Goal: Information Seeking & Learning: Check status

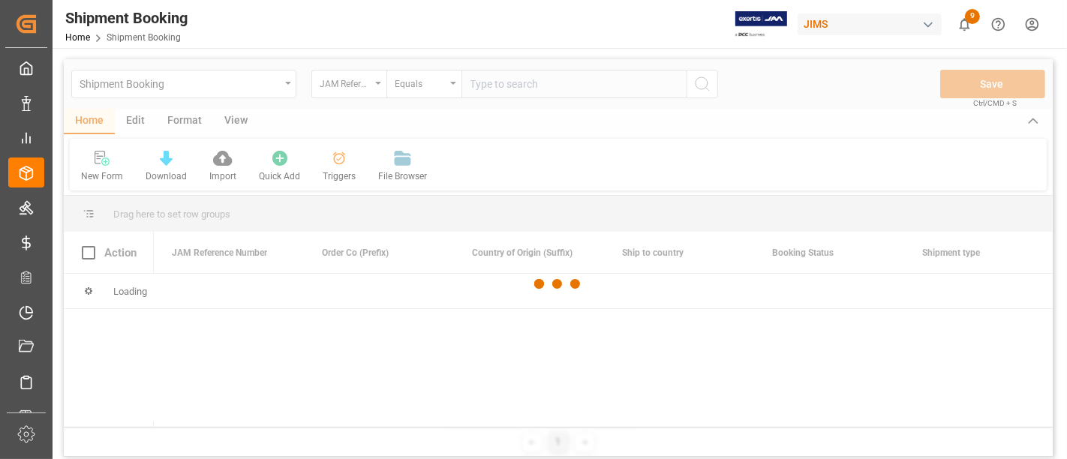
click at [497, 89] on div at bounding box center [558, 284] width 989 height 450
click at [494, 84] on div at bounding box center [558, 284] width 989 height 450
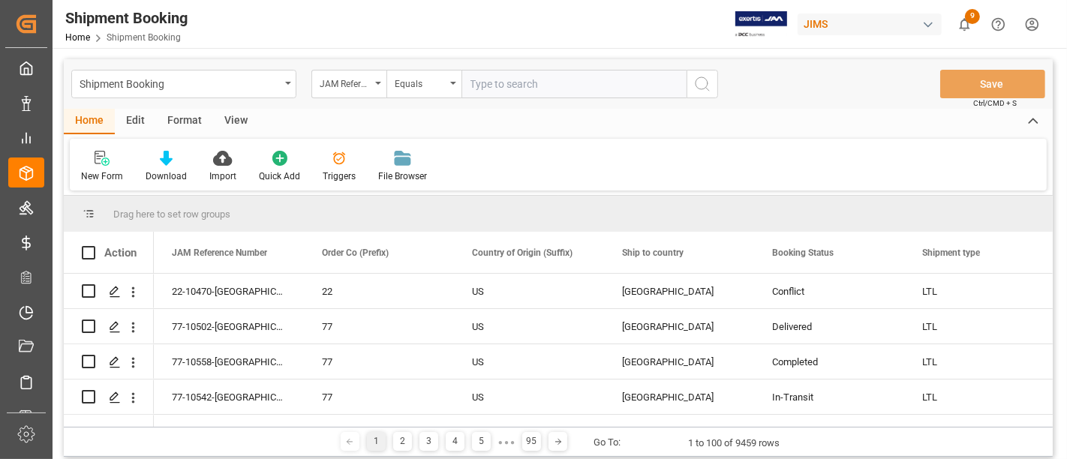
click at [494, 84] on input "text" at bounding box center [573, 84] width 225 height 29
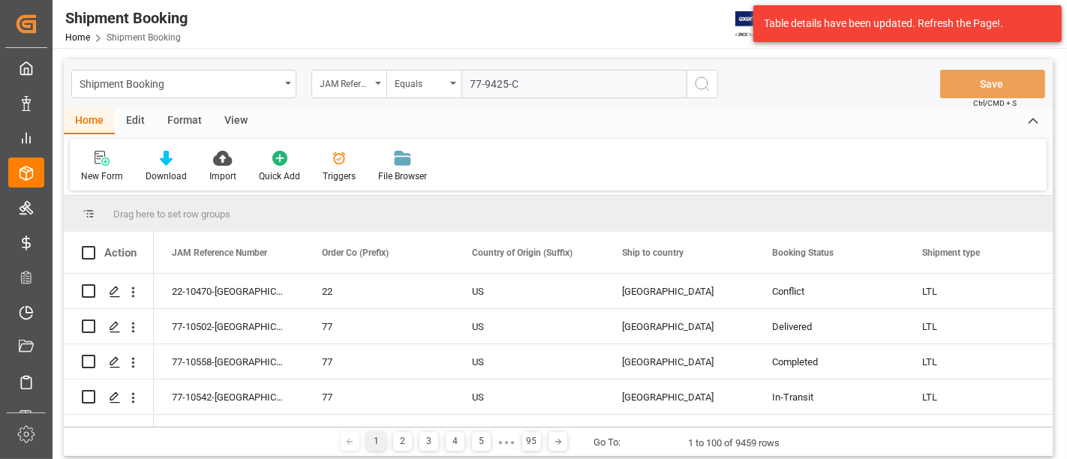
type input "77-9425-CN"
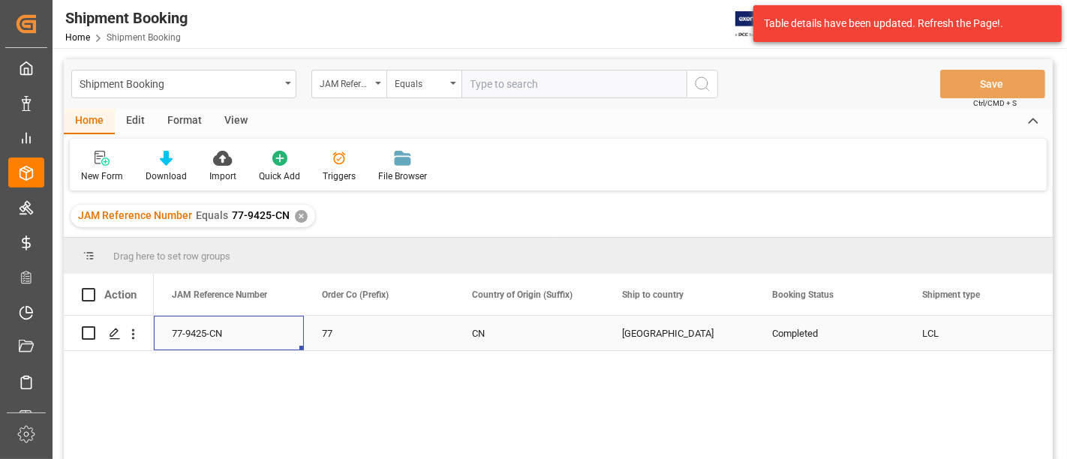
click at [207, 335] on div "77-9425-CN" at bounding box center [229, 333] width 150 height 35
click at [117, 339] on icon "Press SPACE to select this row." at bounding box center [115, 334] width 12 height 12
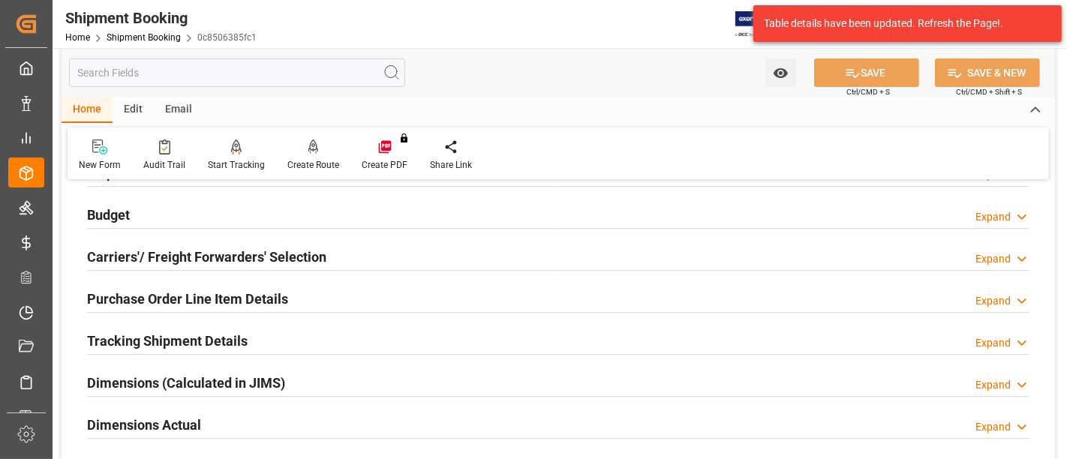
scroll to position [416, 0]
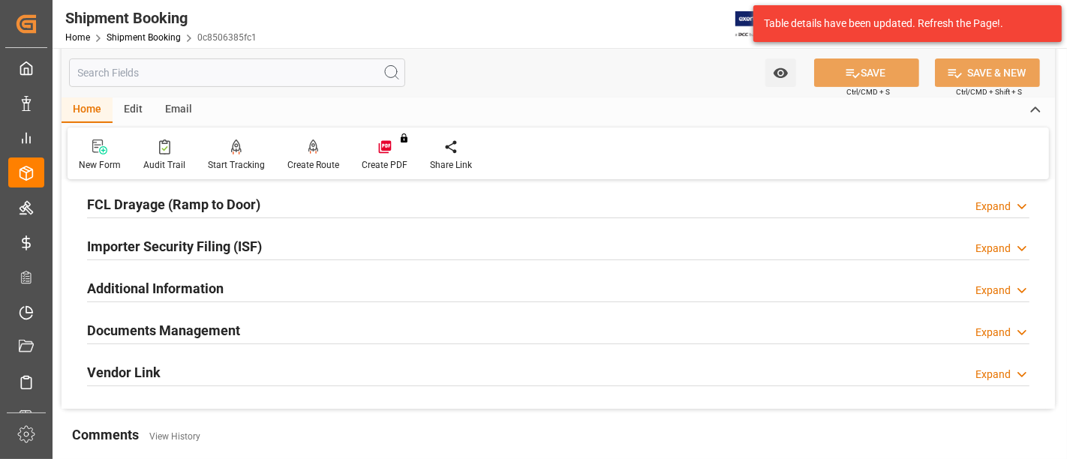
click at [206, 323] on h2 "Documents Management" at bounding box center [163, 330] width 153 height 20
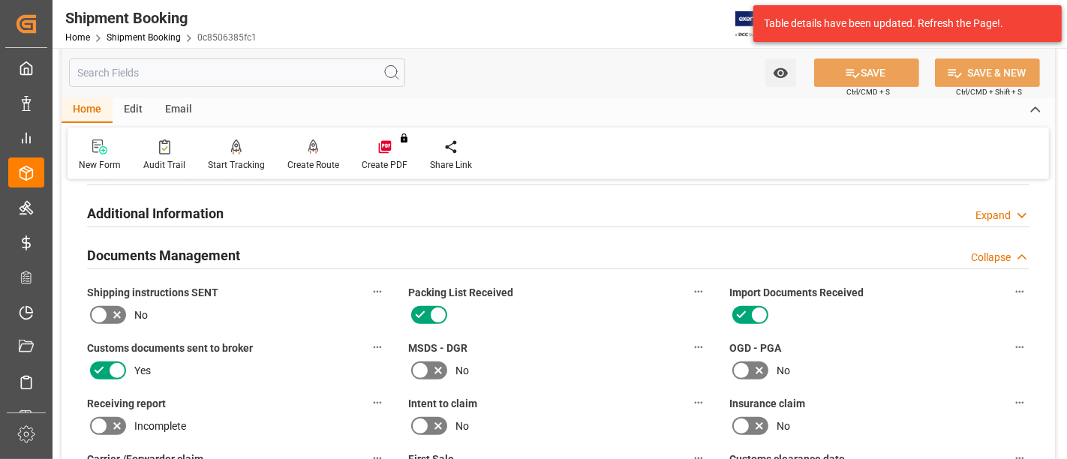
scroll to position [666, 0]
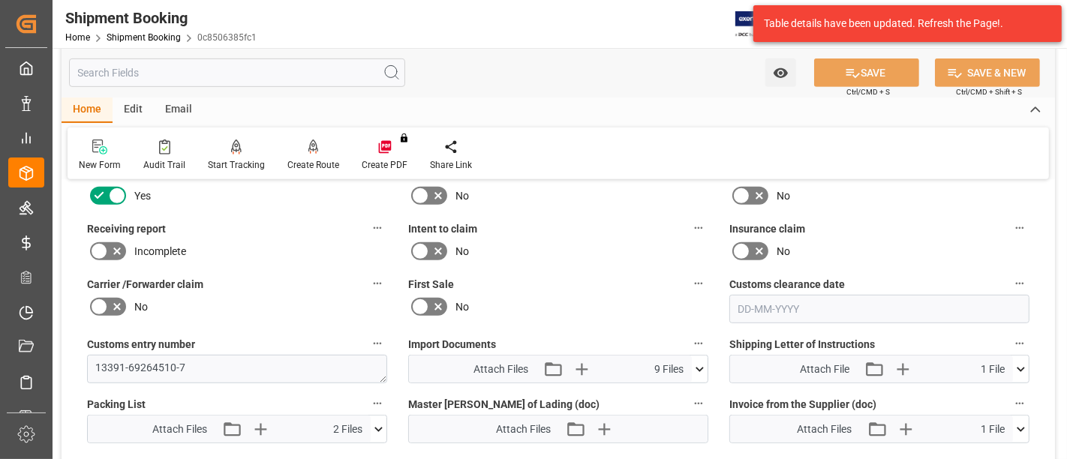
click at [108, 244] on icon at bounding box center [117, 251] width 18 height 18
click at [0, 0] on input "checkbox" at bounding box center [0, 0] width 0 height 0
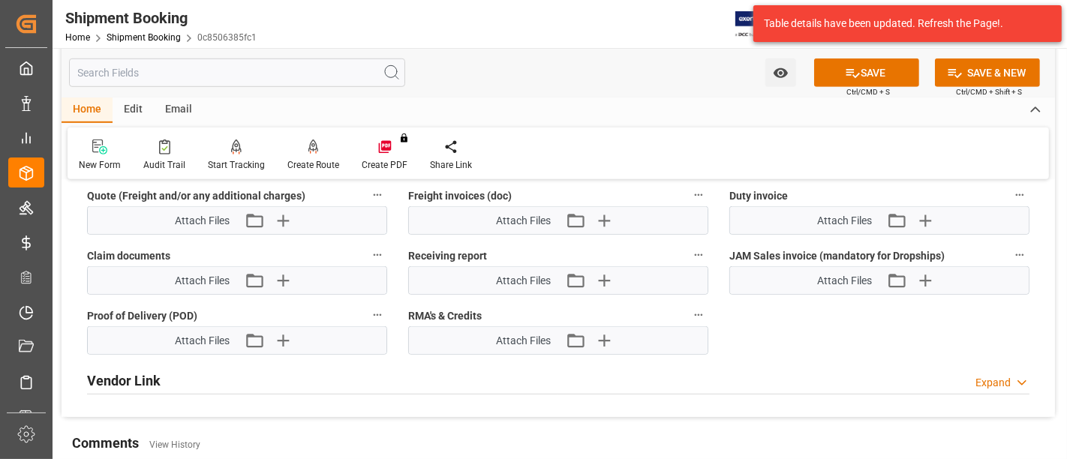
scroll to position [1000, 0]
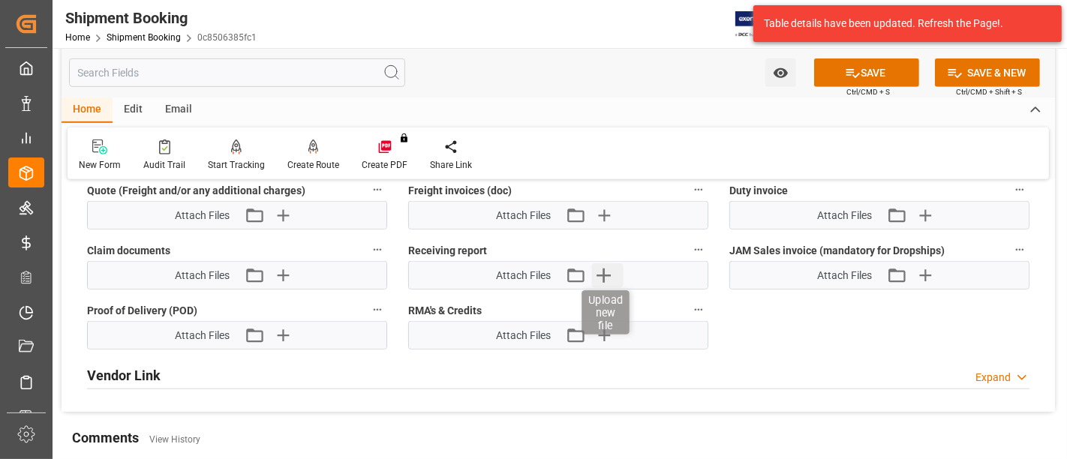
click at [604, 269] on icon "button" at bounding box center [604, 276] width 14 height 14
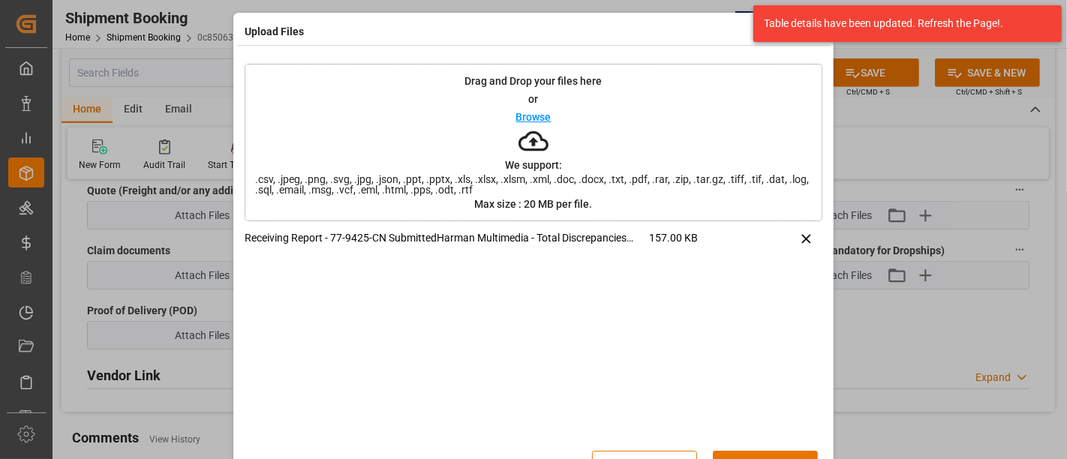
scroll to position [46, 0]
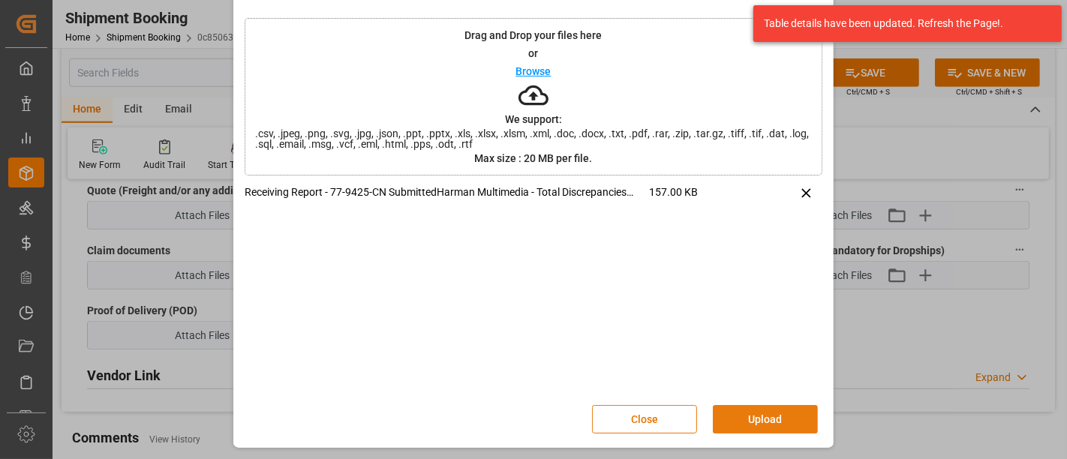
click at [762, 419] on button "Upload" at bounding box center [765, 419] width 105 height 29
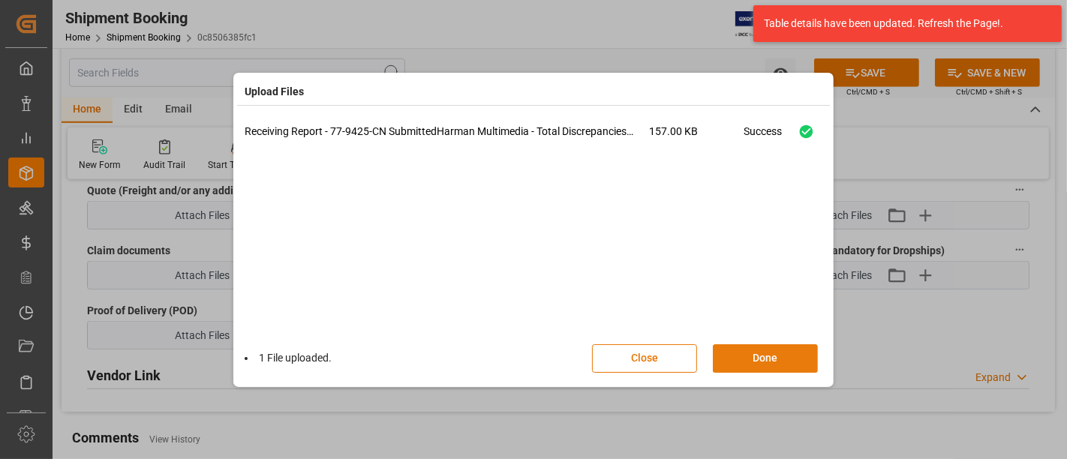
click at [742, 353] on button "Done" at bounding box center [765, 358] width 105 height 29
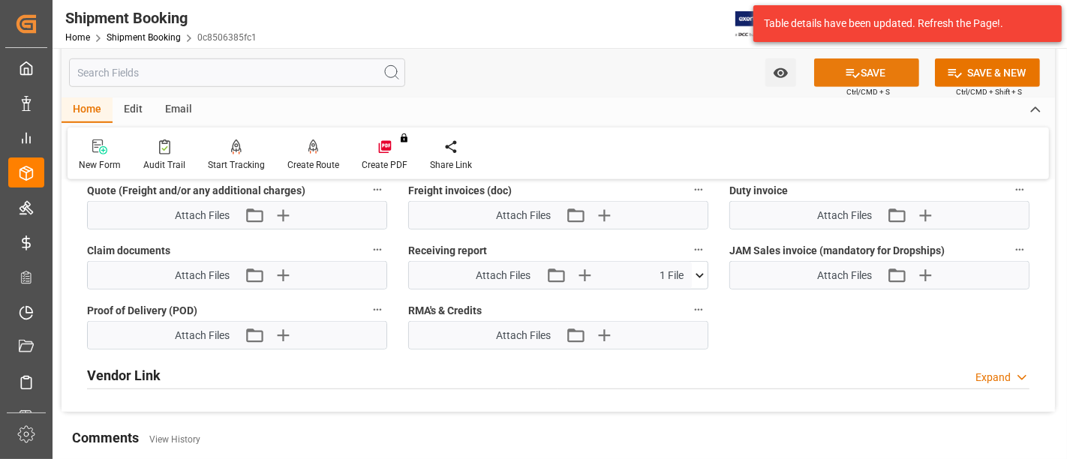
click at [849, 71] on icon at bounding box center [853, 73] width 16 height 16
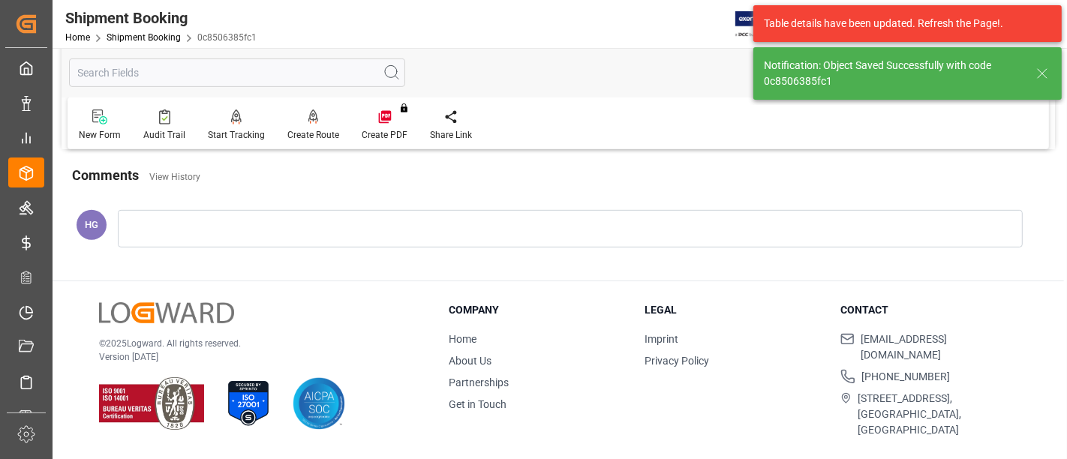
scroll to position [418, 0]
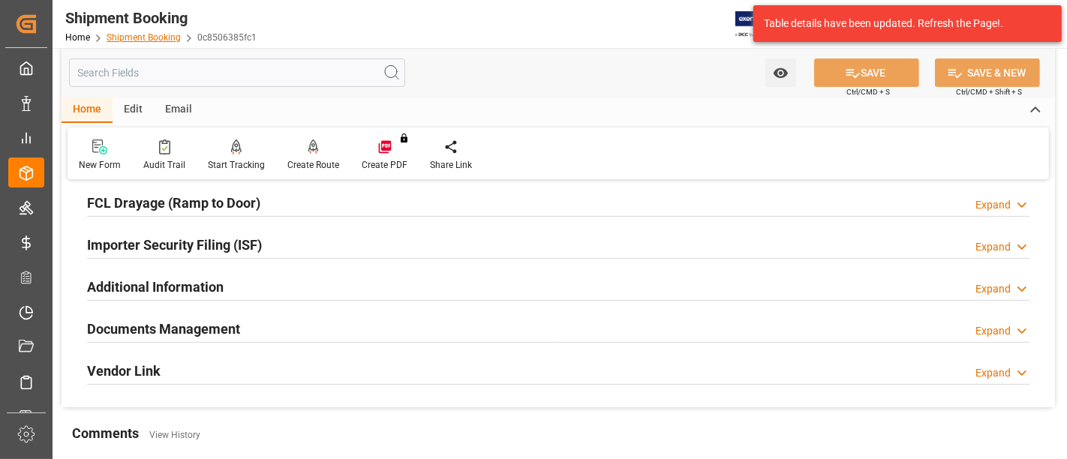
click at [158, 39] on link "Shipment Booking" at bounding box center [144, 37] width 74 height 11
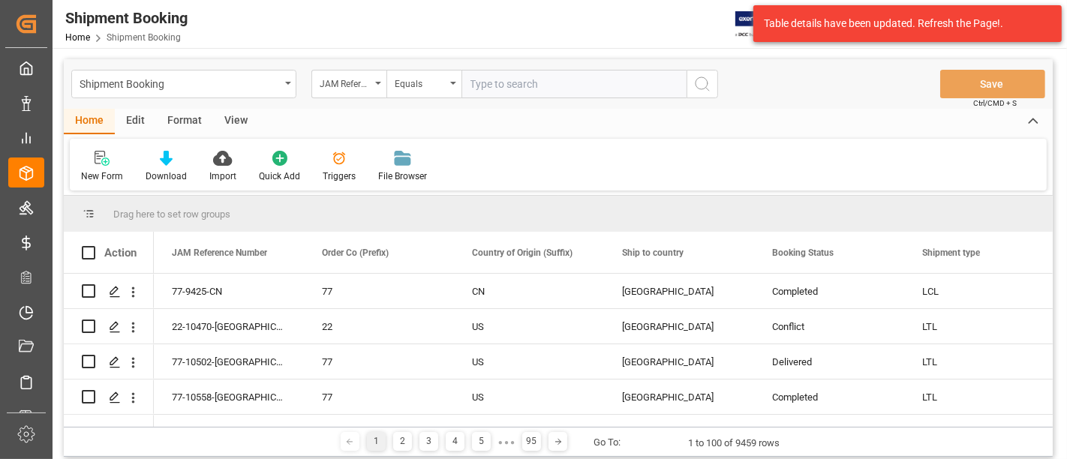
click at [486, 84] on input "text" at bounding box center [573, 84] width 225 height 29
type input "77-10558-[GEOGRAPHIC_DATA]"
click at [702, 84] on icon "search button" at bounding box center [702, 84] width 18 height 18
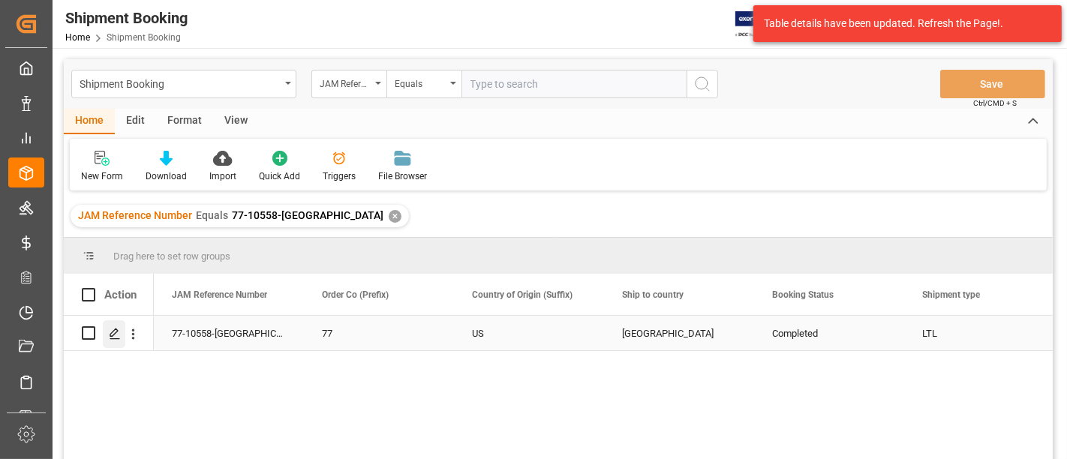
click at [110, 334] on polygon "Press SPACE to select this row." at bounding box center [114, 333] width 8 height 8
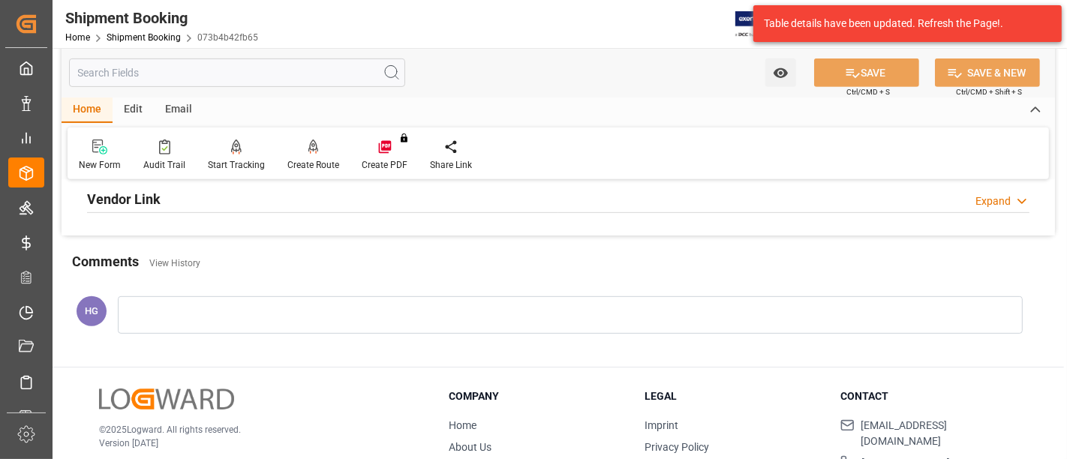
scroll to position [497, 0]
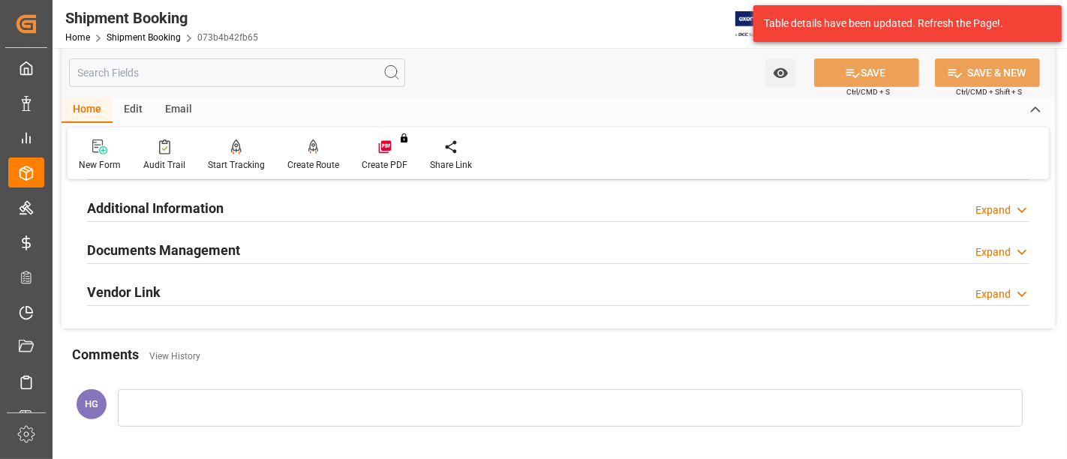
click at [188, 253] on h2 "Documents Management" at bounding box center [163, 250] width 153 height 20
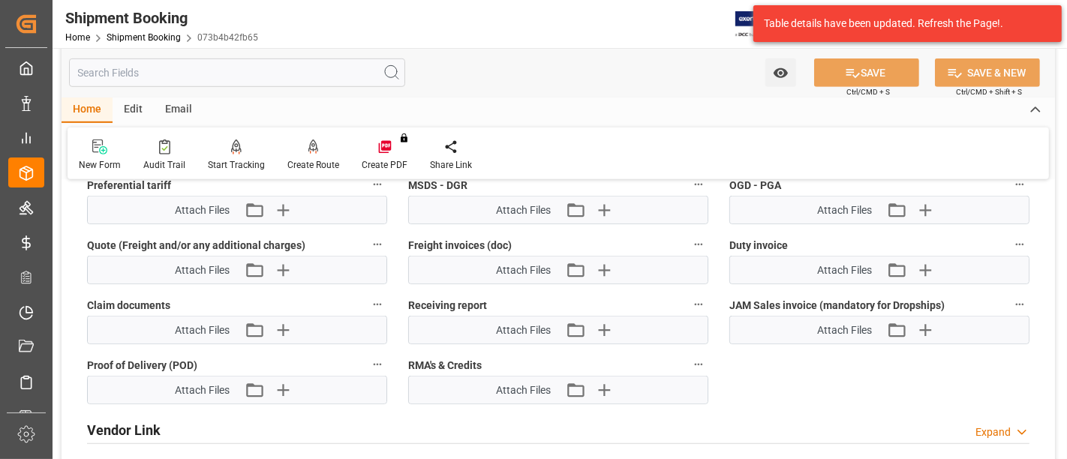
scroll to position [913, 0]
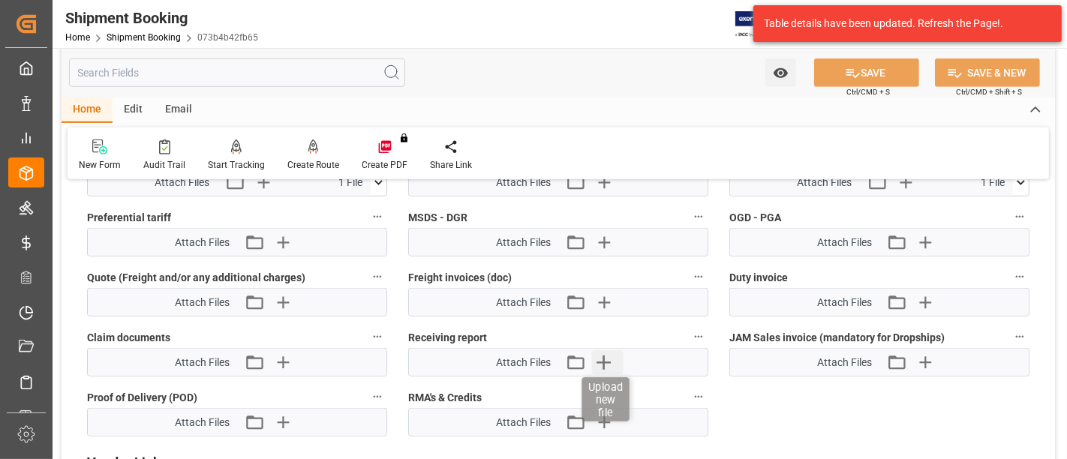
click at [603, 356] on icon "button" at bounding box center [604, 363] width 14 height 14
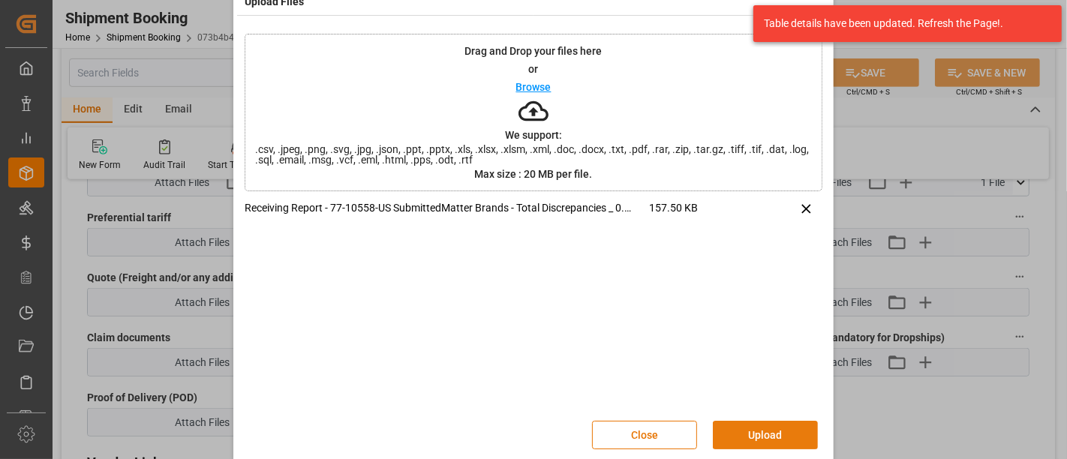
scroll to position [46, 0]
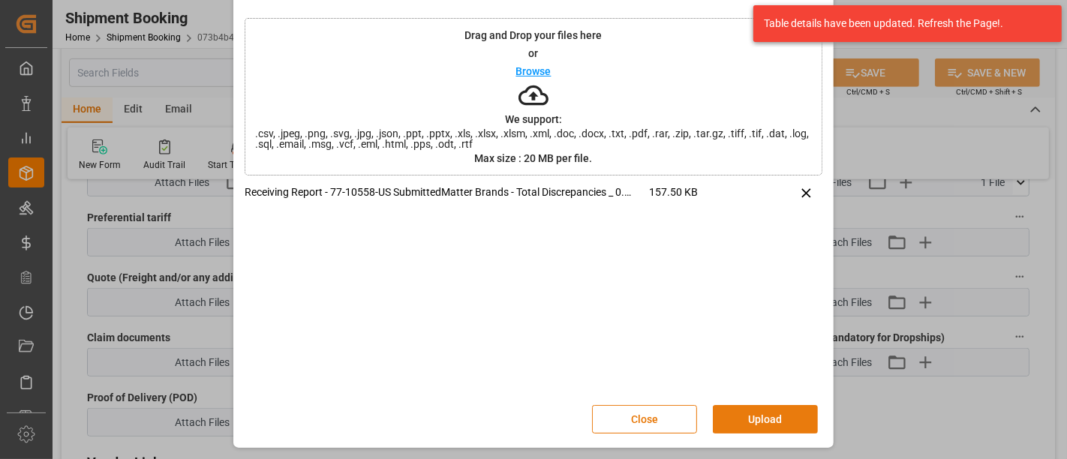
click at [738, 414] on button "Upload" at bounding box center [765, 419] width 105 height 29
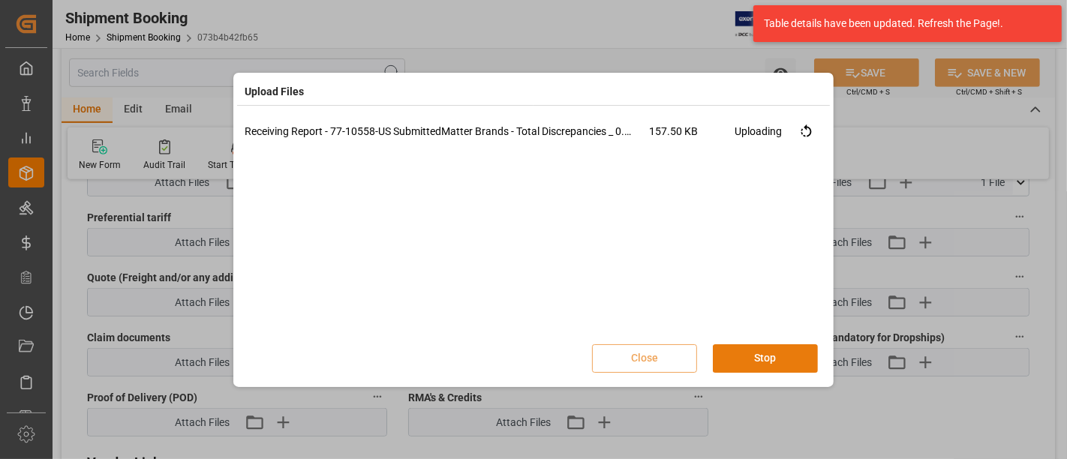
scroll to position [0, 0]
click at [744, 354] on button "Done" at bounding box center [765, 358] width 105 height 29
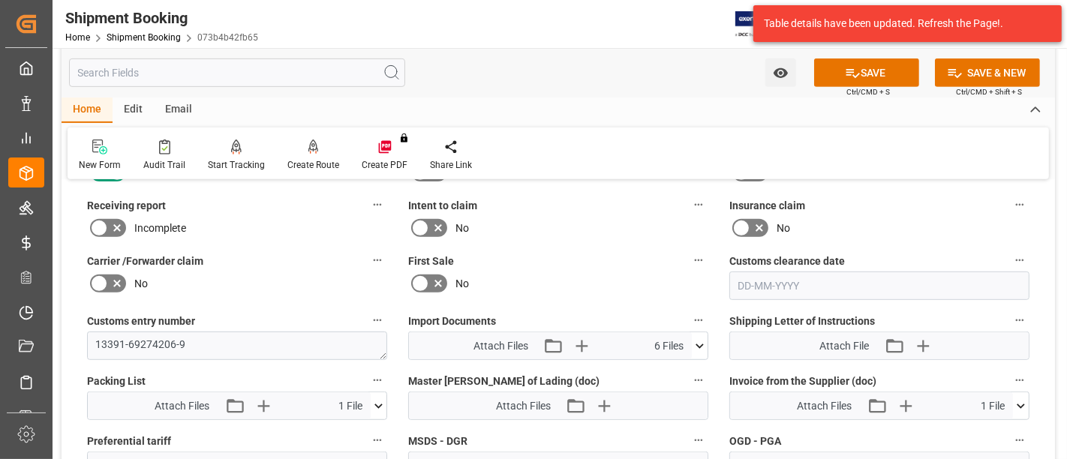
scroll to position [663, 0]
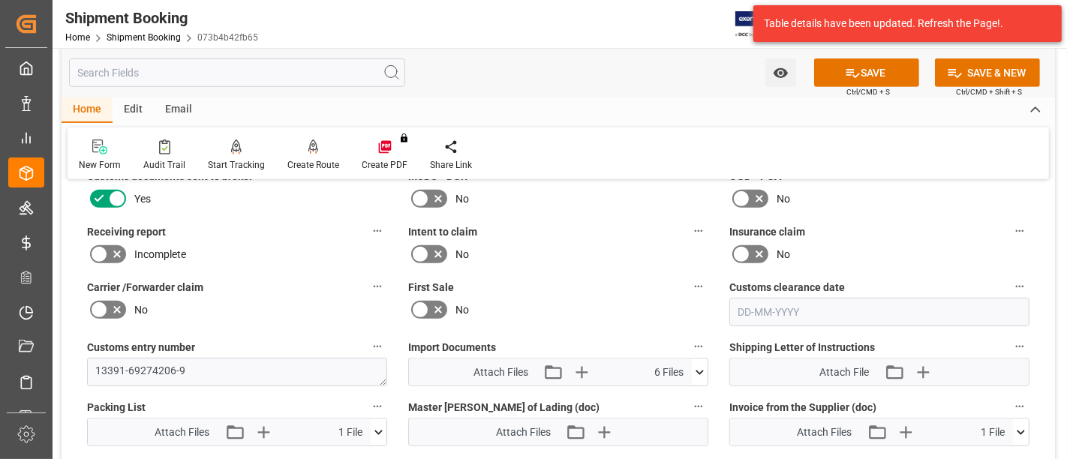
click at [103, 245] on icon at bounding box center [99, 254] width 18 height 18
click at [0, 0] on input "checkbox" at bounding box center [0, 0] width 0 height 0
click at [851, 72] on icon at bounding box center [853, 73] width 16 height 16
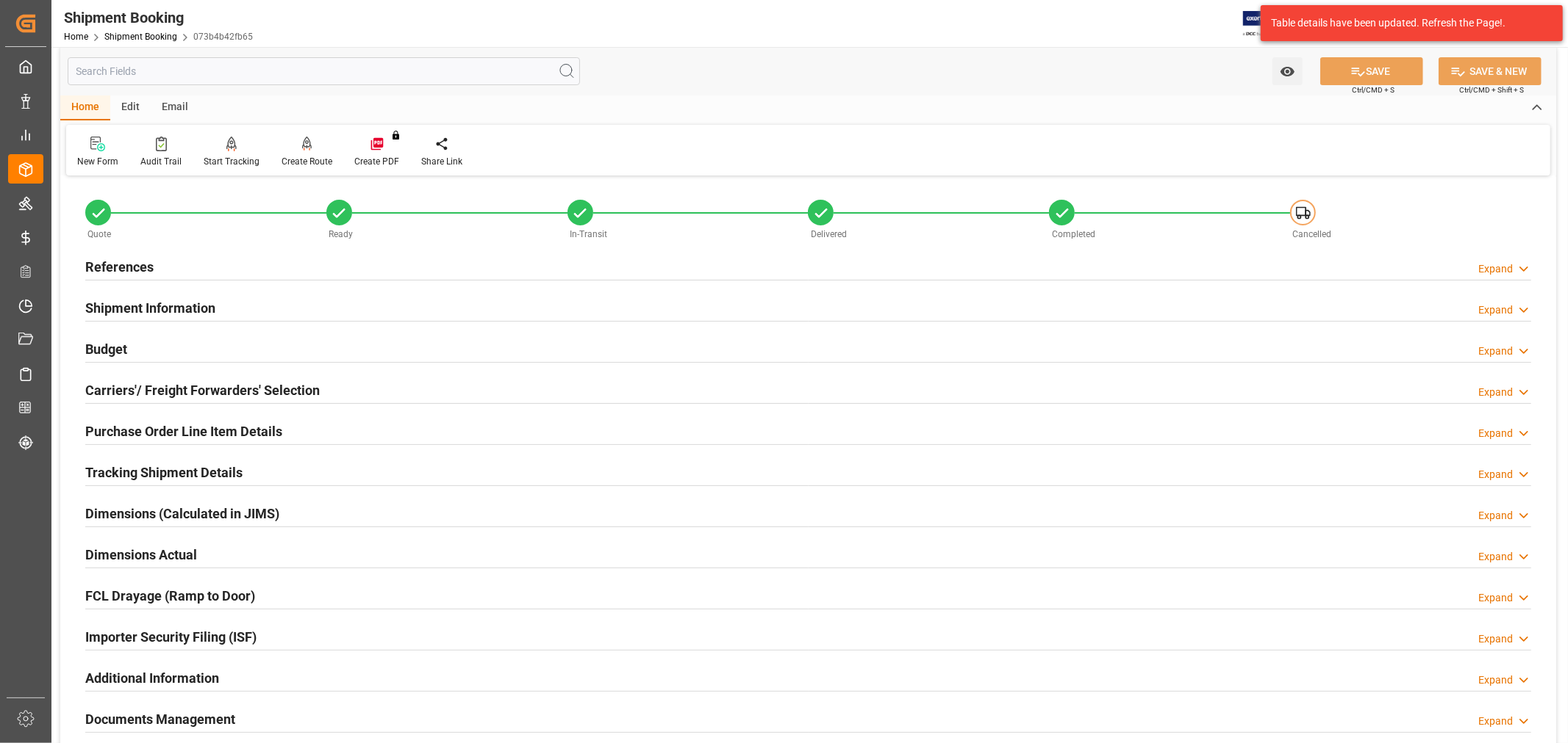
scroll to position [0, 0]
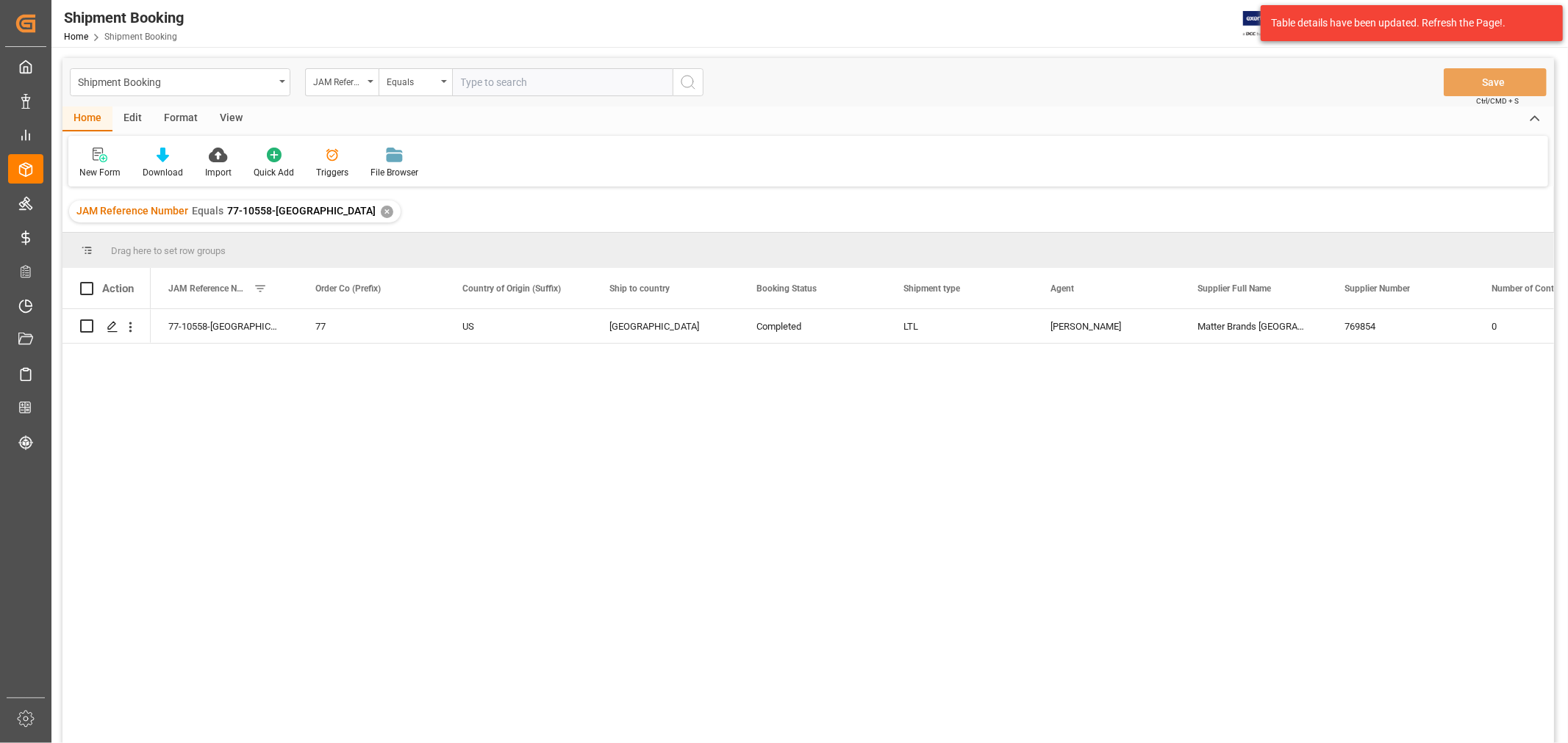
click at [381, 213] on div "✕" at bounding box center [387, 211] width 13 height 13
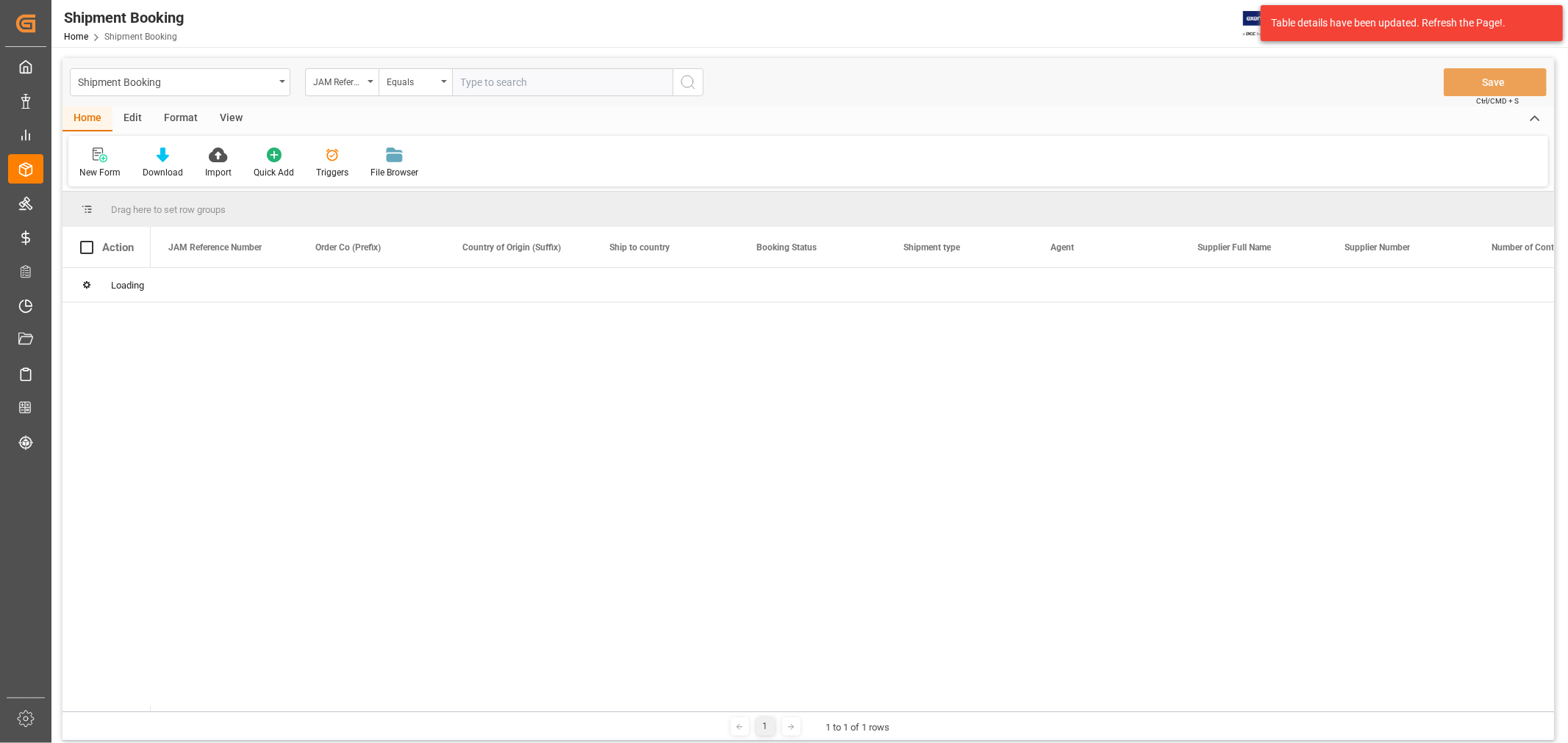
click at [372, 84] on div "JAM Reference Number" at bounding box center [341, 82] width 73 height 28
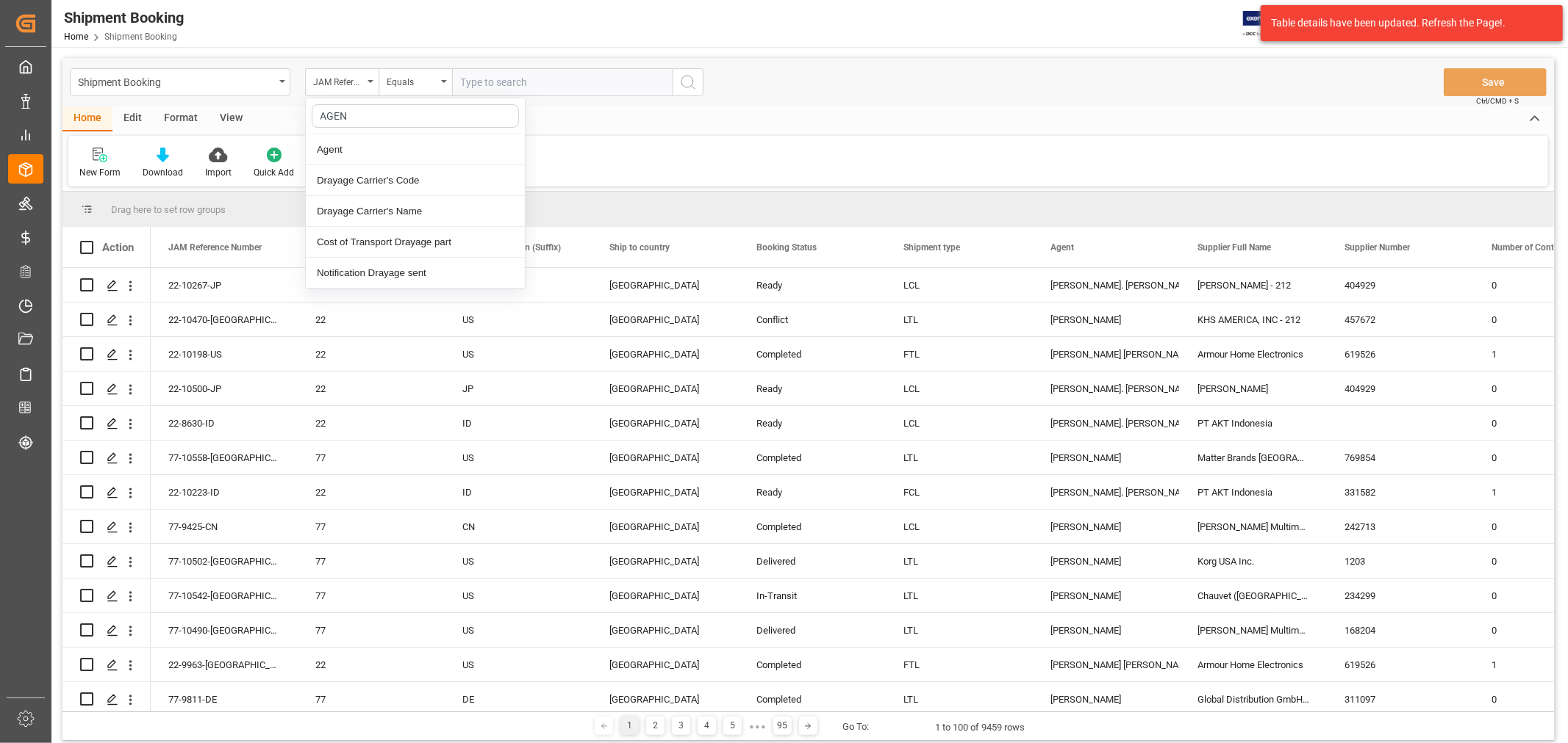
type input "AGENT"
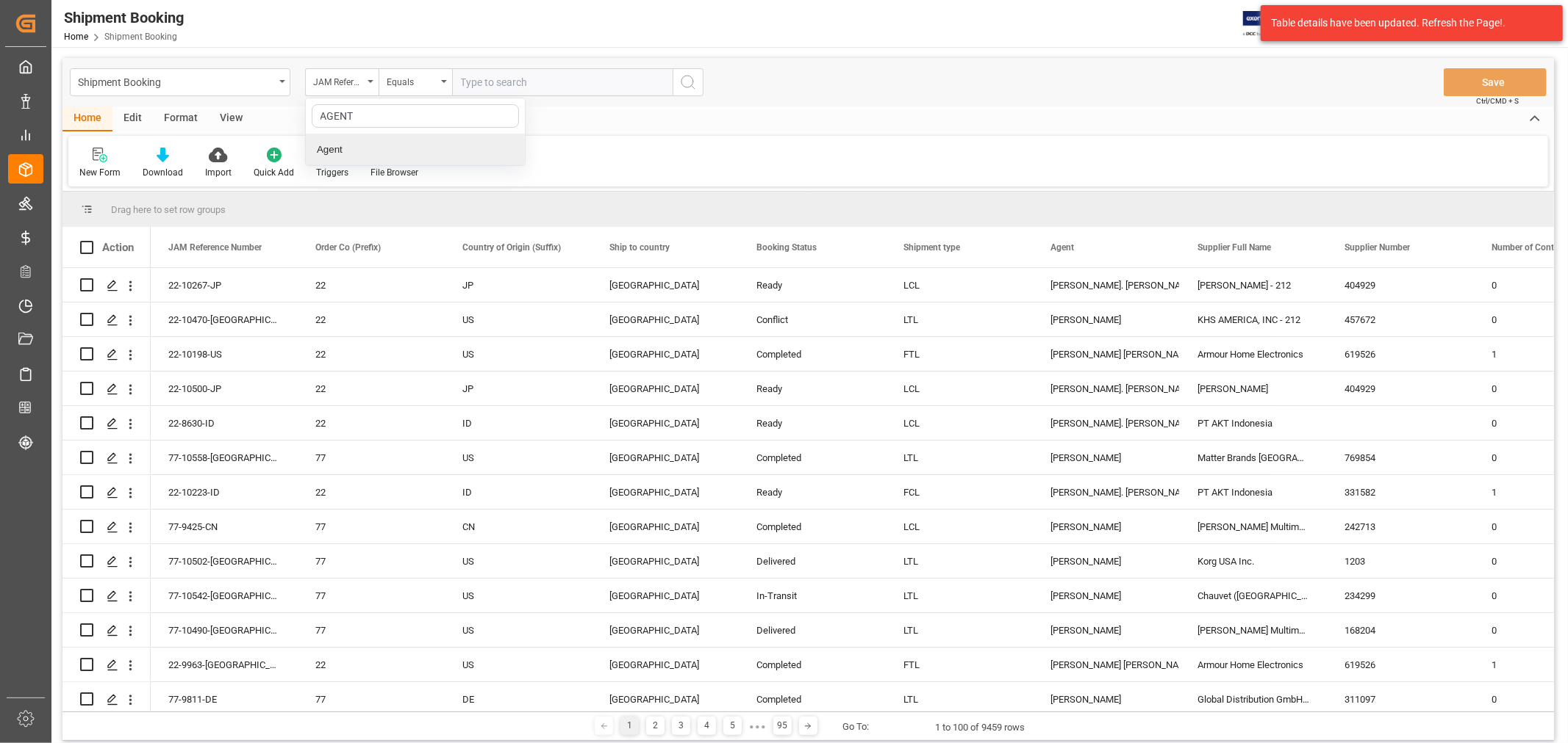
click at [323, 161] on div "Agent" at bounding box center [415, 150] width 219 height 31
click at [464, 87] on div "Select Items" at bounding box center [555, 83] width 191 height 16
type input "HUI"
click at [486, 145] on span "[PERSON_NAME]" at bounding box center [521, 149] width 80 height 12
click at [481, 145] on input "[PERSON_NAME]" at bounding box center [466, 149] width 28 height 28
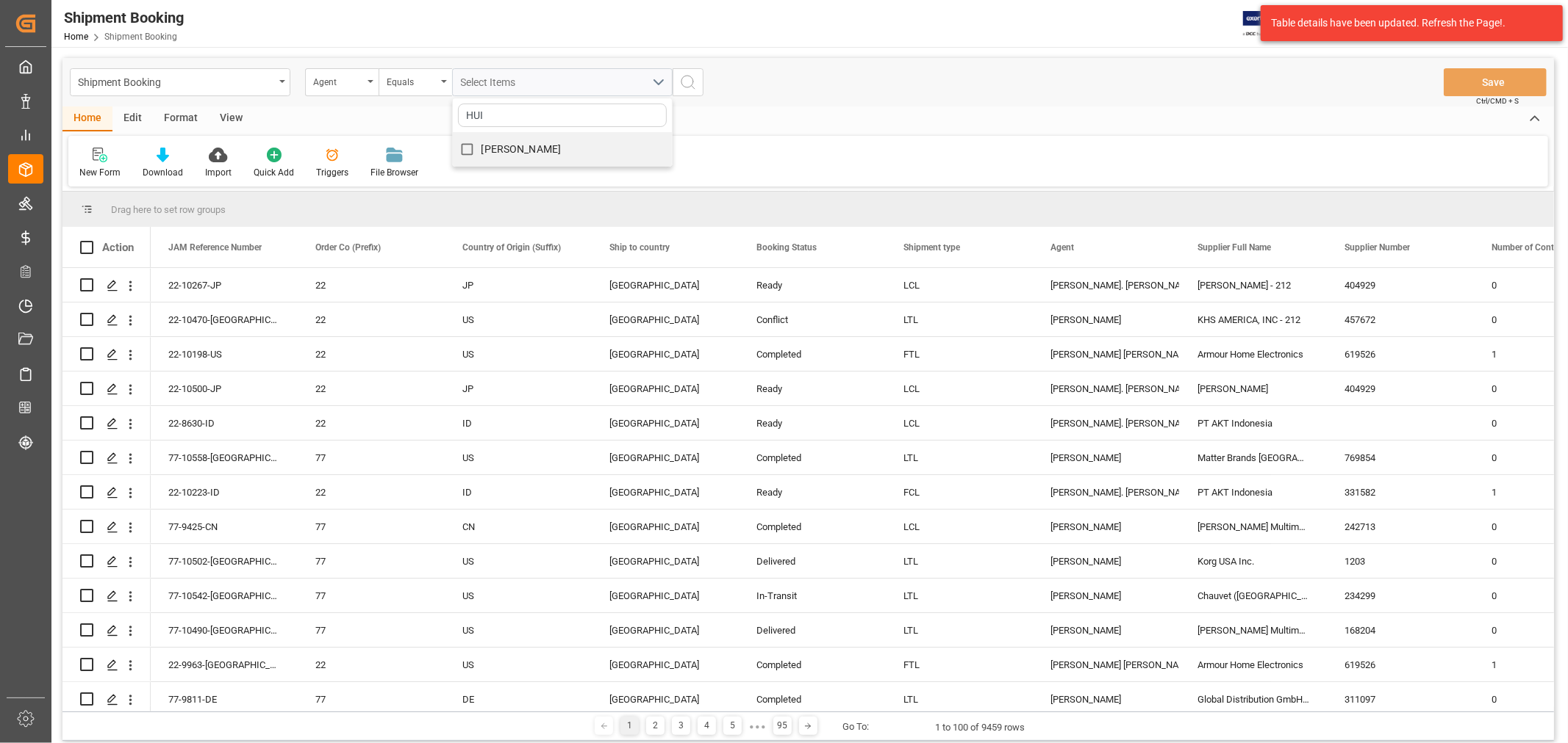
checkbox input "true"
click at [688, 79] on icon "search button" at bounding box center [688, 82] width 18 height 18
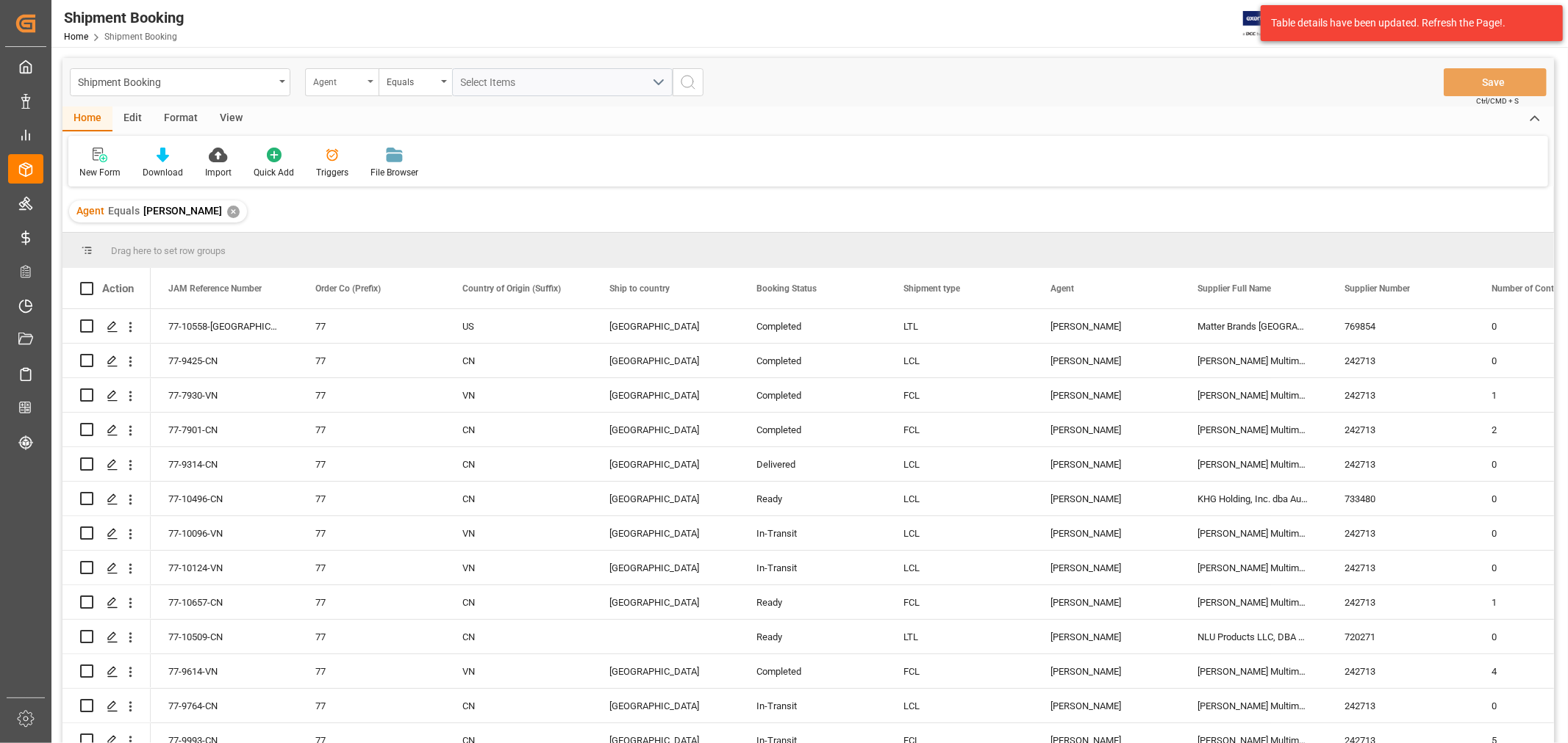
click at [369, 85] on div "Agent" at bounding box center [341, 82] width 73 height 28
type input "STATUS"
click at [369, 155] on div "Booking Status" at bounding box center [415, 150] width 219 height 31
click at [471, 85] on span "Select Items" at bounding box center [492, 82] width 63 height 12
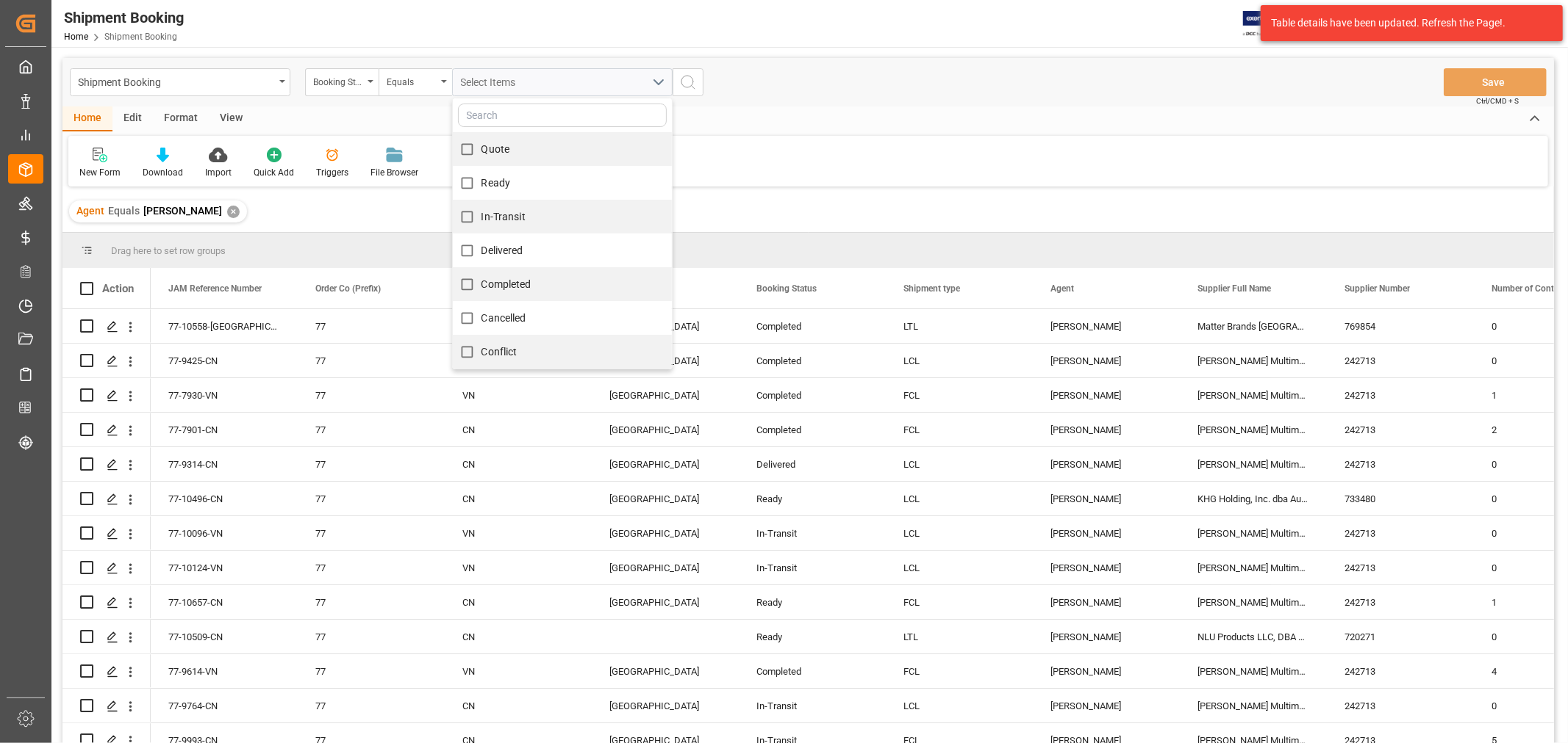
click at [464, 150] on input "Quote" at bounding box center [466, 149] width 28 height 28
checkbox input "true"
click at [466, 188] on input "Ready" at bounding box center [466, 183] width 28 height 28
checkbox input "true"
click at [466, 220] on input "In-Transit" at bounding box center [466, 216] width 28 height 28
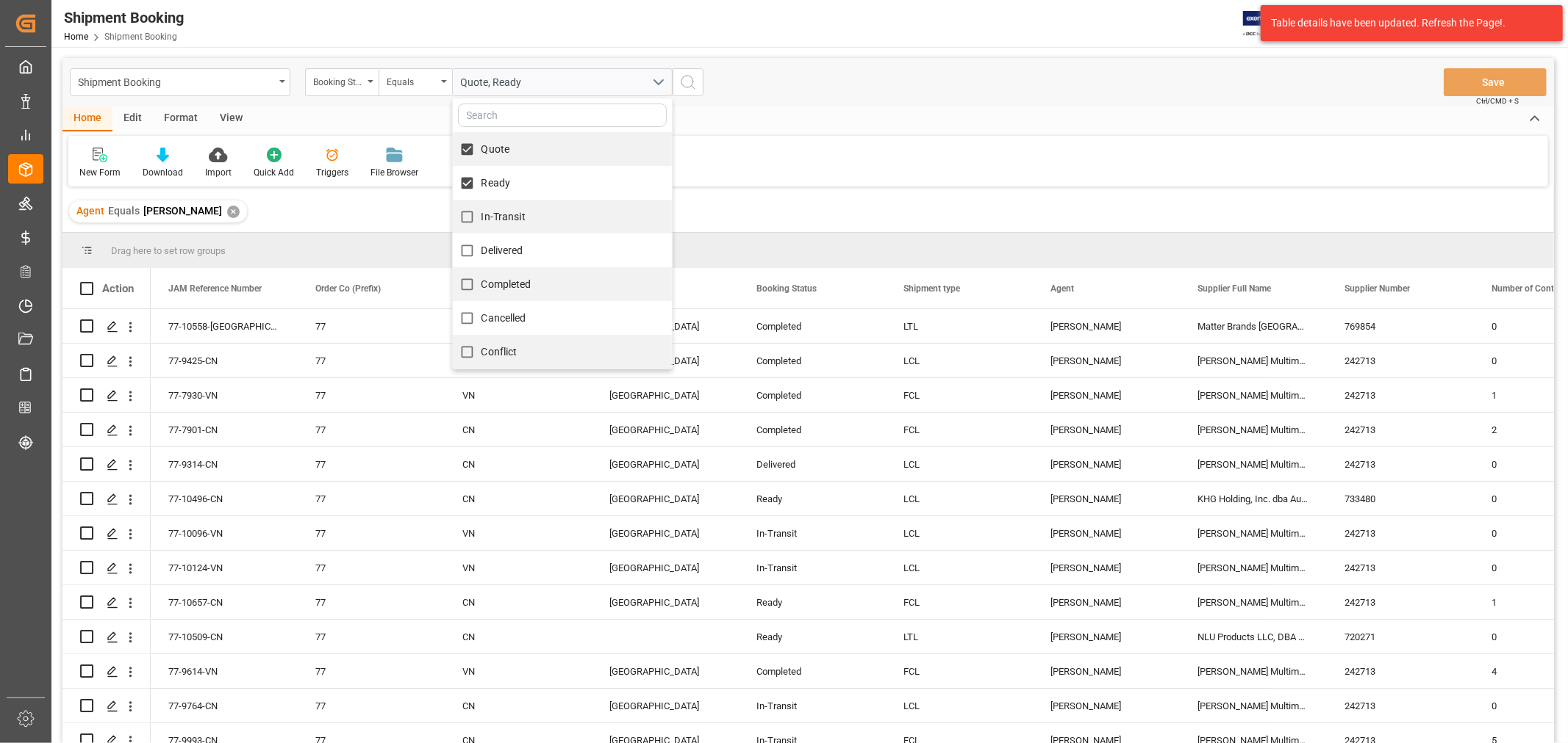
checkbox input "true"
click at [689, 76] on icon "search button" at bounding box center [688, 82] width 18 height 18
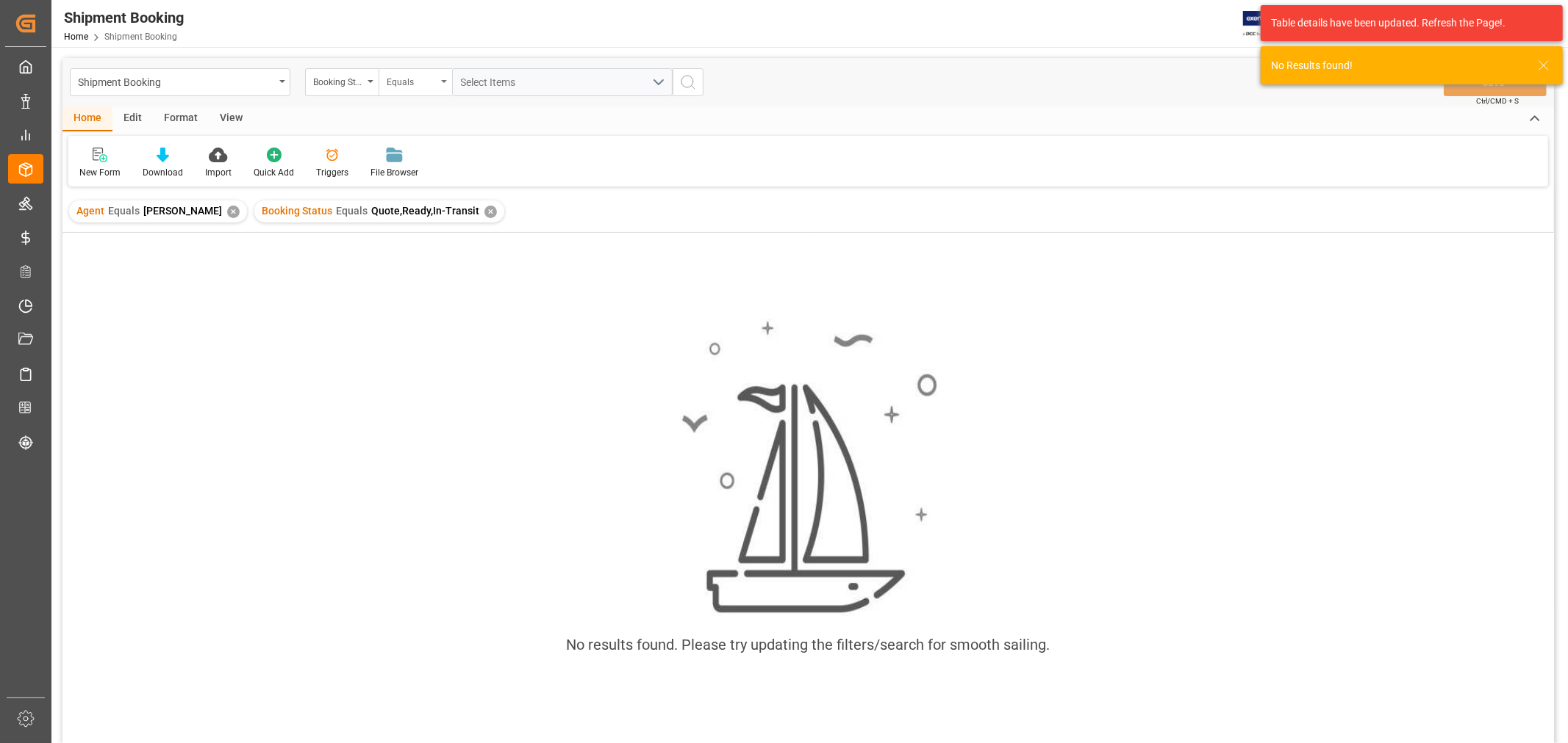
click at [443, 84] on div "Equals" at bounding box center [414, 82] width 73 height 28
click at [399, 210] on div "Contains" at bounding box center [489, 211] width 219 height 31
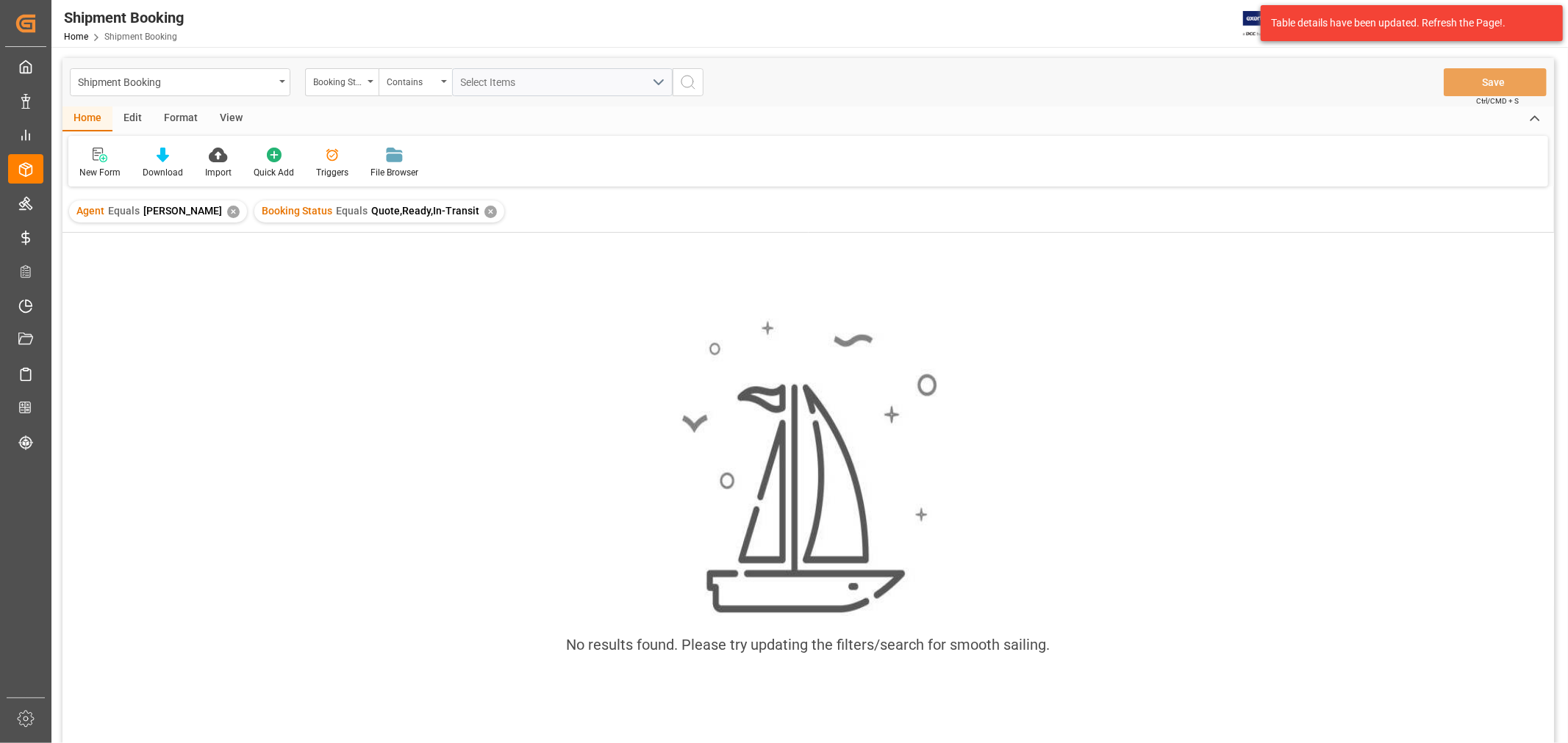
click at [484, 210] on div "✕" at bounding box center [490, 211] width 13 height 13
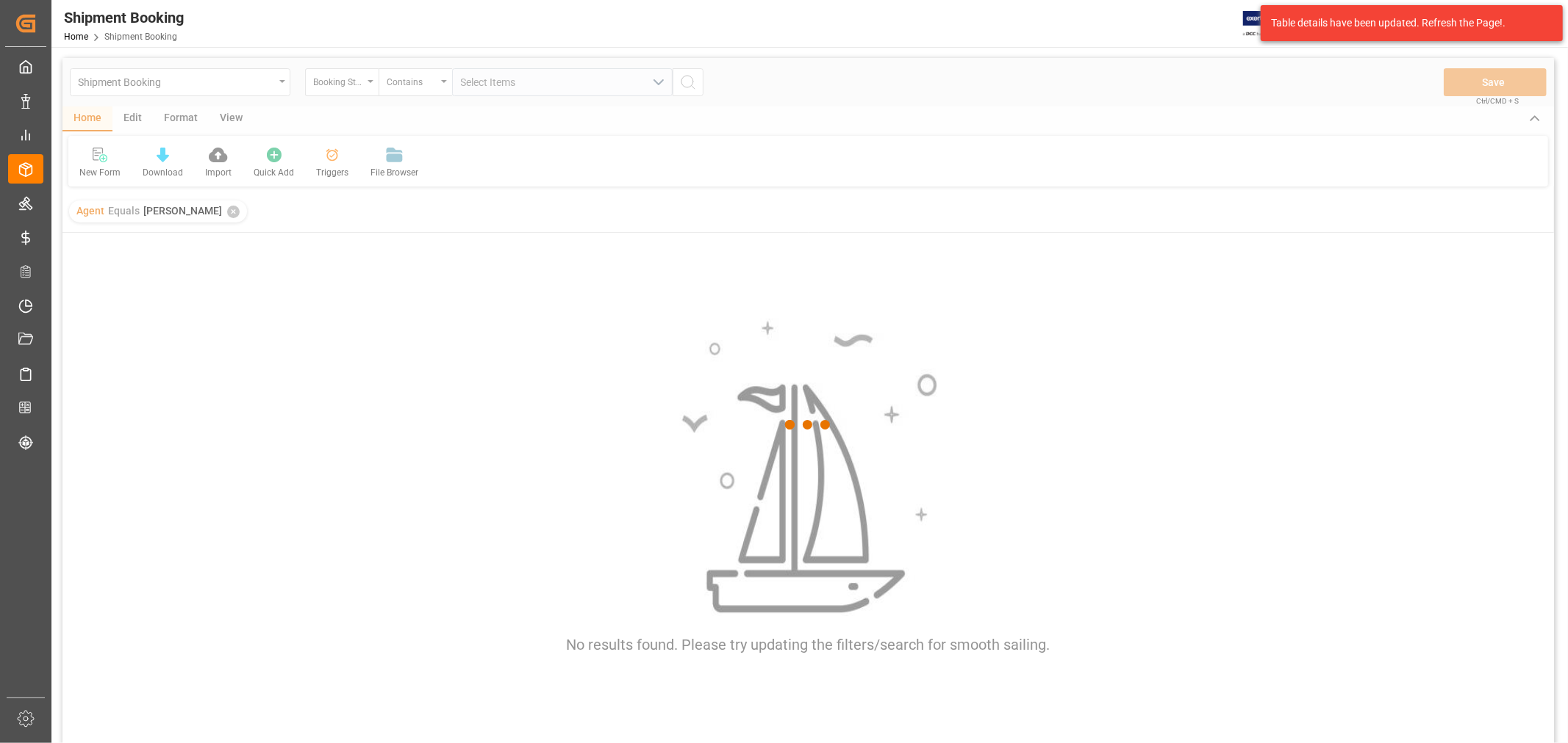
click at [504, 84] on div at bounding box center [808, 425] width 1491 height 734
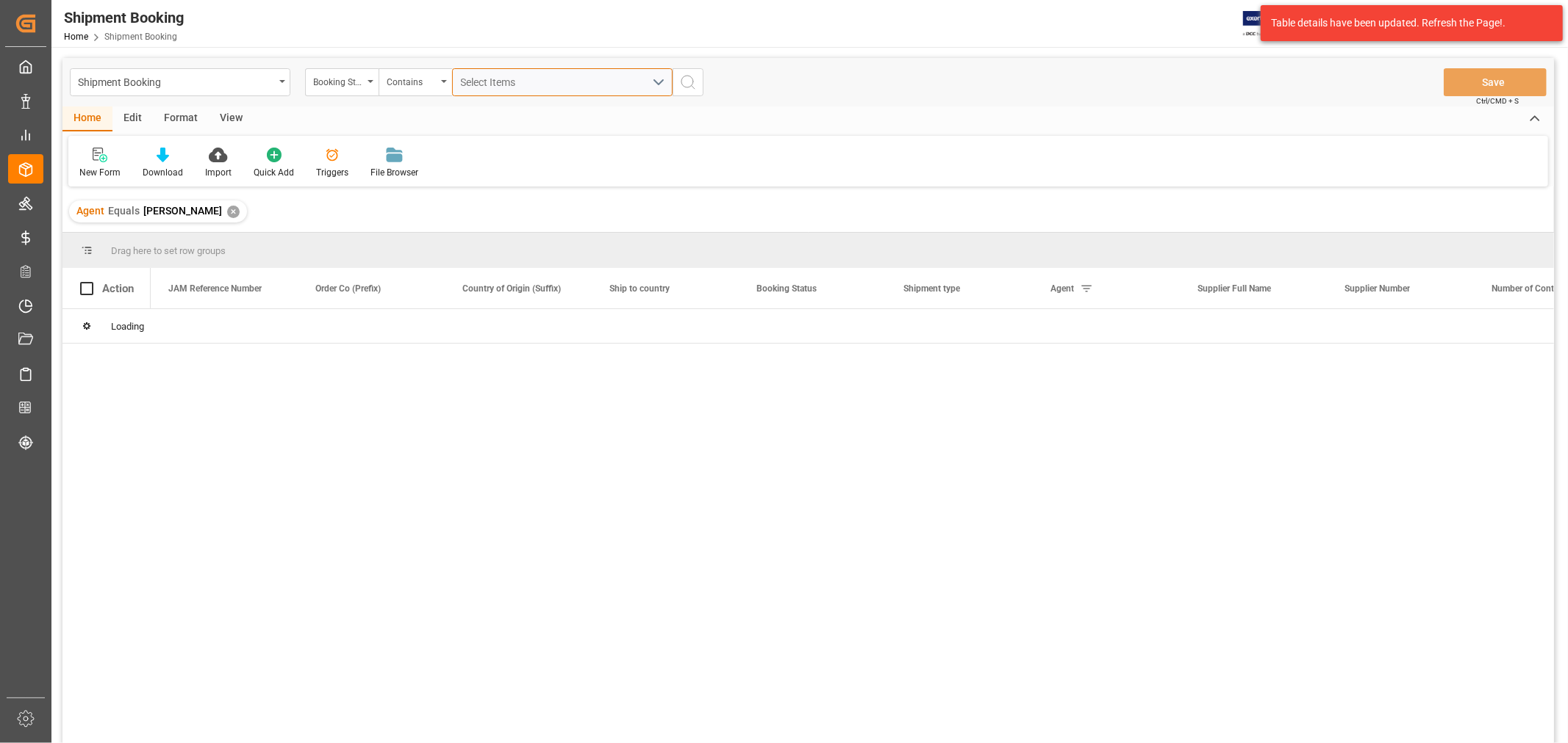
click at [504, 84] on span "Select Items" at bounding box center [492, 82] width 63 height 12
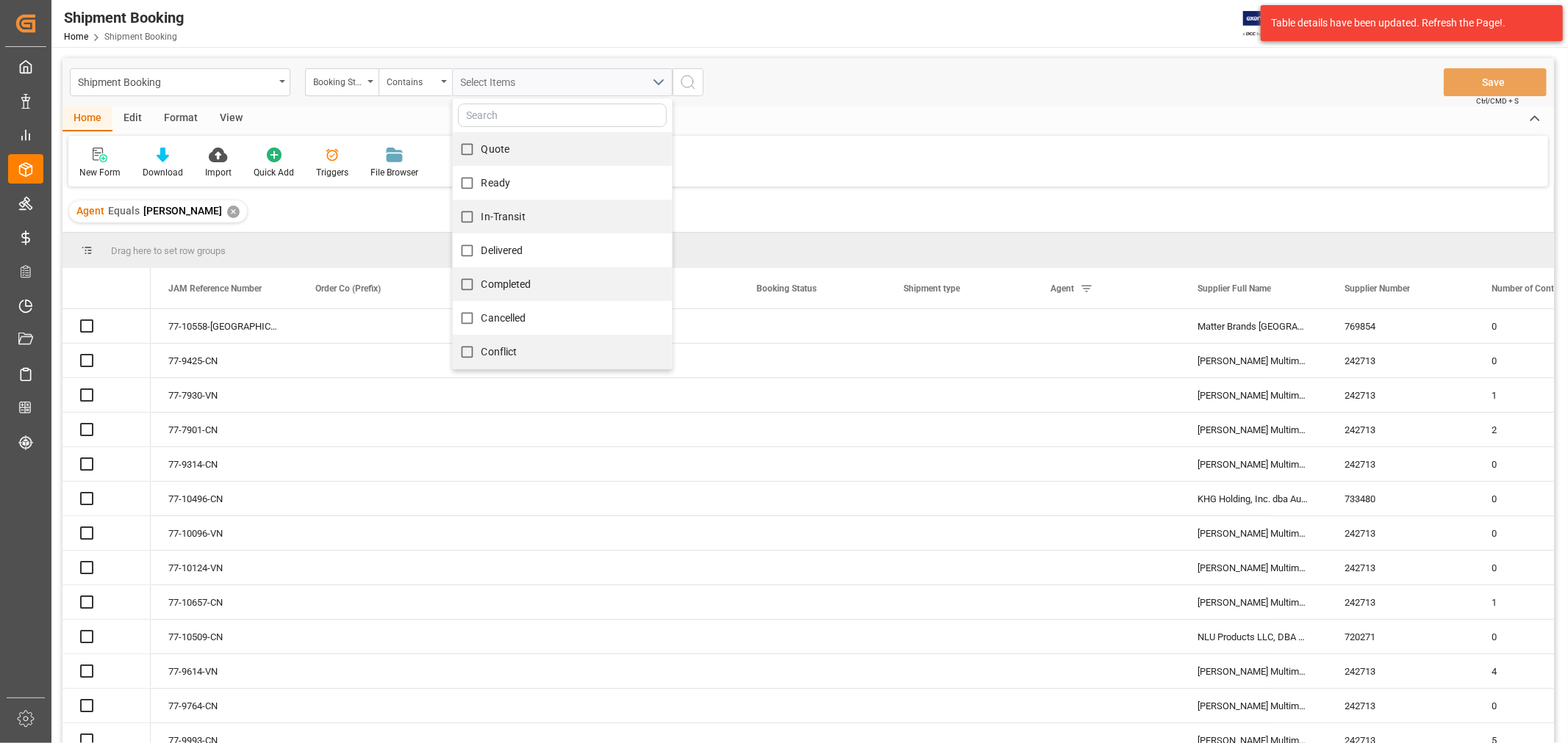
click at [496, 155] on span "Quote" at bounding box center [495, 149] width 28 height 12
click at [481, 155] on input "Quote" at bounding box center [466, 149] width 28 height 28
checkbox input "true"
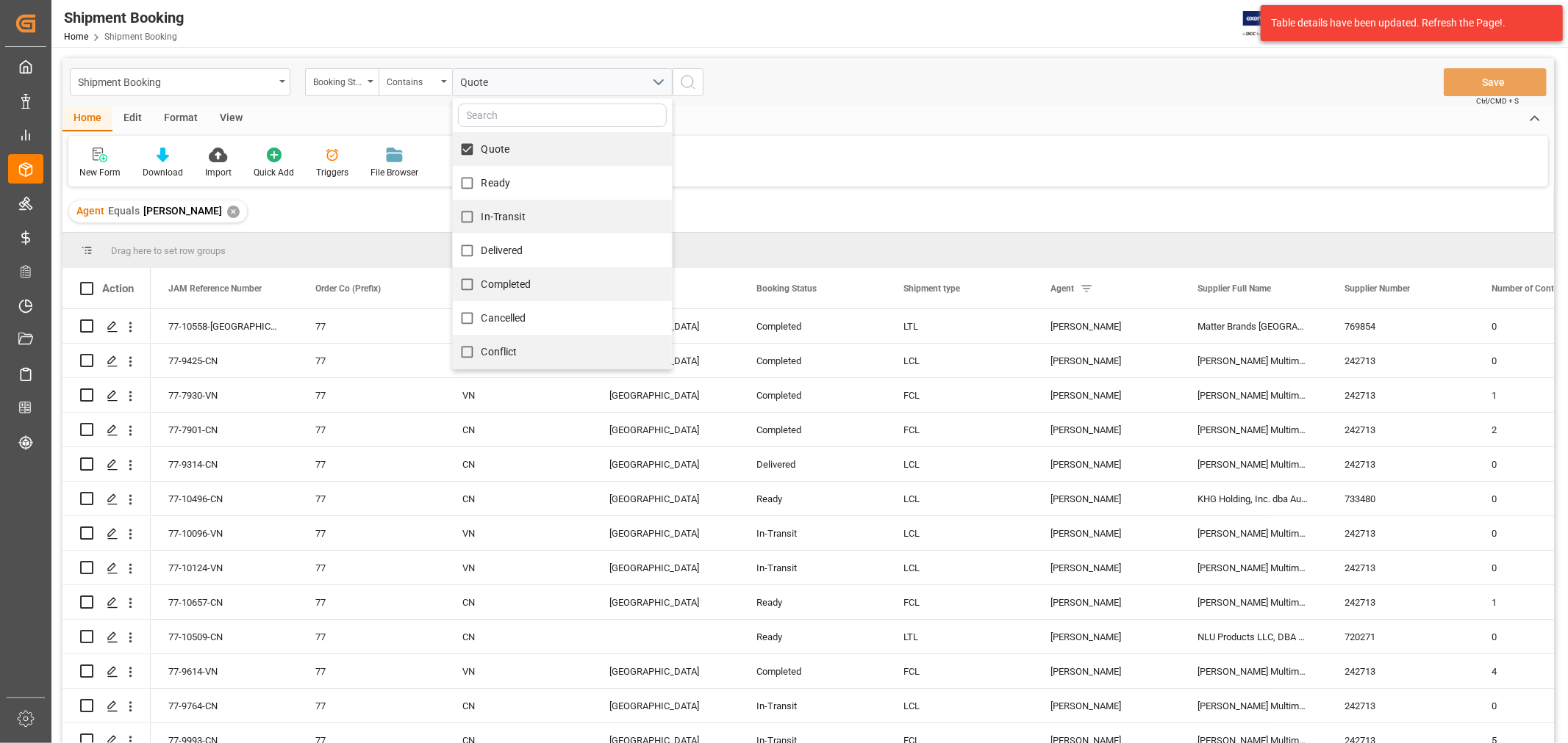
click at [490, 185] on span "Ready" at bounding box center [496, 183] width 29 height 12
click at [481, 185] on input "Ready" at bounding box center [466, 183] width 28 height 28
checkbox input "true"
click at [496, 210] on span "In-Transit" at bounding box center [502, 216] width 44 height 12
click at [481, 210] on input "In-Transit" at bounding box center [466, 216] width 28 height 28
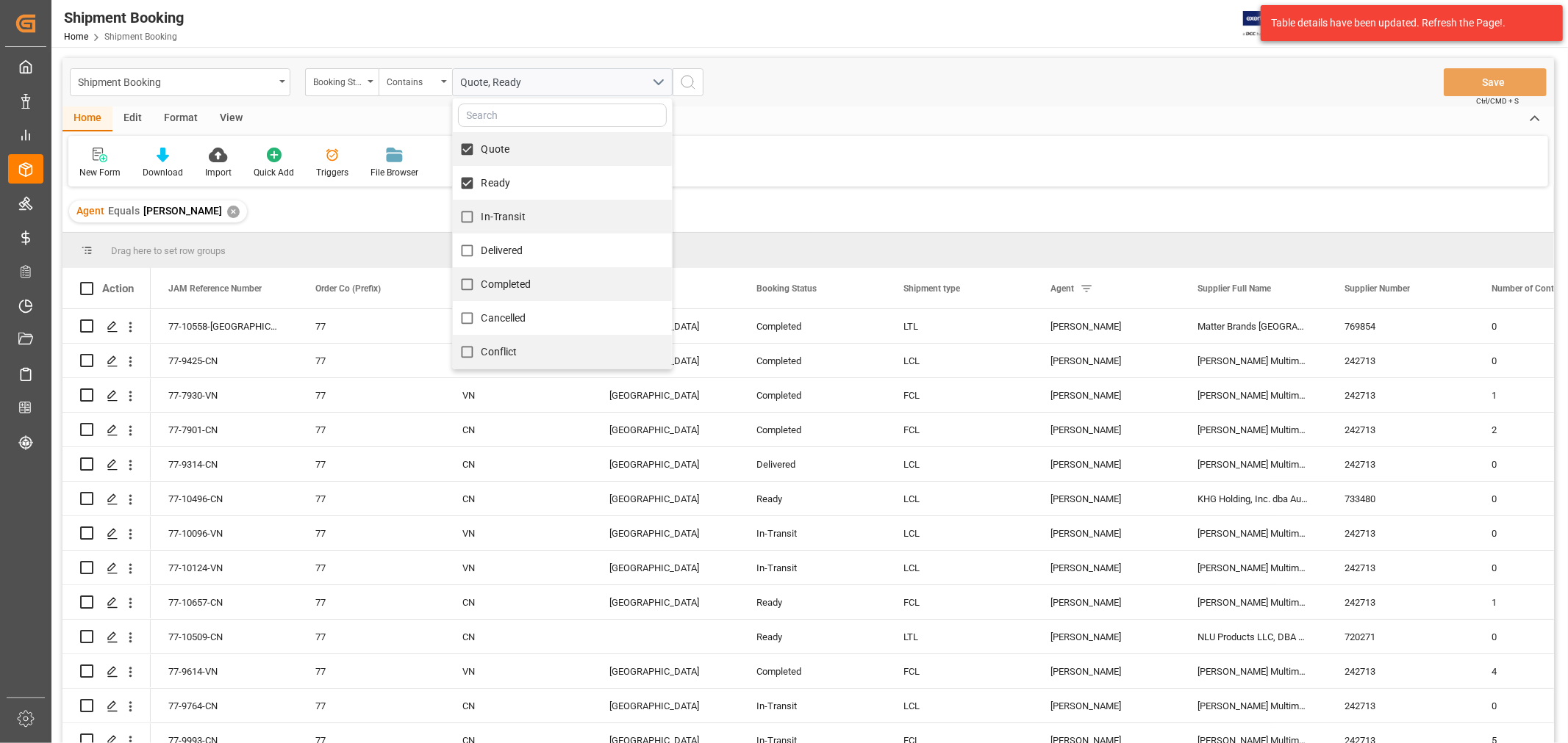
checkbox input "true"
click at [695, 82] on icon "search button" at bounding box center [688, 82] width 18 height 18
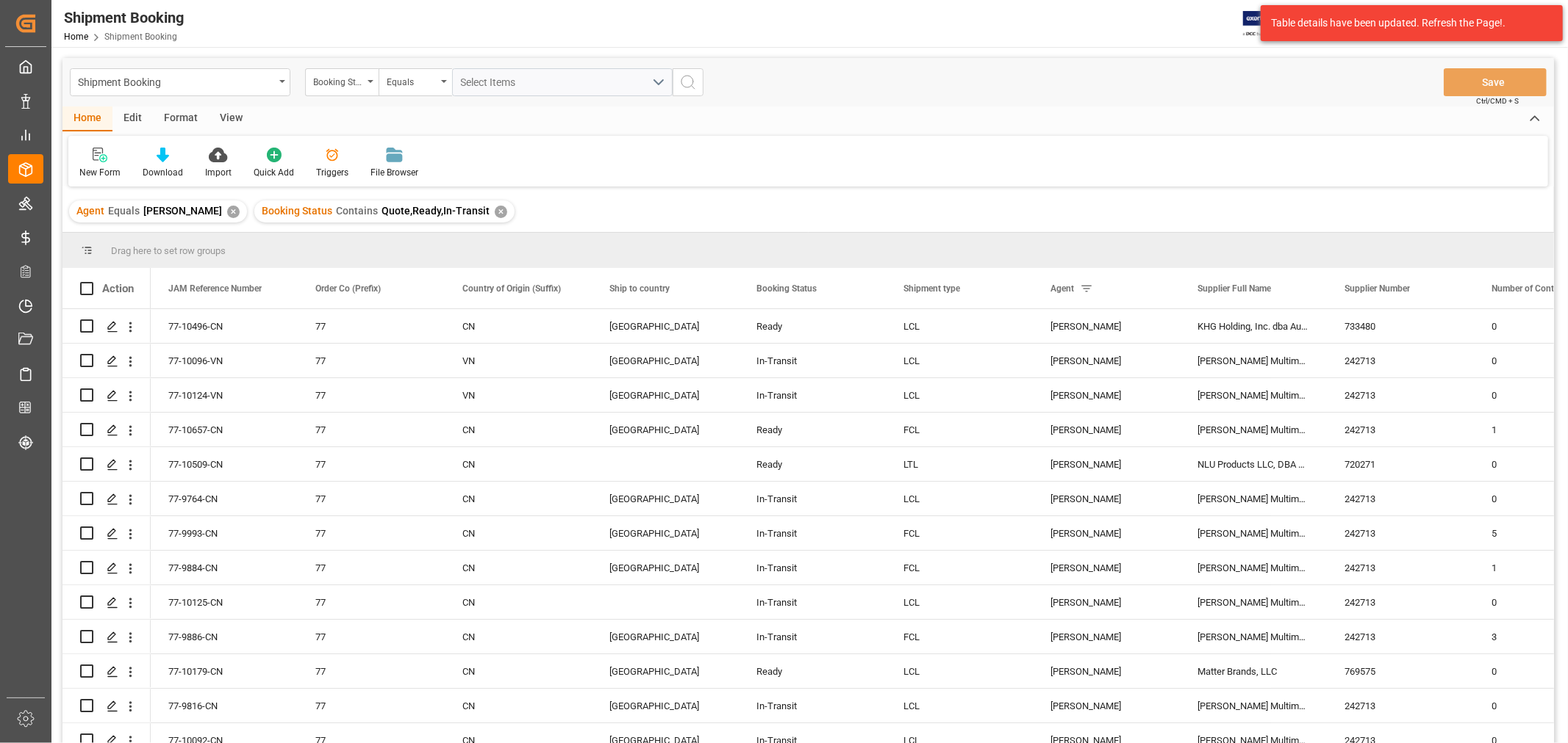
click at [231, 116] on div "View" at bounding box center [231, 119] width 45 height 25
click at [100, 163] on div "Default" at bounding box center [94, 163] width 51 height 32
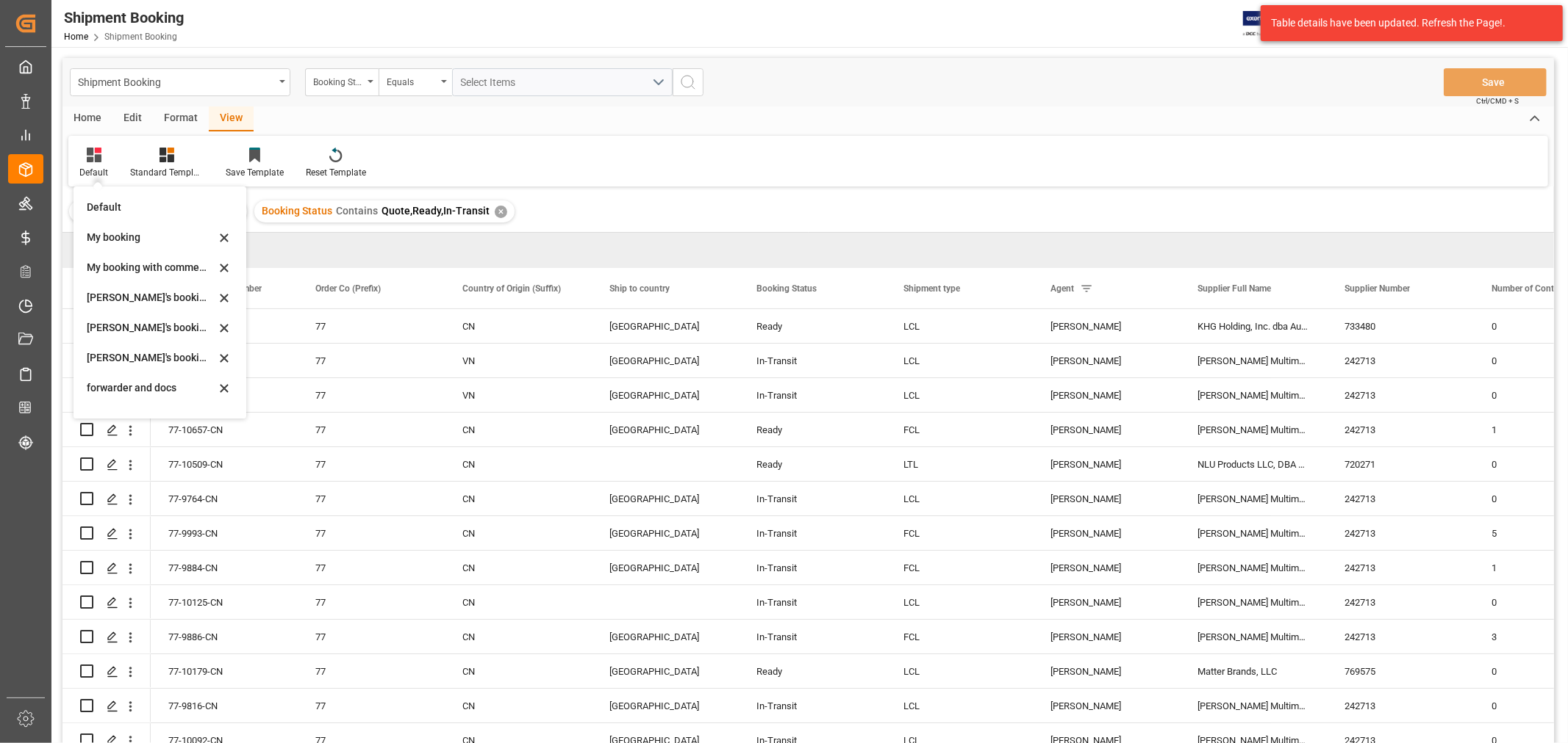
scroll to position [140, 0]
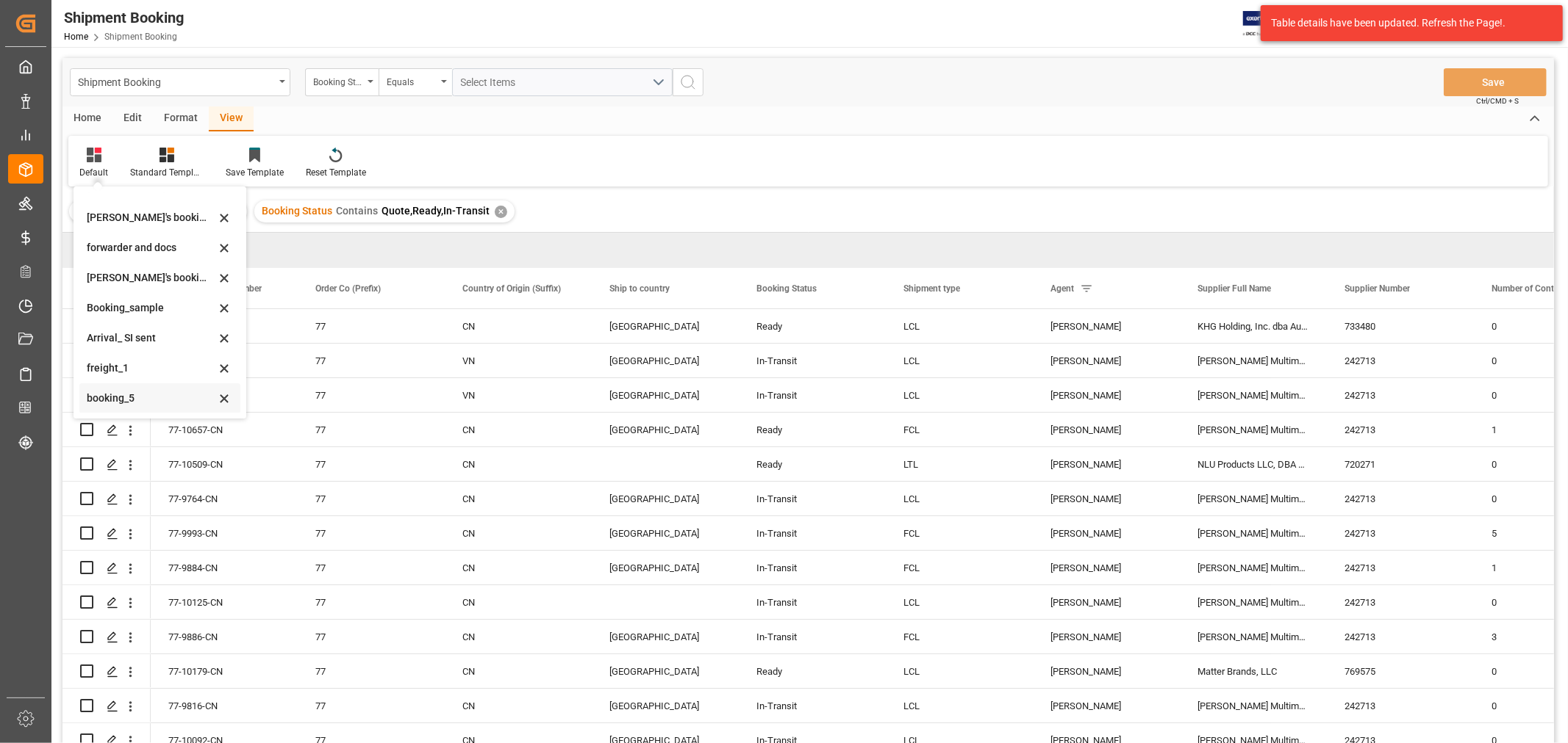
click at [121, 393] on div "booking_5" at bounding box center [151, 398] width 128 height 16
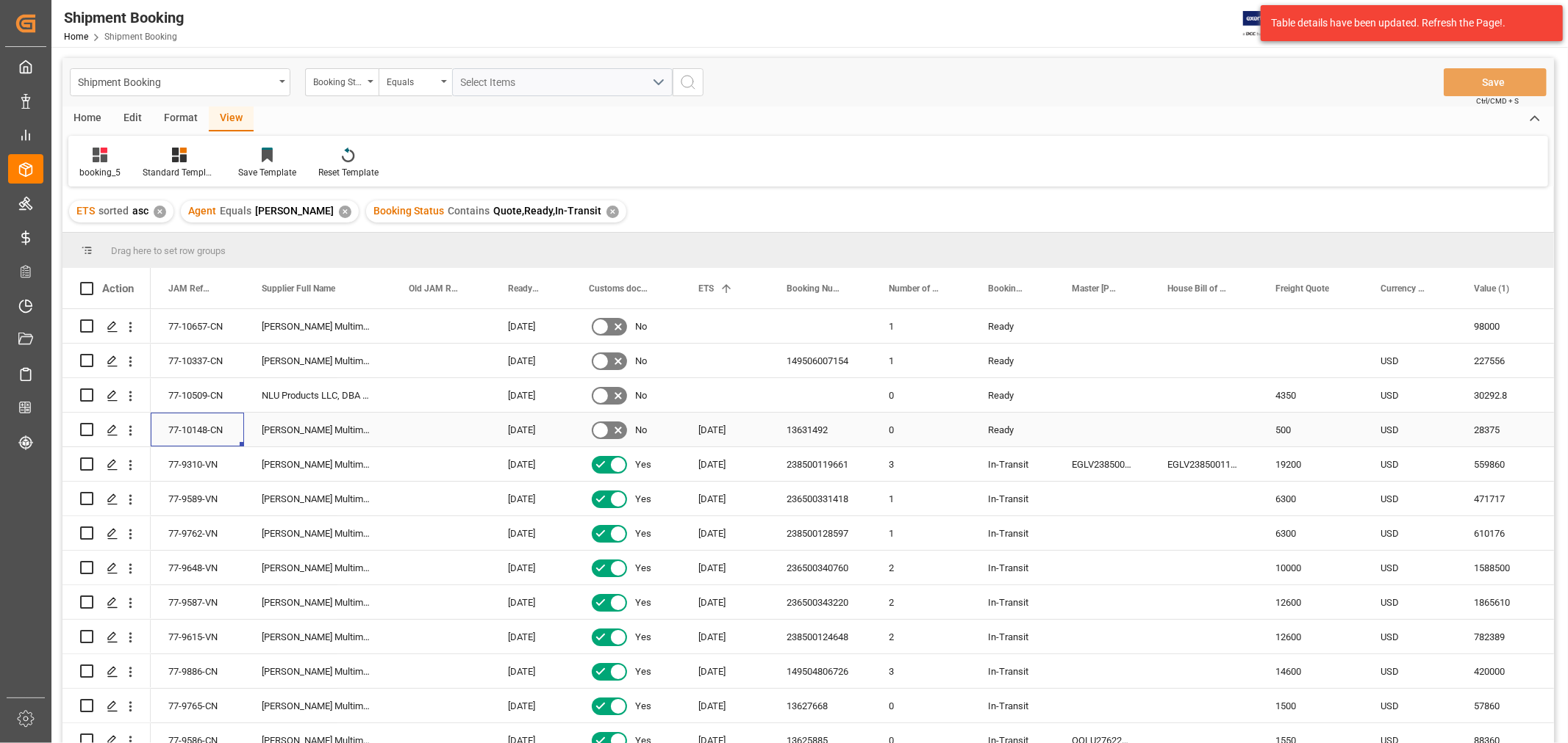
click at [196, 428] on div "77-10148-CN" at bounding box center [197, 430] width 93 height 34
click at [808, 428] on div "13631492" at bounding box center [820, 430] width 102 height 34
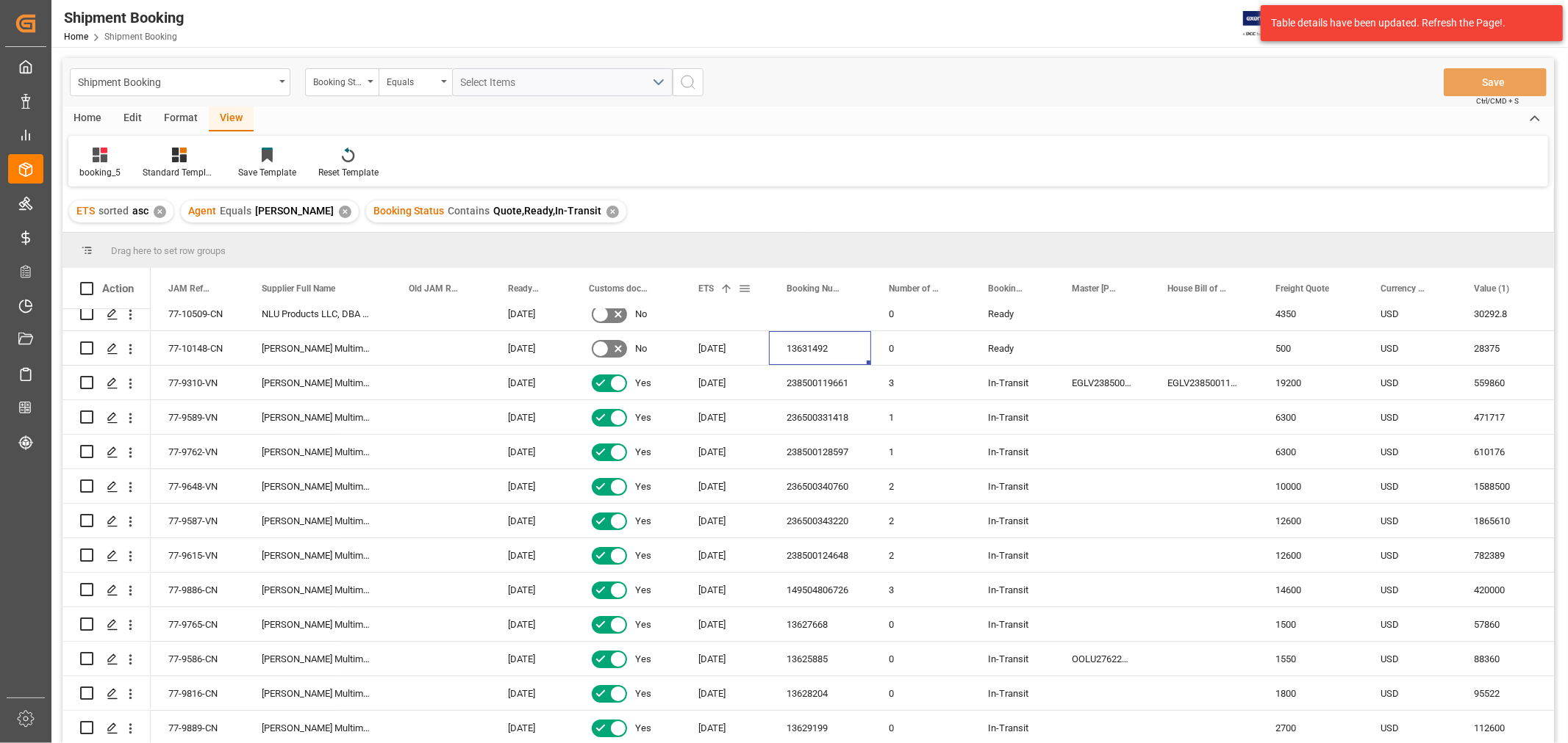
click at [711, 290] on span "ETS" at bounding box center [706, 289] width 16 height 11
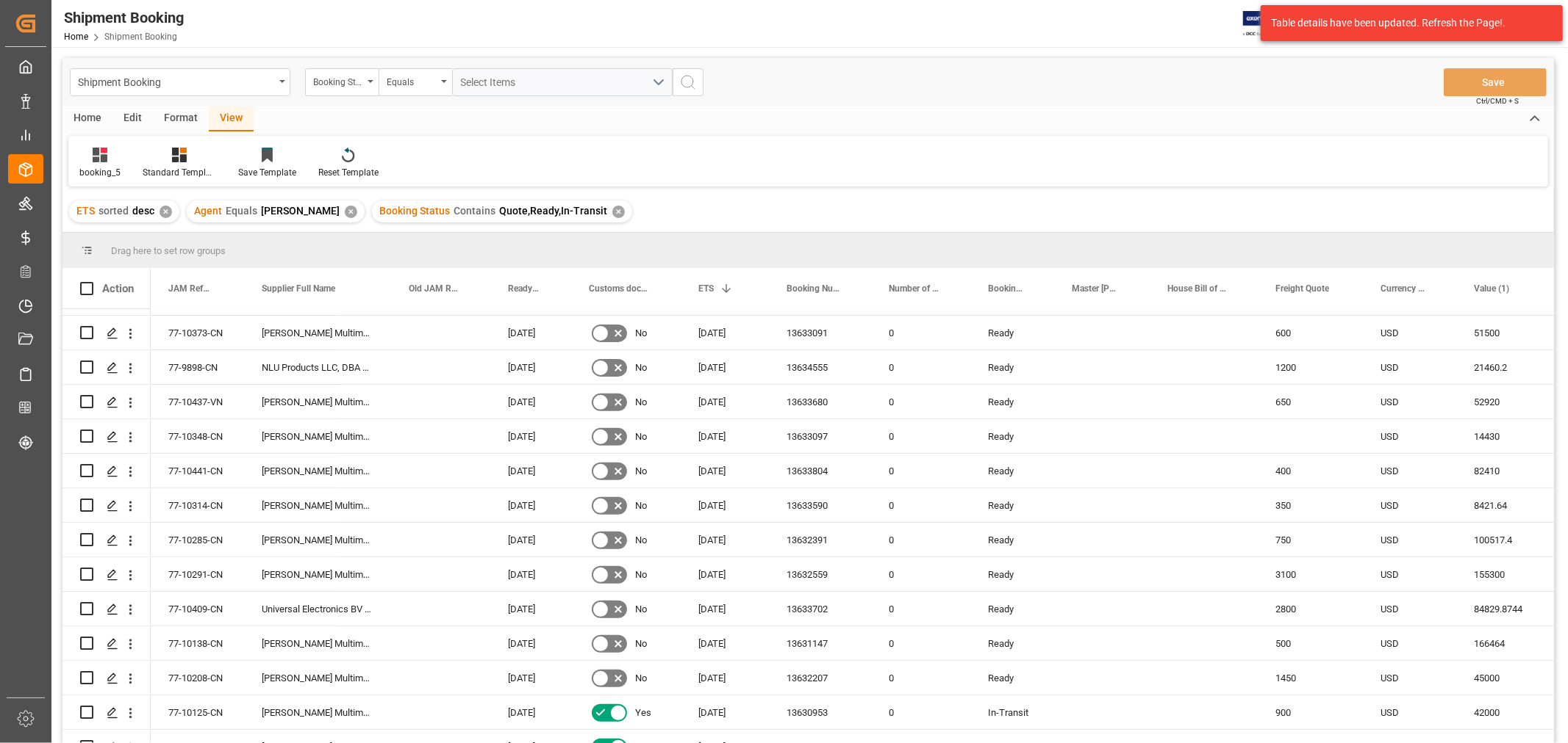
scroll to position [571, 0]
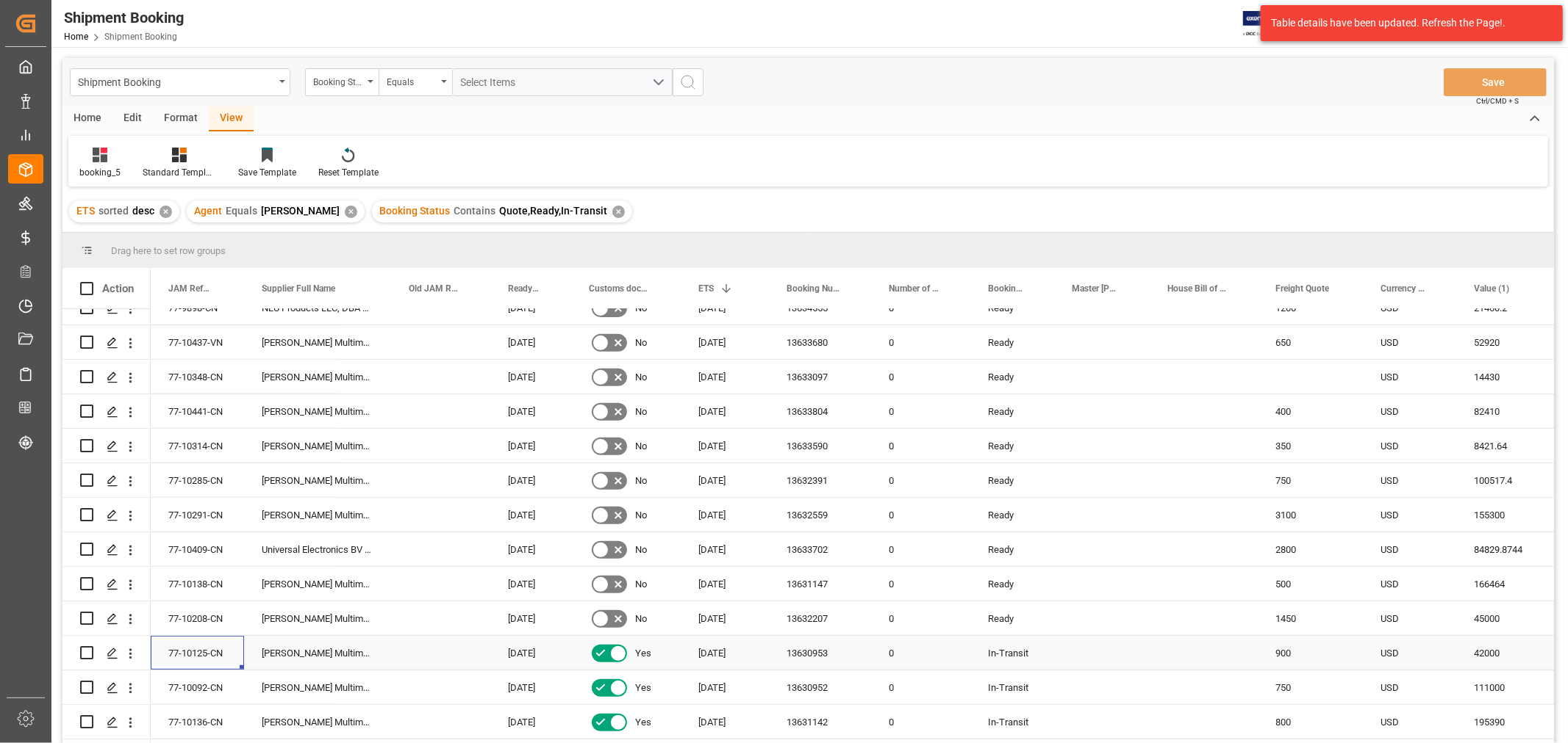
click at [191, 448] on div "77-10125-CN" at bounding box center [197, 653] width 93 height 34
click at [188, 448] on div "77-10125-CN" at bounding box center [197, 653] width 93 height 34
click at [196, 448] on div "77-10208-CN" at bounding box center [197, 619] width 93 height 34
click at [202, 448] on div "77-10138-CN" at bounding box center [197, 583] width 93 height 34
click at [202, 448] on div "77-10409-CN" at bounding box center [197, 549] width 93 height 34
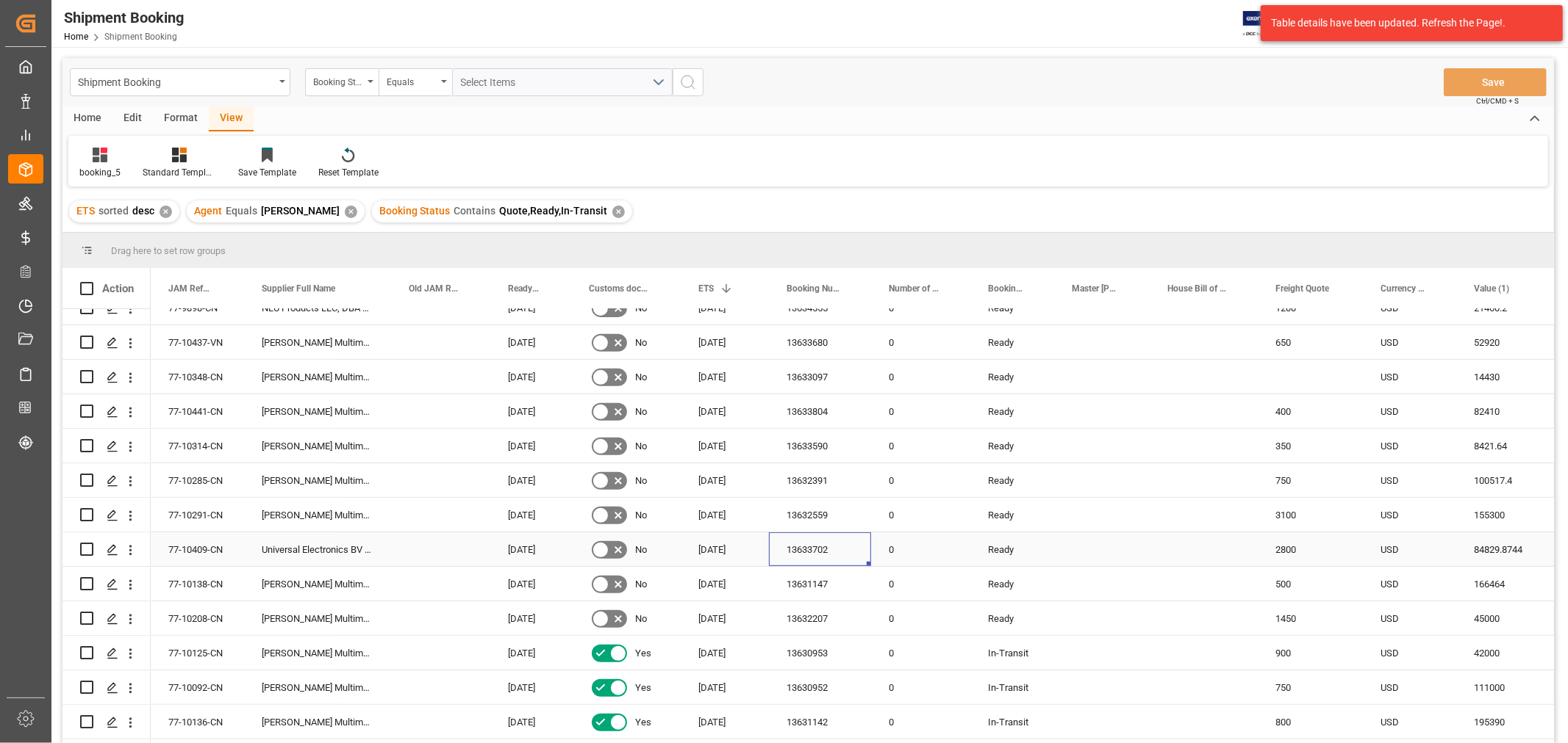
click at [812, 448] on div "13633702" at bounding box center [820, 549] width 102 height 34
click at [823, 448] on div "13631147" at bounding box center [820, 583] width 102 height 34
click at [831, 448] on div "13632207" at bounding box center [820, 619] width 102 height 34
click at [814, 448] on div "13632559" at bounding box center [820, 515] width 102 height 34
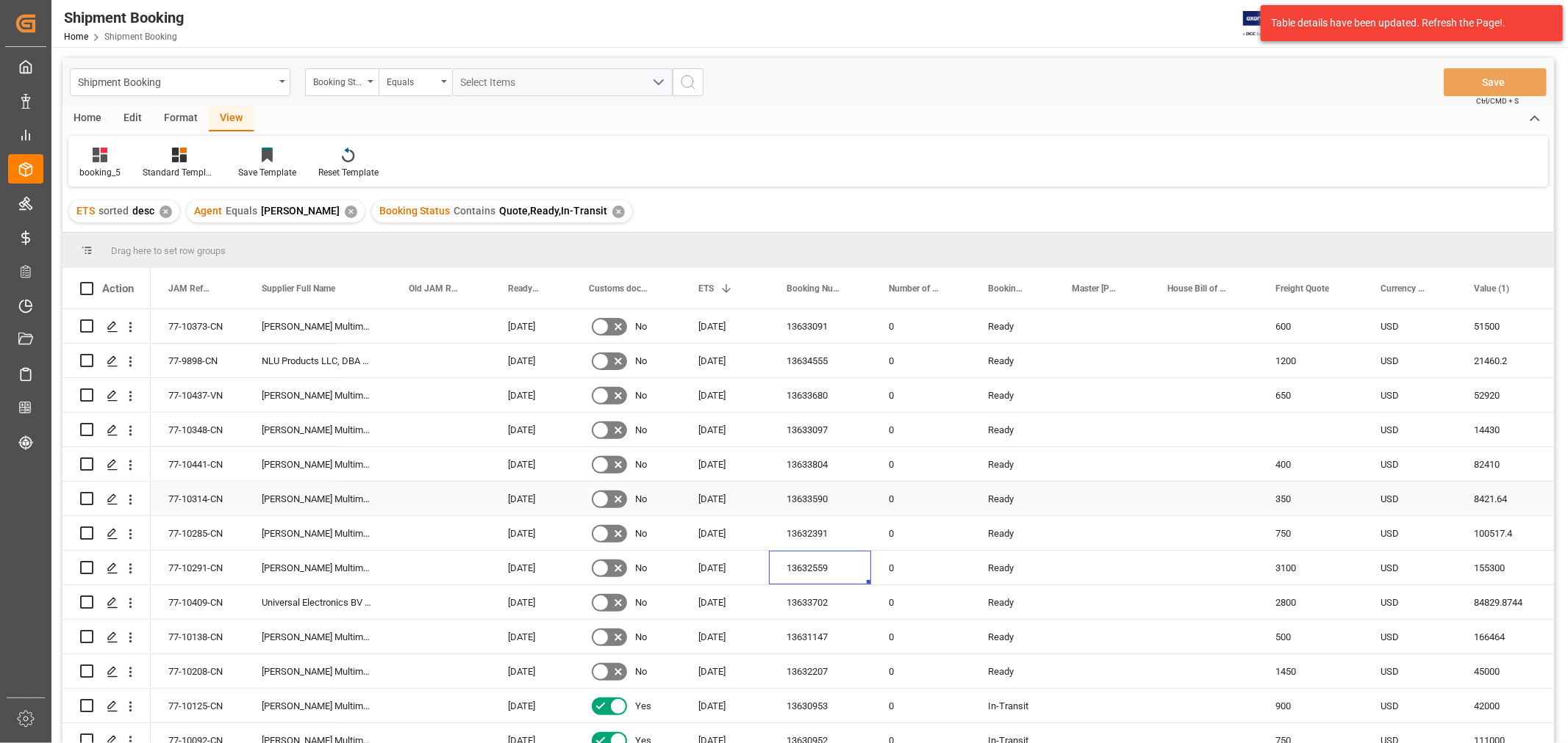
scroll to position [489, 0]
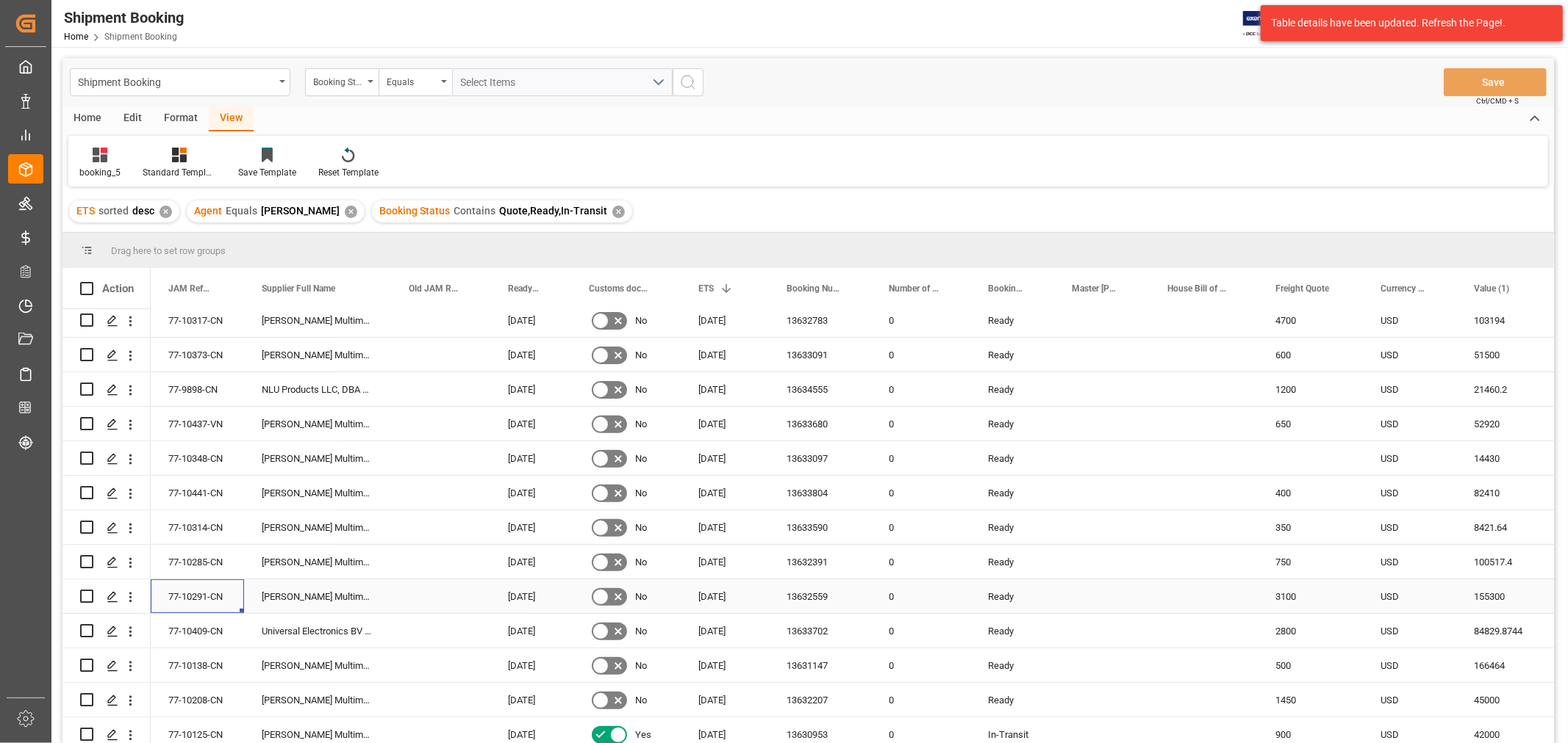
click at [209, 448] on div "77-10291-CN" at bounding box center [197, 596] width 93 height 34
click at [177, 448] on div "77-10285-CN" at bounding box center [197, 562] width 93 height 34
click at [822, 448] on div "13632391" at bounding box center [820, 562] width 102 height 34
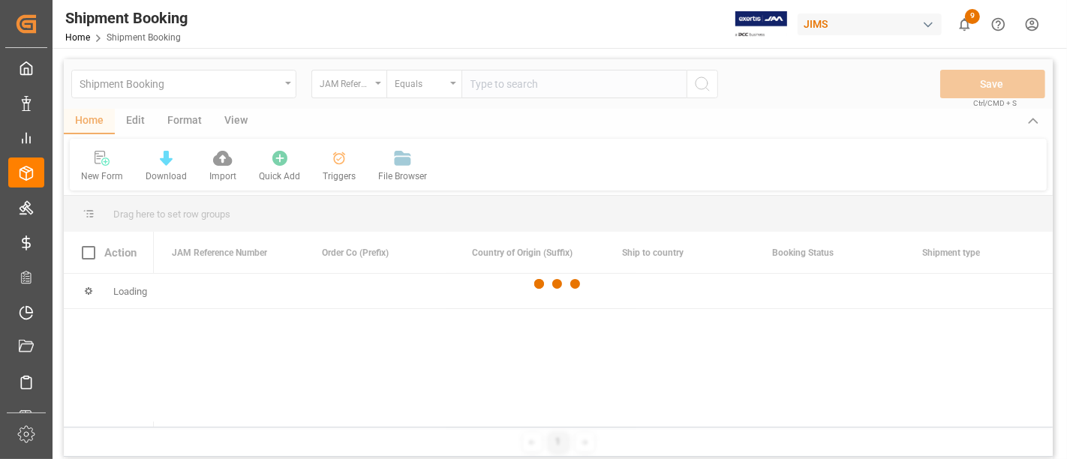
click at [204, 83] on div at bounding box center [558, 284] width 989 height 450
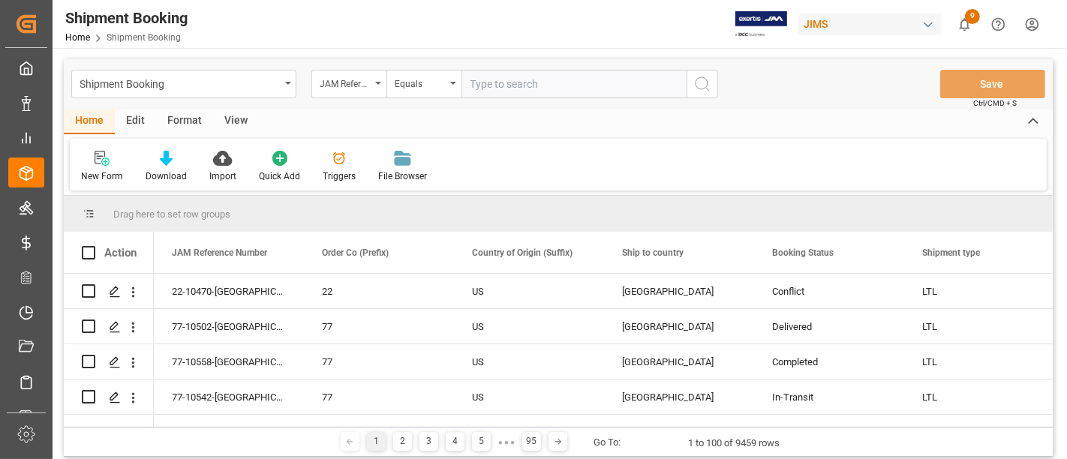
click at [204, 83] on div "Shipment Booking" at bounding box center [180, 83] width 200 height 19
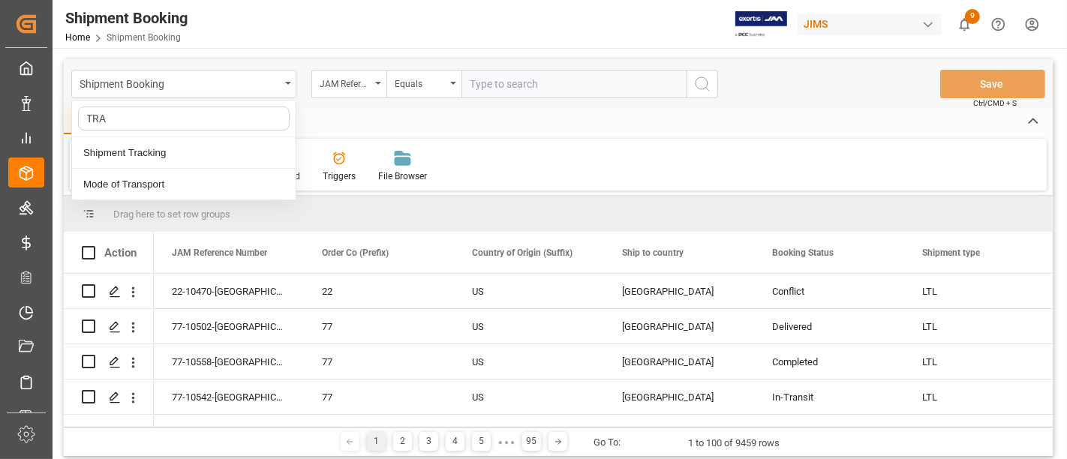
type input "TRAC"
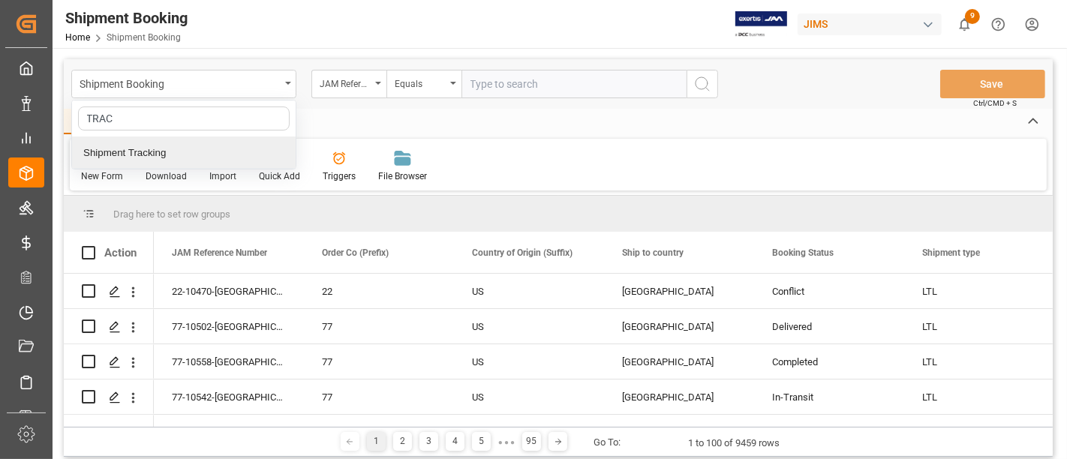
click at [176, 152] on div "Shipment Tracking" at bounding box center [184, 153] width 224 height 32
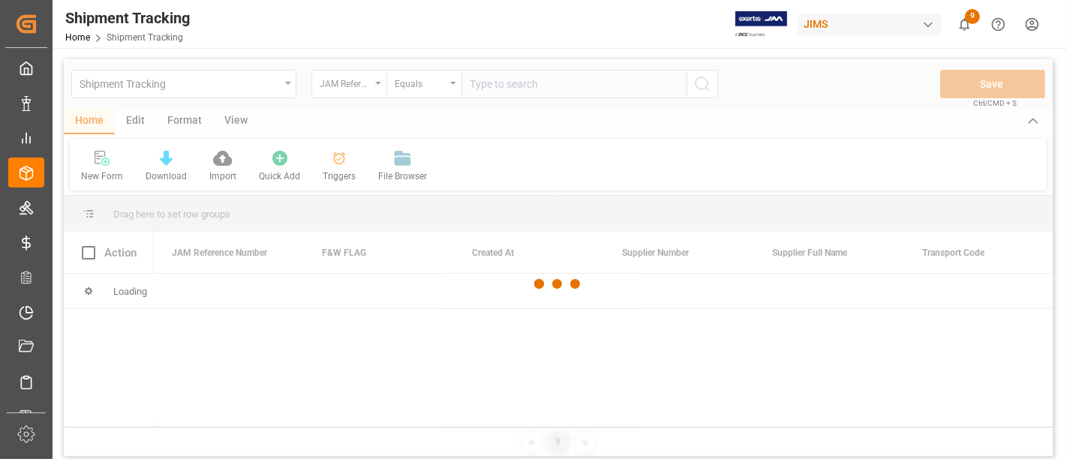
click at [488, 80] on div at bounding box center [558, 284] width 989 height 450
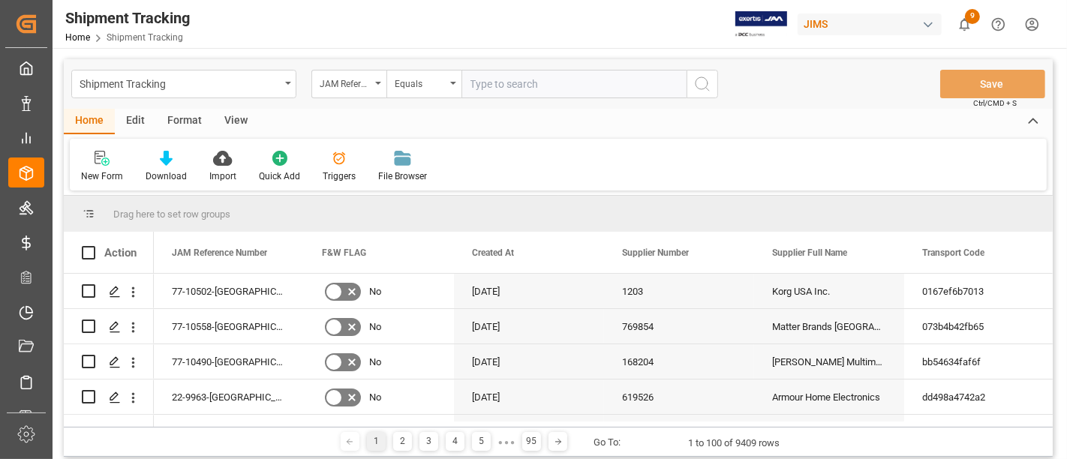
click at [480, 78] on input "text" at bounding box center [573, 84] width 225 height 29
paste input "77-9425-CN"
type input "77-9425-CN"
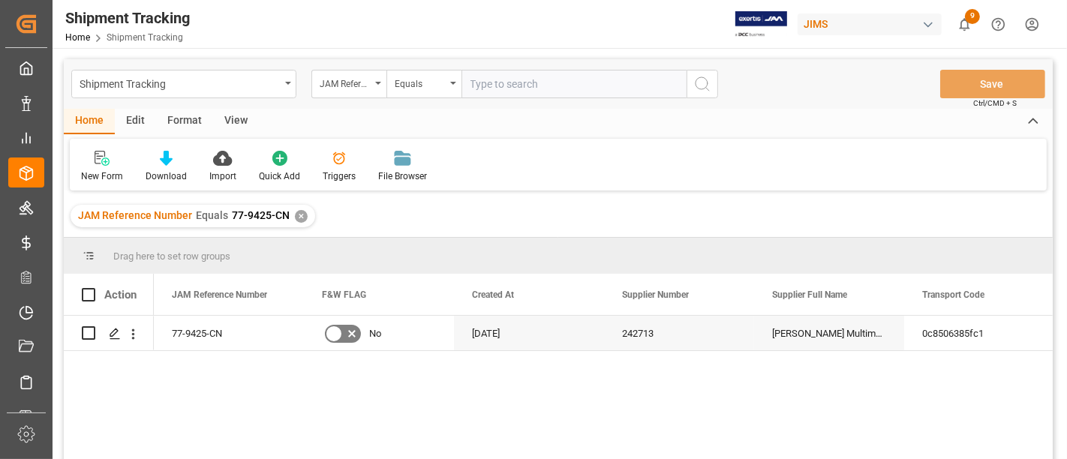
click at [238, 114] on div "View" at bounding box center [236, 122] width 46 height 26
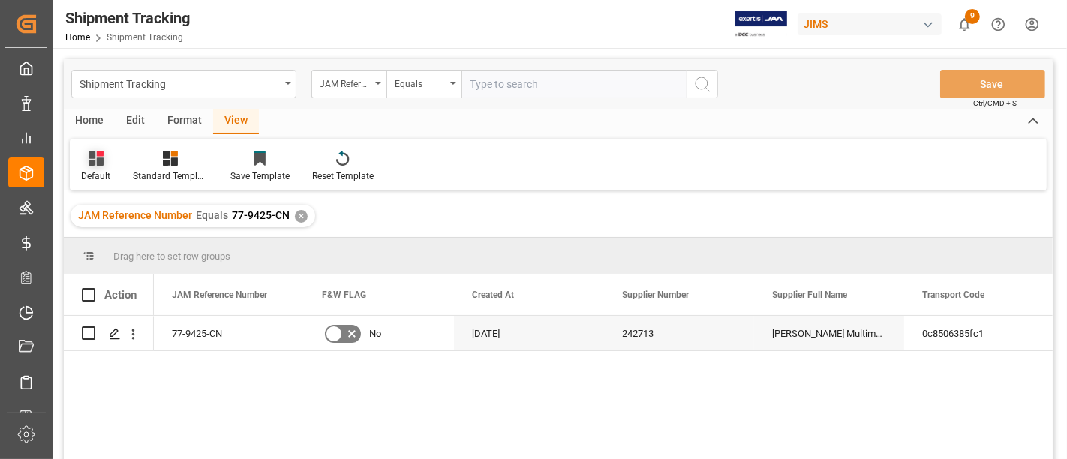
click at [108, 164] on div at bounding box center [95, 158] width 29 height 16
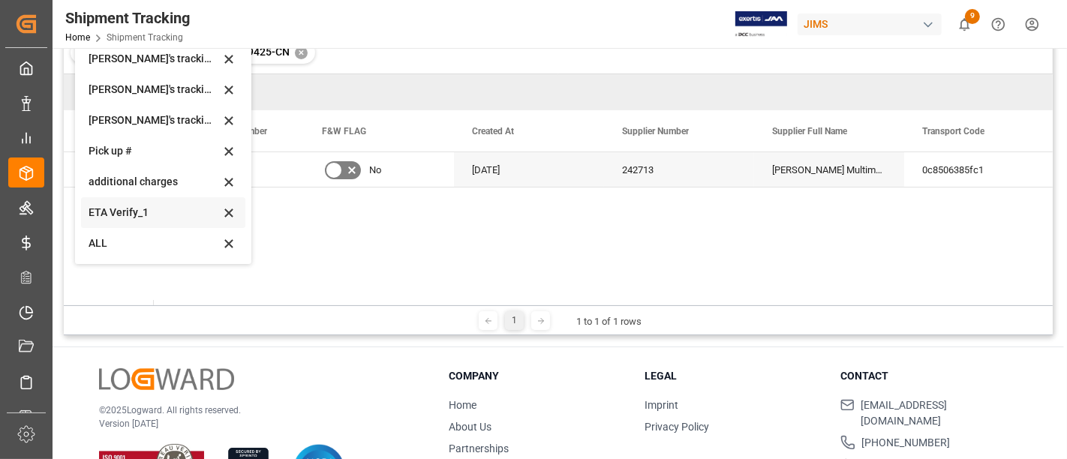
scroll to position [137, 0]
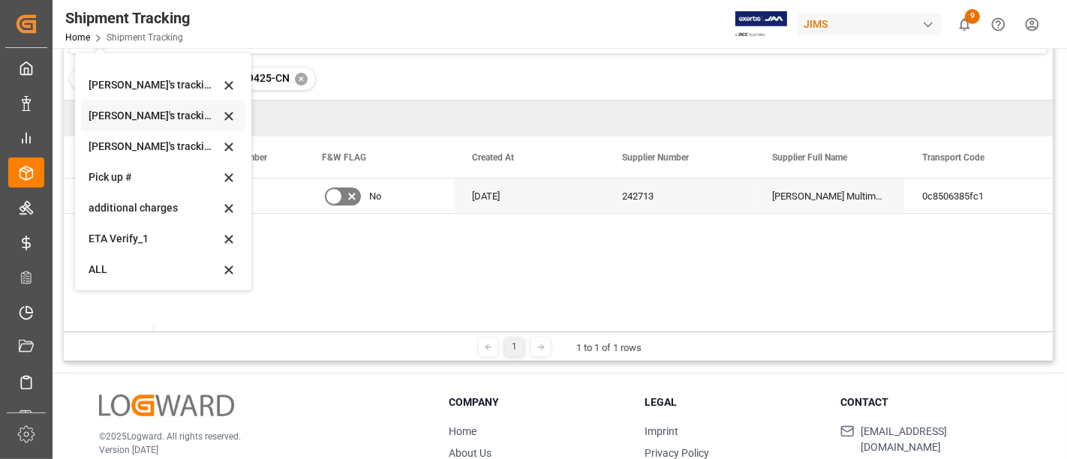
click at [163, 119] on div "Huixin's tracking all # _5" at bounding box center [154, 116] width 131 height 16
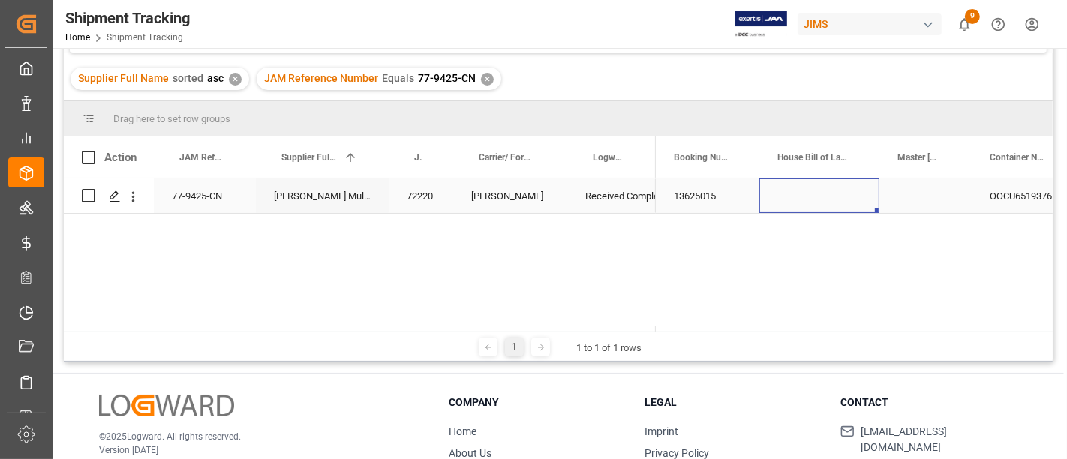
click at [794, 194] on div "Press SPACE to select this row." at bounding box center [819, 196] width 120 height 35
click at [807, 196] on div "Press SPACE to select this row." at bounding box center [828, 196] width 150 height 35
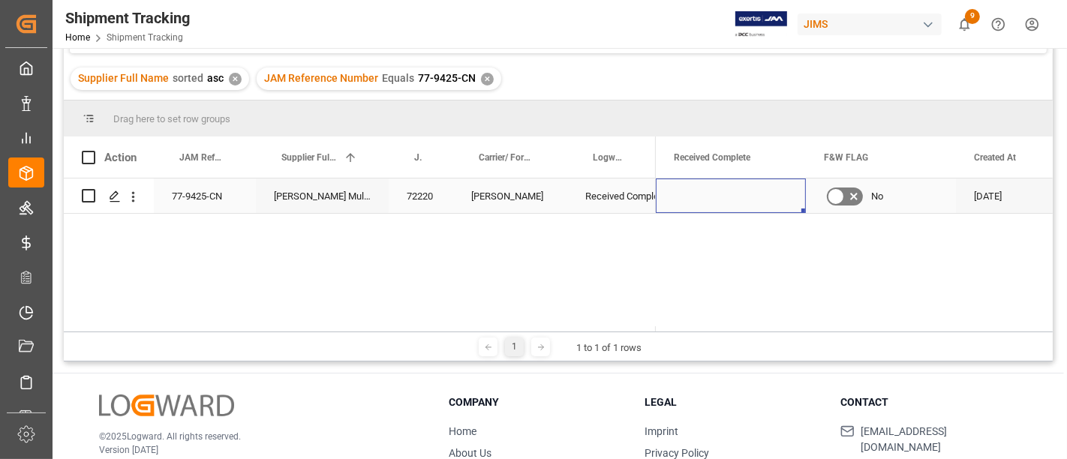
scroll to position [0, 1408]
click at [854, 189] on div "Press SPACE to select this row." at bounding box center [881, 196] width 150 height 35
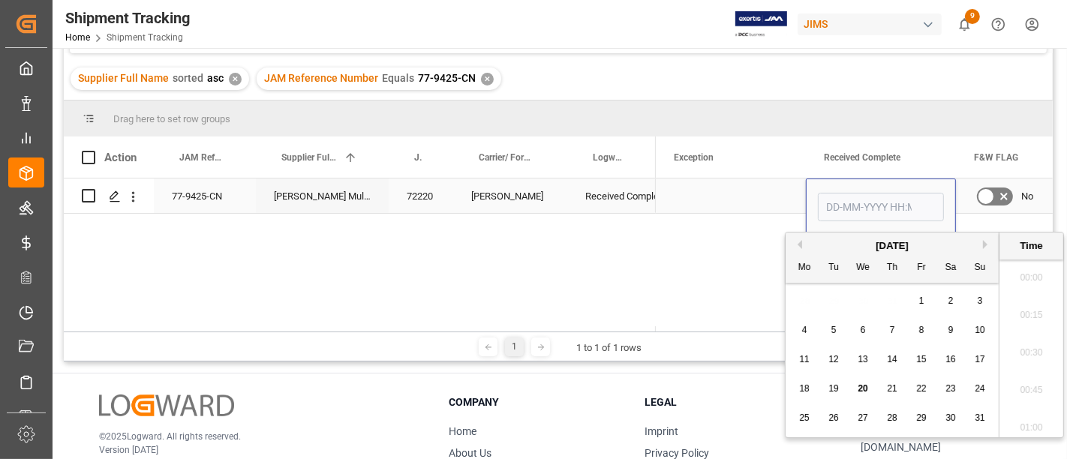
scroll to position [2104, 0]
click at [852, 386] on div "18 19 20 21 22 23 24" at bounding box center [892, 388] width 205 height 29
click at [862, 384] on span "20" at bounding box center [863, 388] width 10 height 11
type input "20-08-2025 00:00"
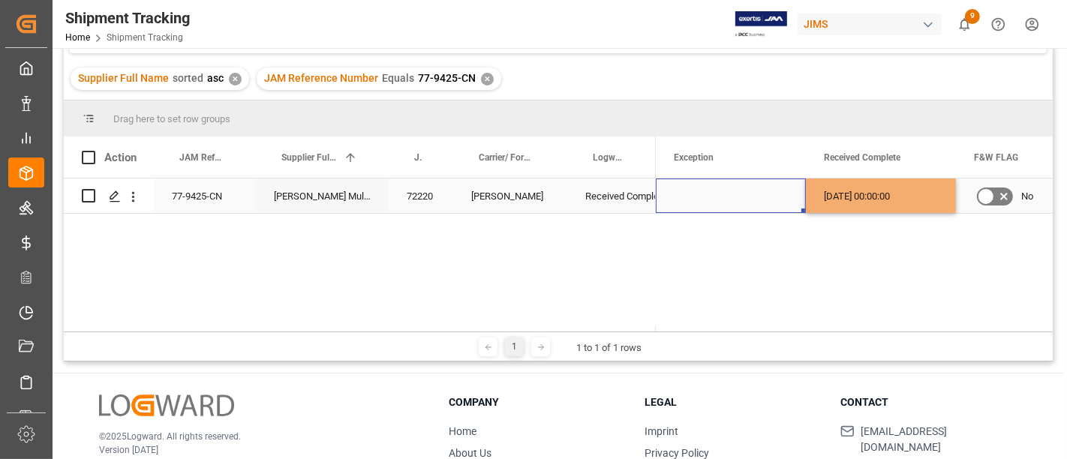
click at [731, 187] on div "Press SPACE to select this row." at bounding box center [731, 196] width 150 height 35
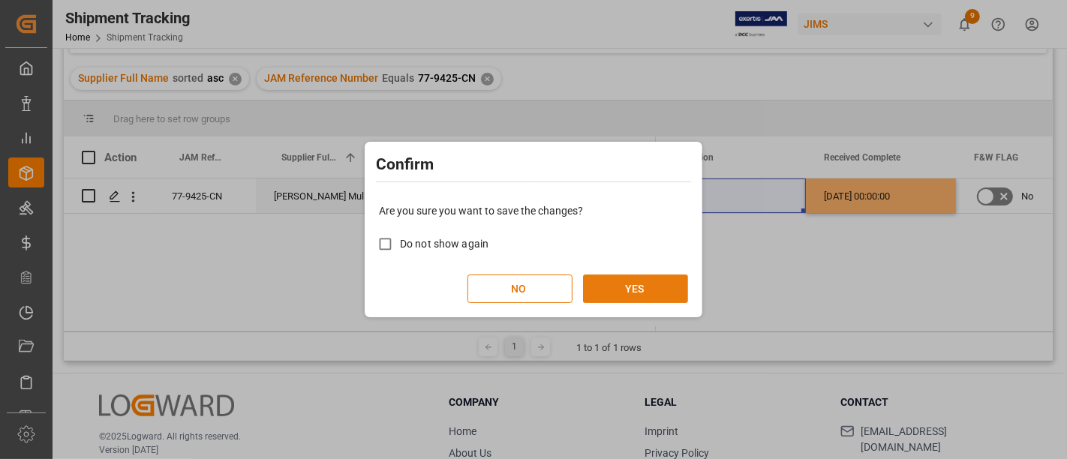
click at [654, 286] on button "YES" at bounding box center [635, 289] width 105 height 29
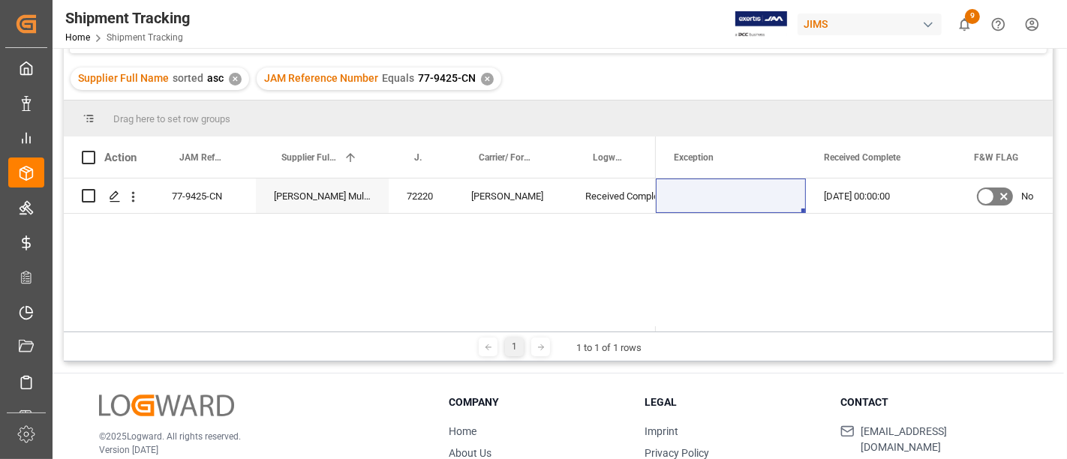
click at [482, 77] on div "✕" at bounding box center [487, 79] width 13 height 13
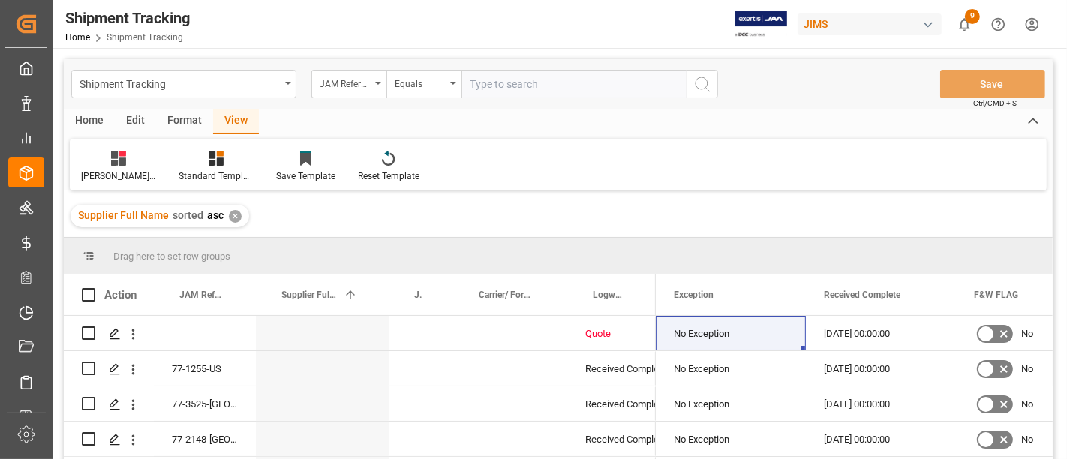
click at [486, 86] on input "text" at bounding box center [573, 84] width 225 height 29
type input "77-10558-[GEOGRAPHIC_DATA]"
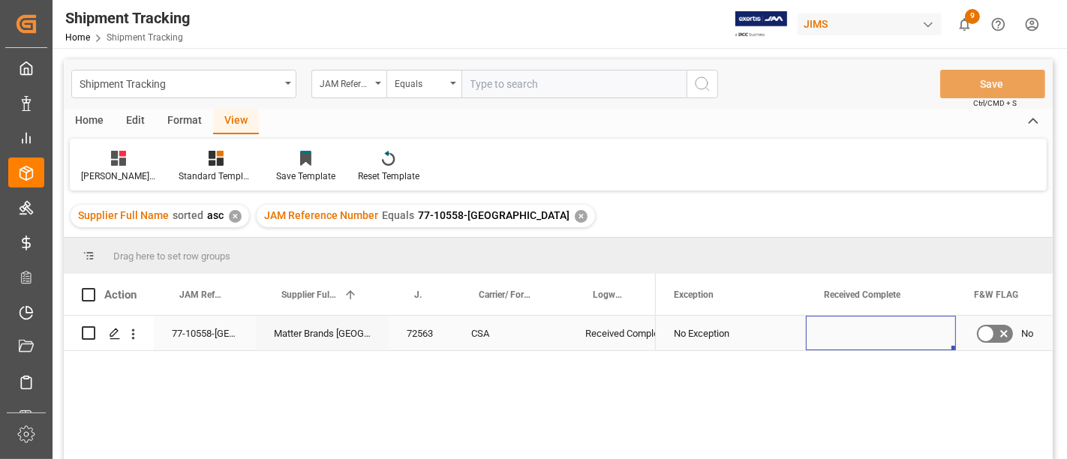
click at [866, 334] on div "Press SPACE to select this row." at bounding box center [881, 333] width 150 height 35
click at [891, 329] on div "Press SPACE to select this row." at bounding box center [881, 333] width 150 height 35
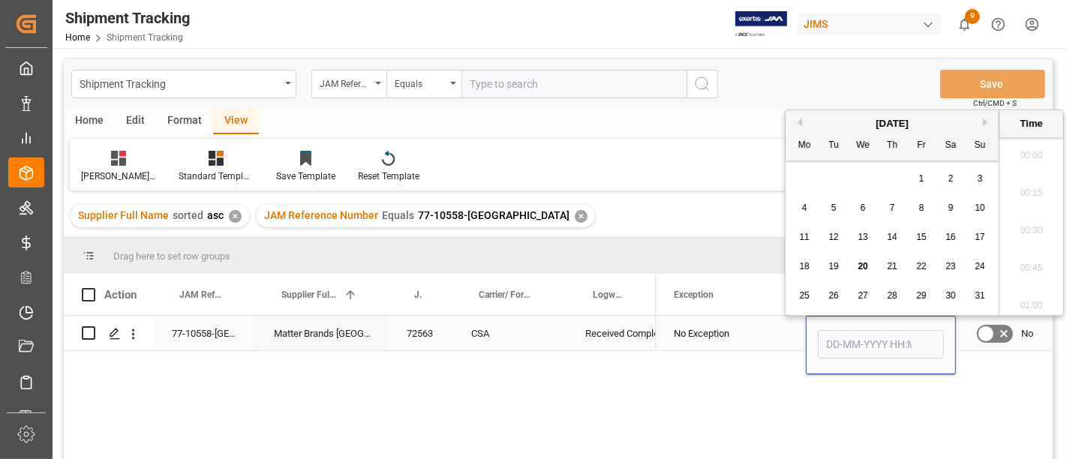
scroll to position [2104, 0]
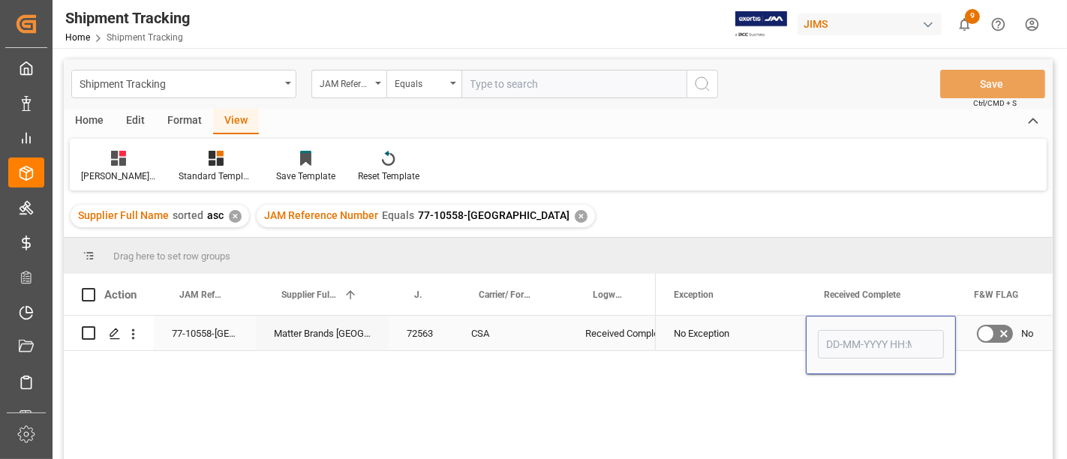
click at [891, 329] on div "Press SPACE to select this row." at bounding box center [881, 345] width 126 height 35
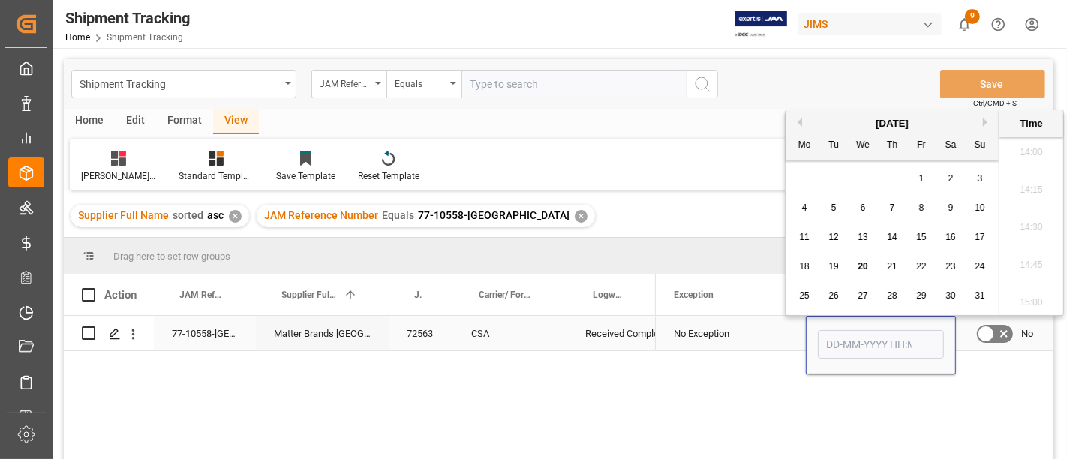
click at [887, 339] on input "Press SPACE to select this row." at bounding box center [881, 344] width 126 height 29
click at [855, 264] on div "20" at bounding box center [863, 267] width 19 height 18
type input "20-08-2025 00:00"
click at [755, 332] on div "No Exception" at bounding box center [731, 334] width 114 height 35
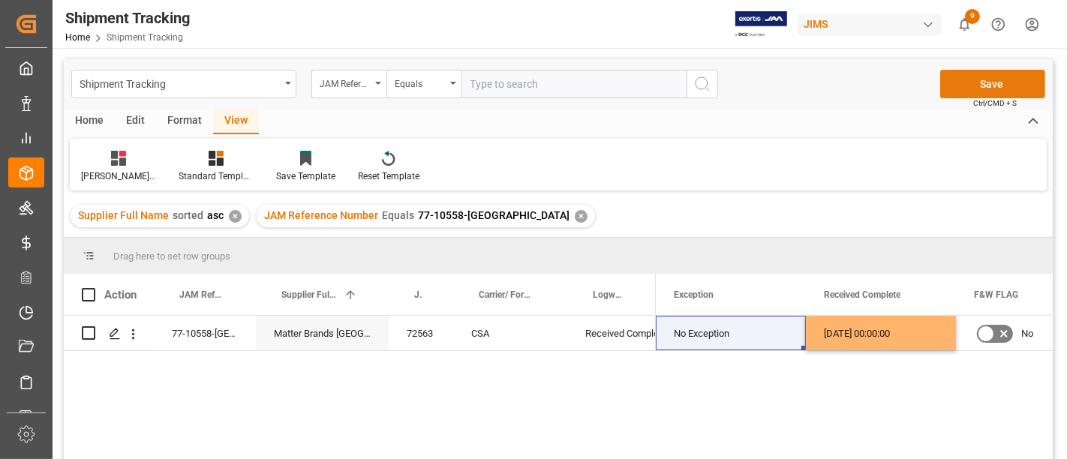
click at [954, 79] on button "Save" at bounding box center [992, 84] width 105 height 29
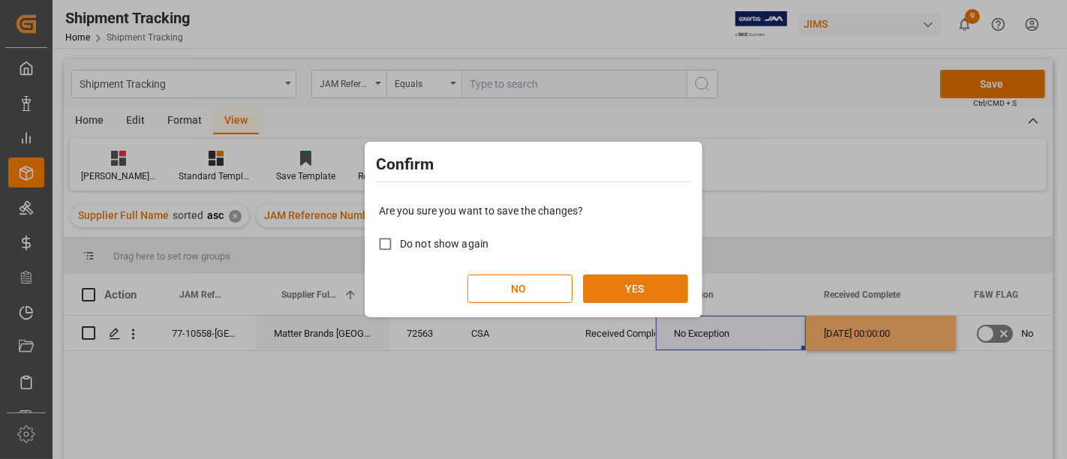
click at [638, 284] on button "YES" at bounding box center [635, 289] width 105 height 29
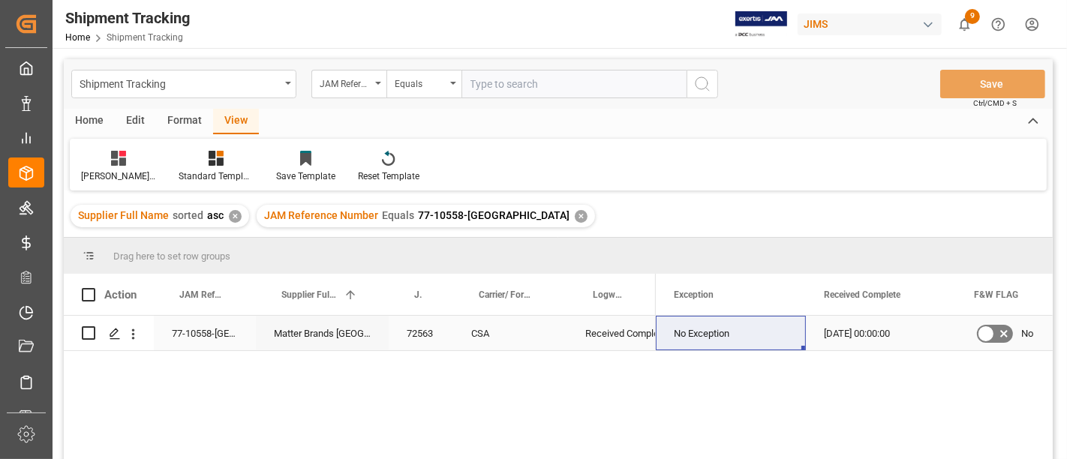
click at [180, 332] on div "77-10558-[GEOGRAPHIC_DATA]" at bounding box center [205, 333] width 102 height 35
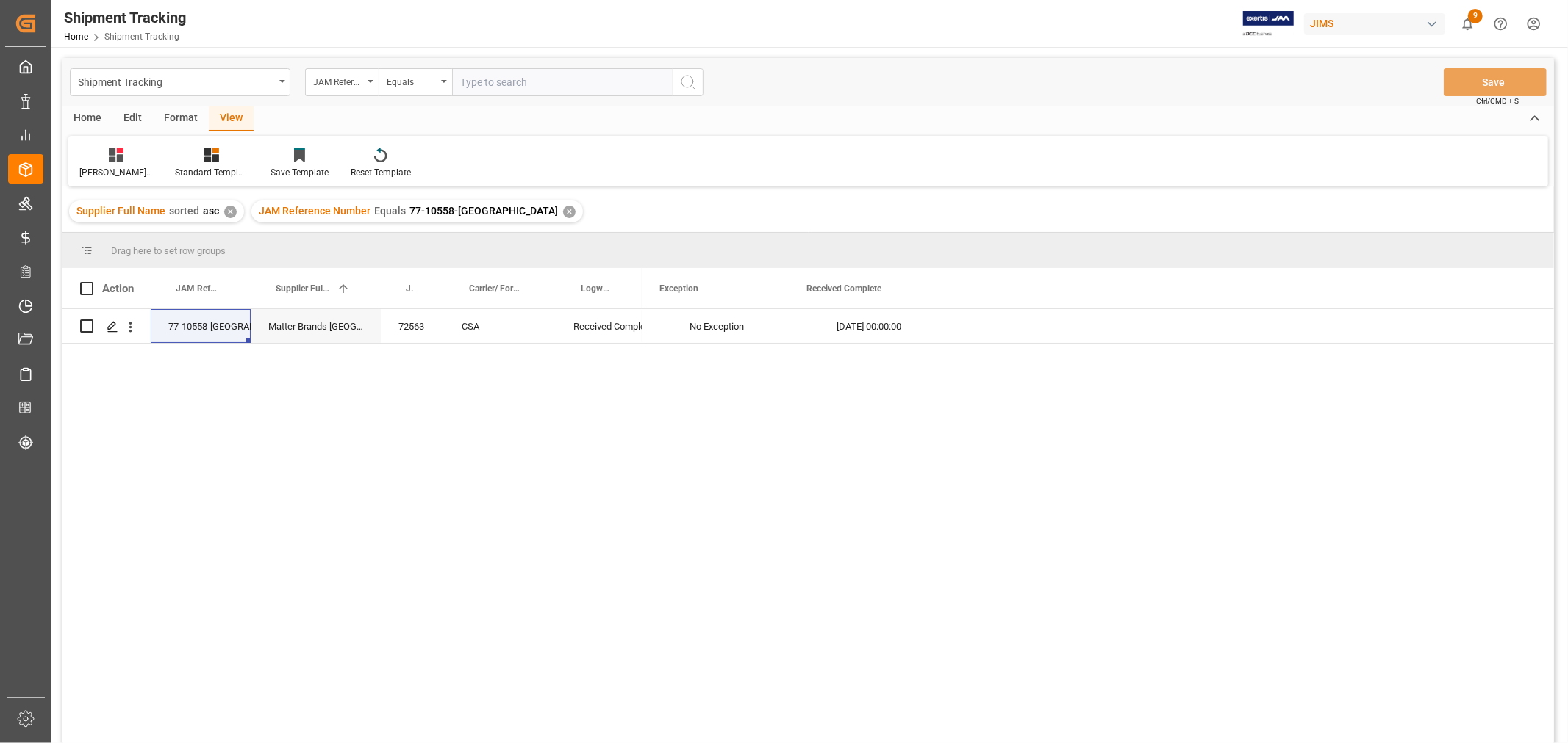
scroll to position [0, 1349]
click at [799, 446] on div "No Exception 20-08-2025 00:00:00 No 13-08-2025 LTL" at bounding box center [1098, 531] width 911 height 443
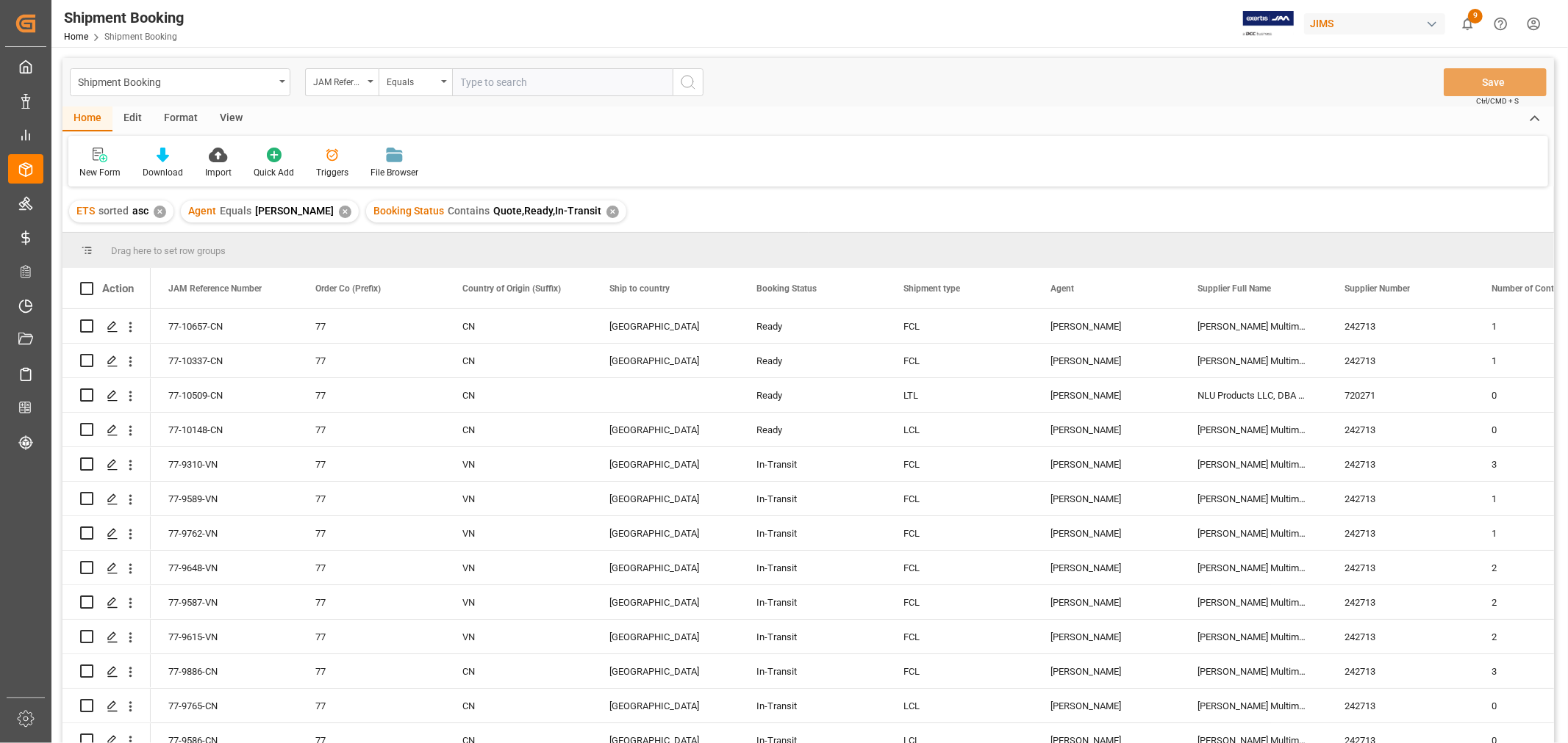
click at [225, 118] on div "View" at bounding box center [231, 119] width 45 height 25
click at [90, 169] on div "Default" at bounding box center [93, 173] width 28 height 14
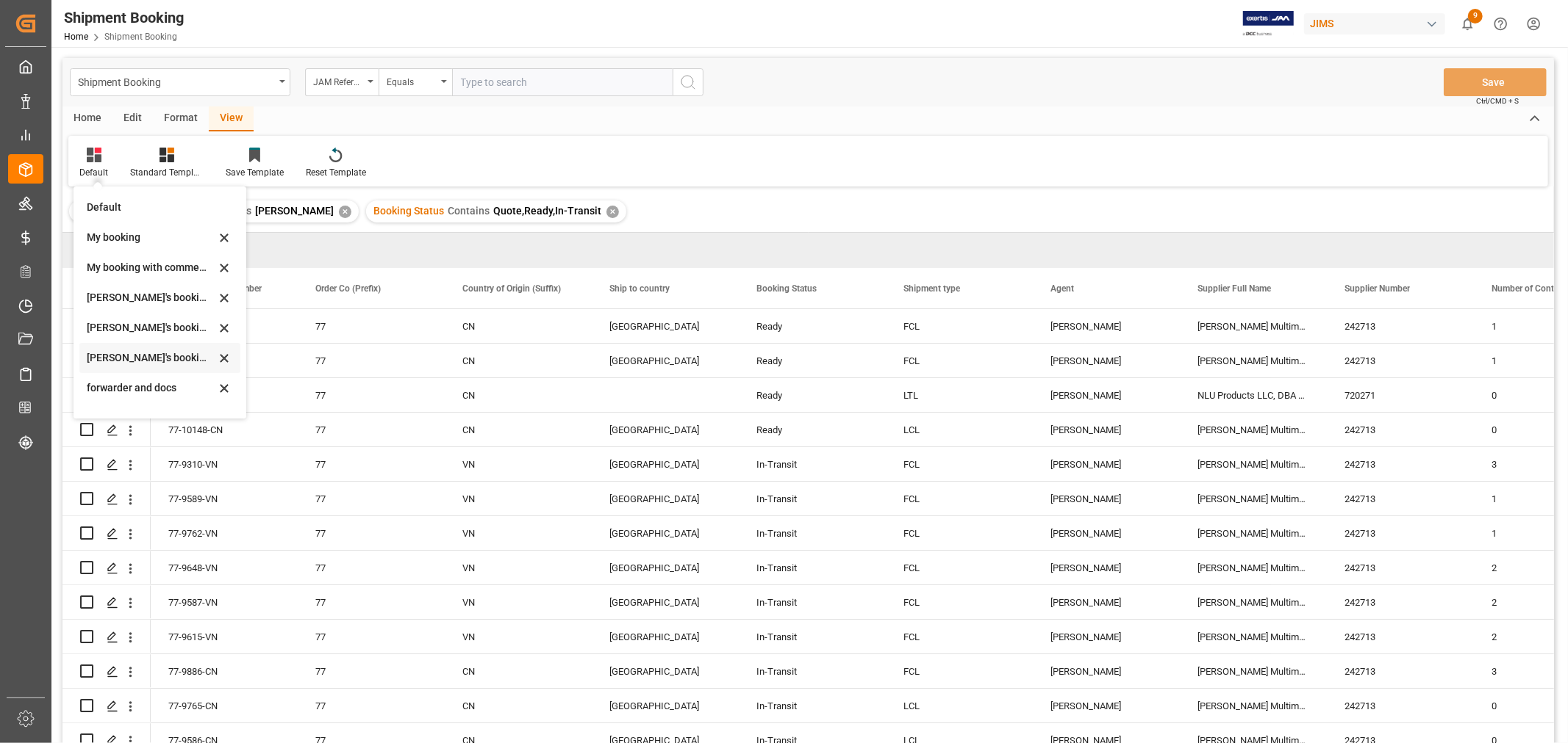
scroll to position [140, 0]
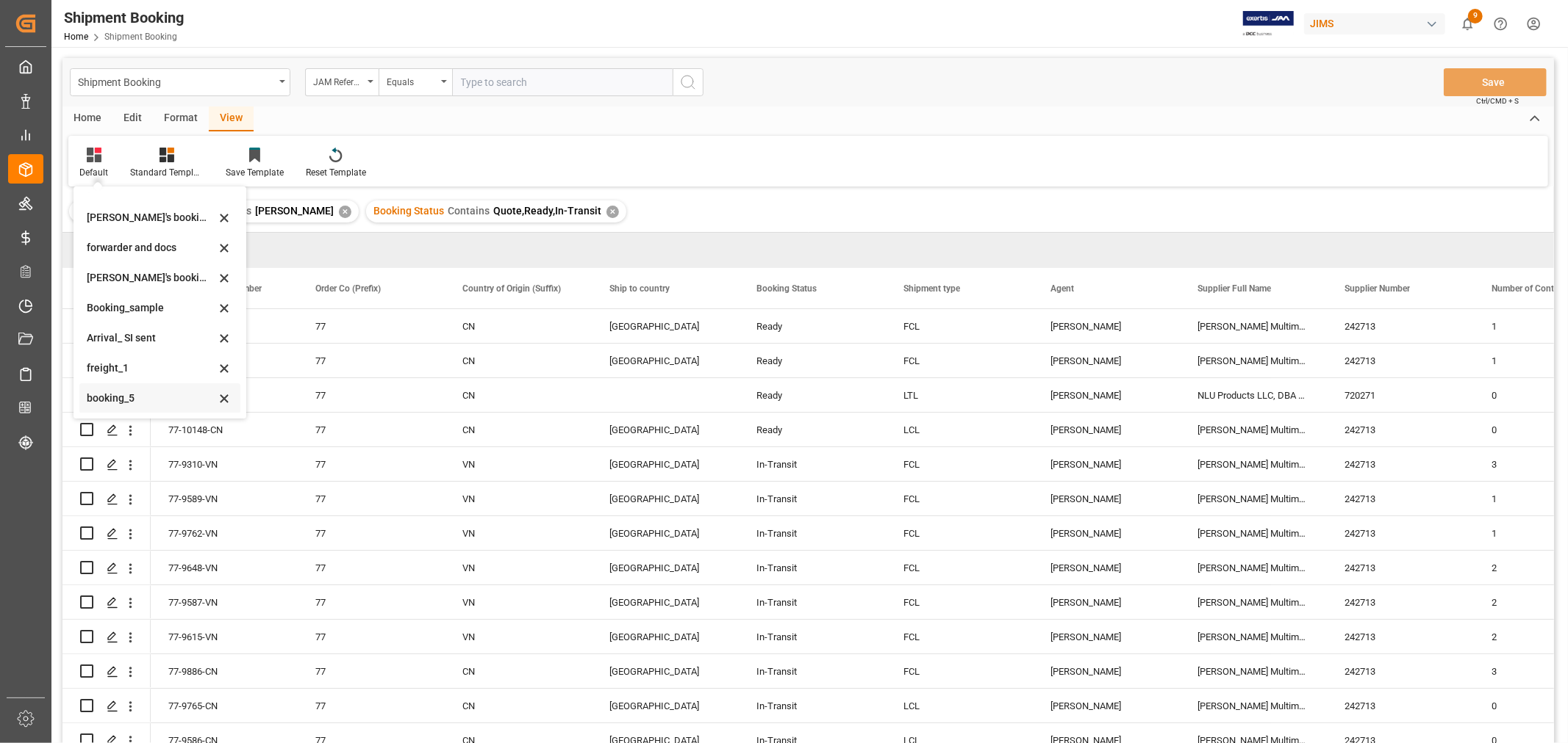
click at [132, 398] on div "booking_5" at bounding box center [151, 398] width 128 height 16
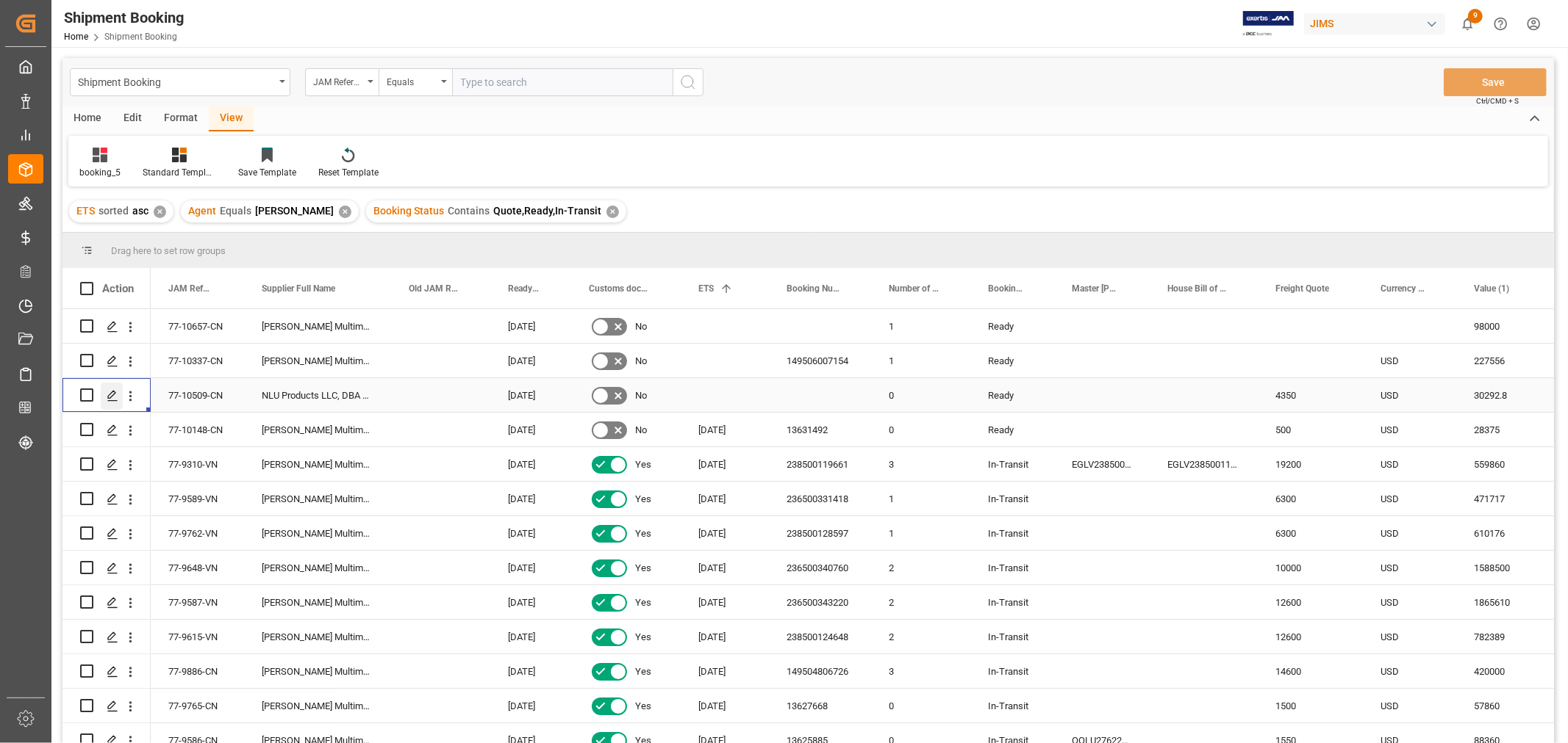
click at [108, 391] on icon "Press SPACE to select this row." at bounding box center [113, 395] width 12 height 12
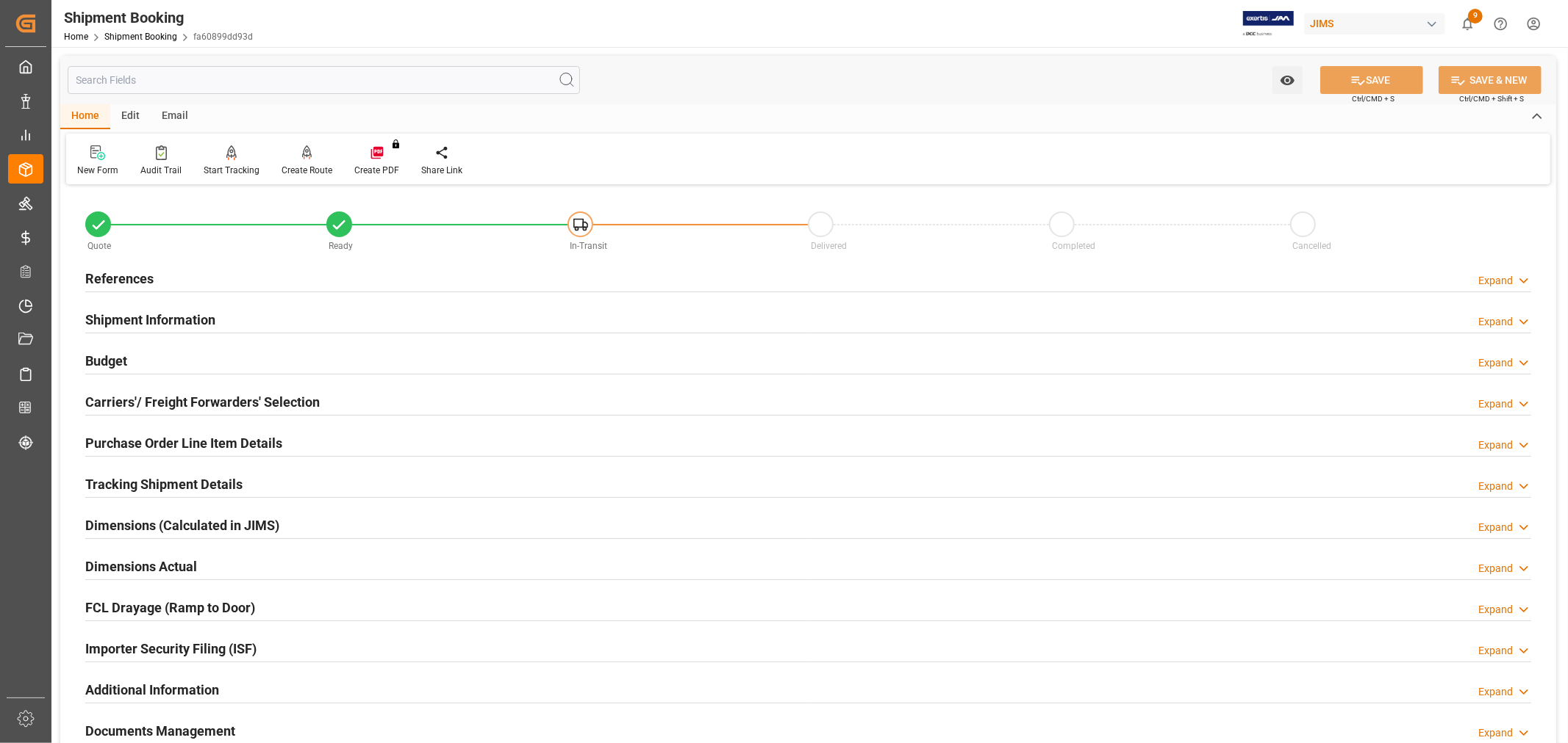
click at [155, 400] on h2 "Carriers'/ Freight Forwarders' Selection" at bounding box center [202, 402] width 234 height 20
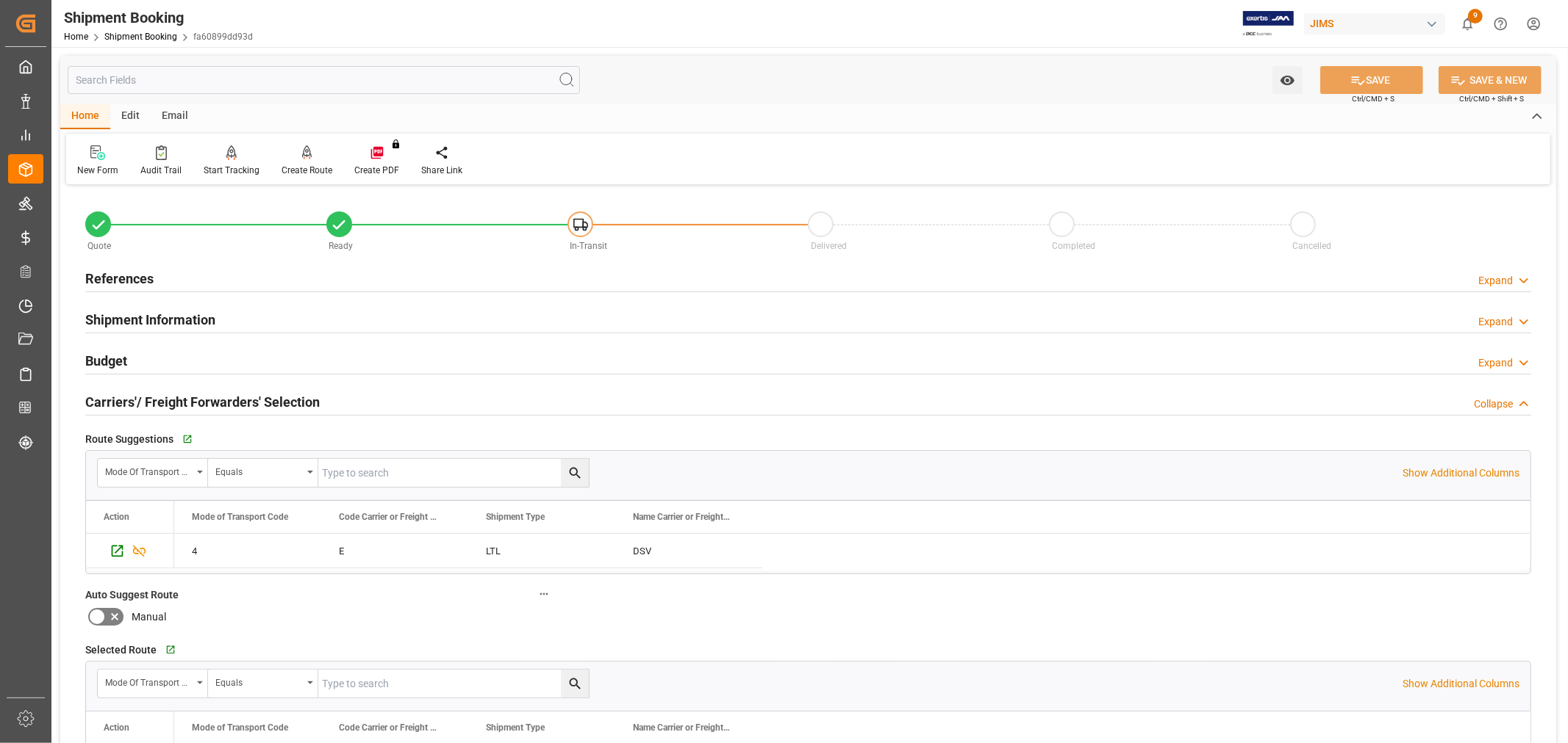
click at [145, 42] on div "Home Shipment Booking fa60899dd93d" at bounding box center [158, 36] width 189 height 16
click at [143, 37] on link "Shipment Booking" at bounding box center [141, 36] width 72 height 11
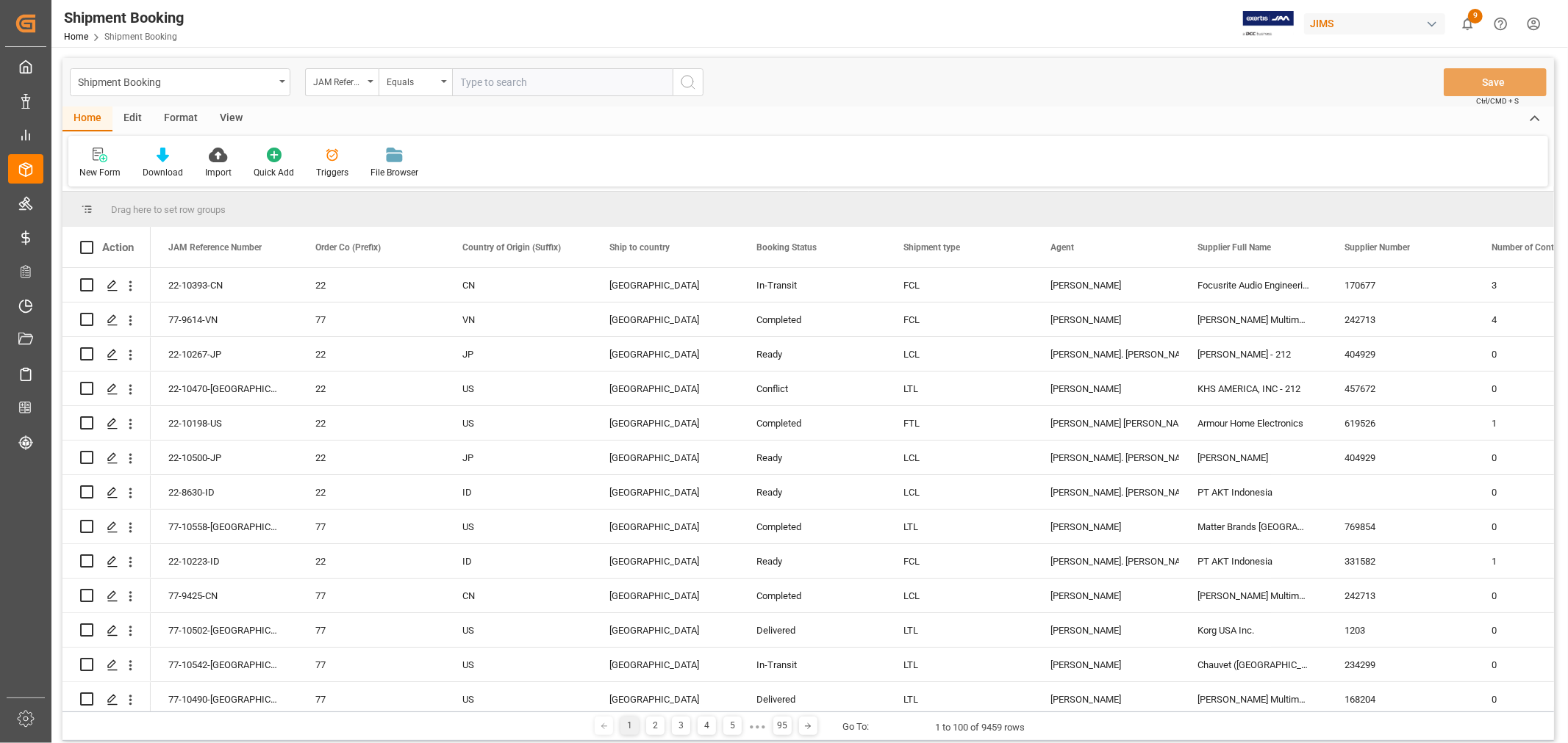
click at [478, 82] on input "text" at bounding box center [561, 82] width 220 height 28
type input "77-10125-CN"
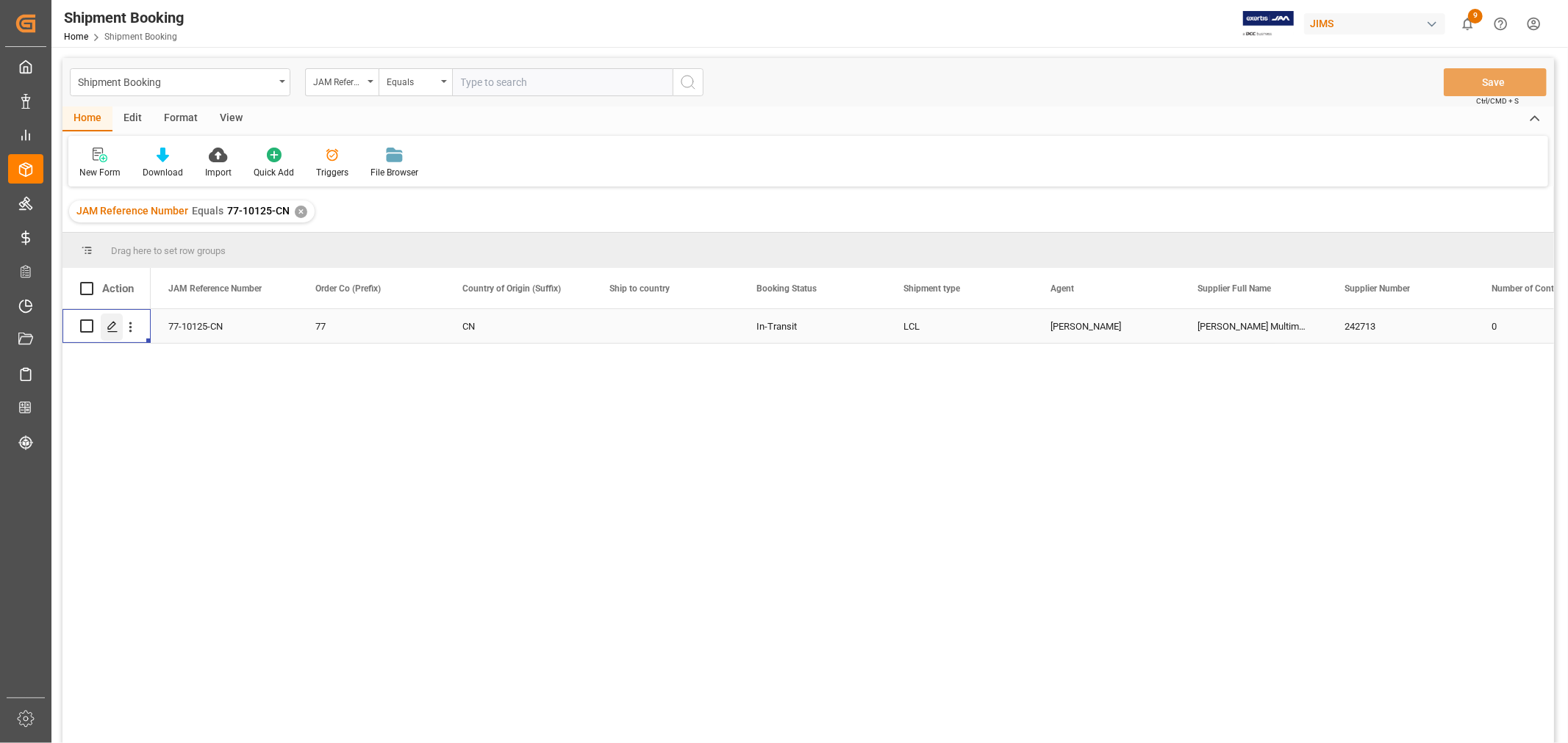
click at [108, 326] on polygon "Press SPACE to select this row." at bounding box center [112, 326] width 8 height 8
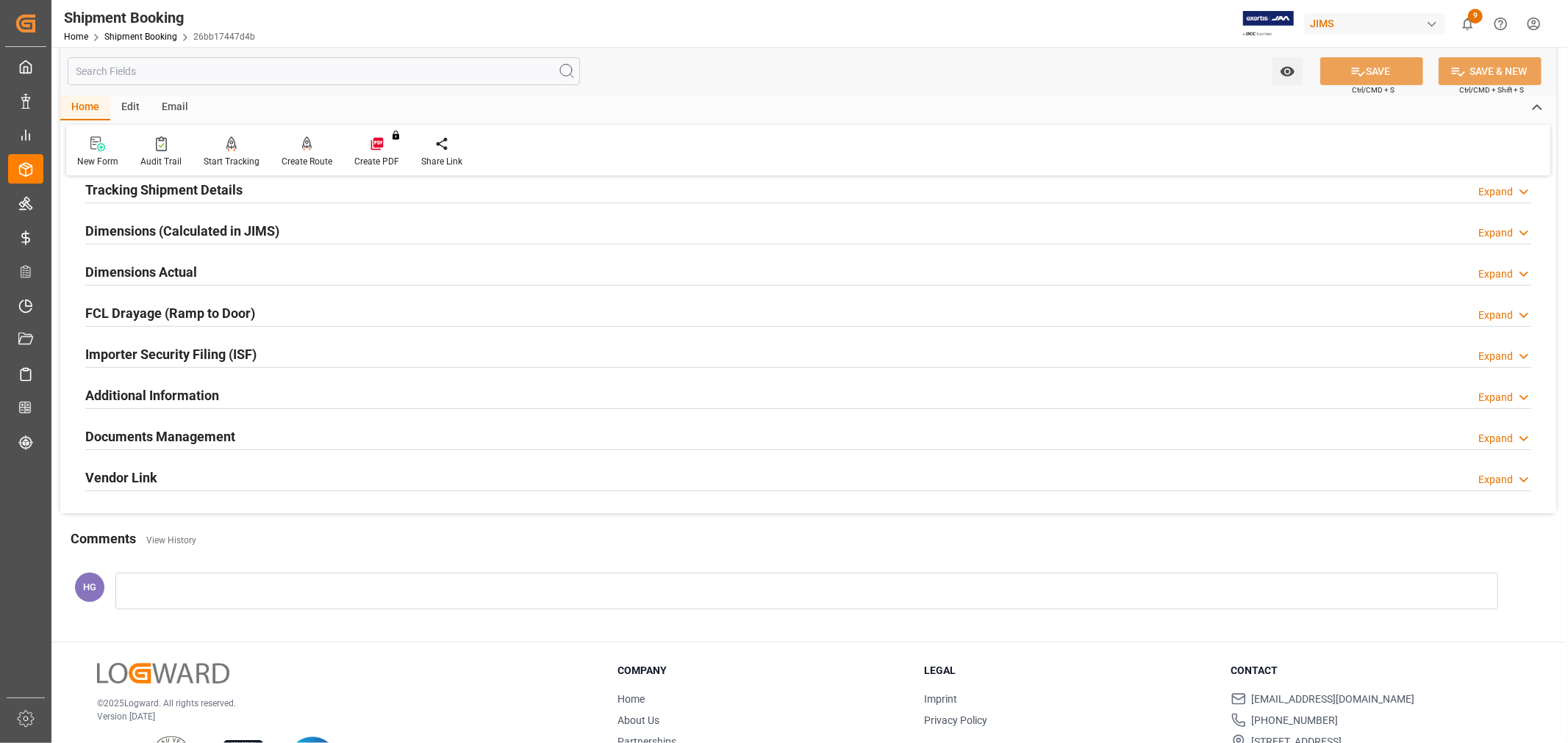
scroll to position [360, 0]
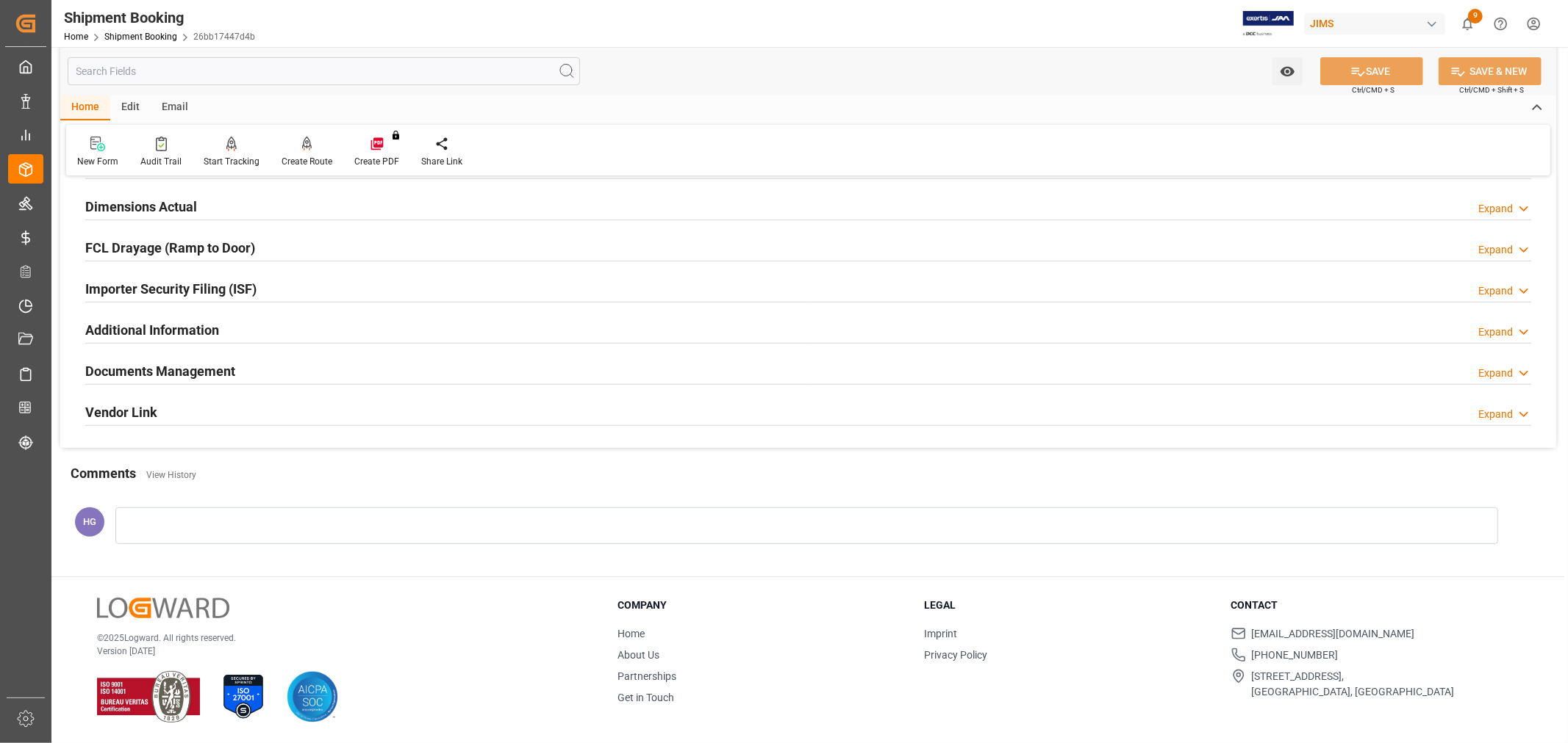
click at [164, 367] on h2 "Documents Management" at bounding box center [160, 371] width 150 height 20
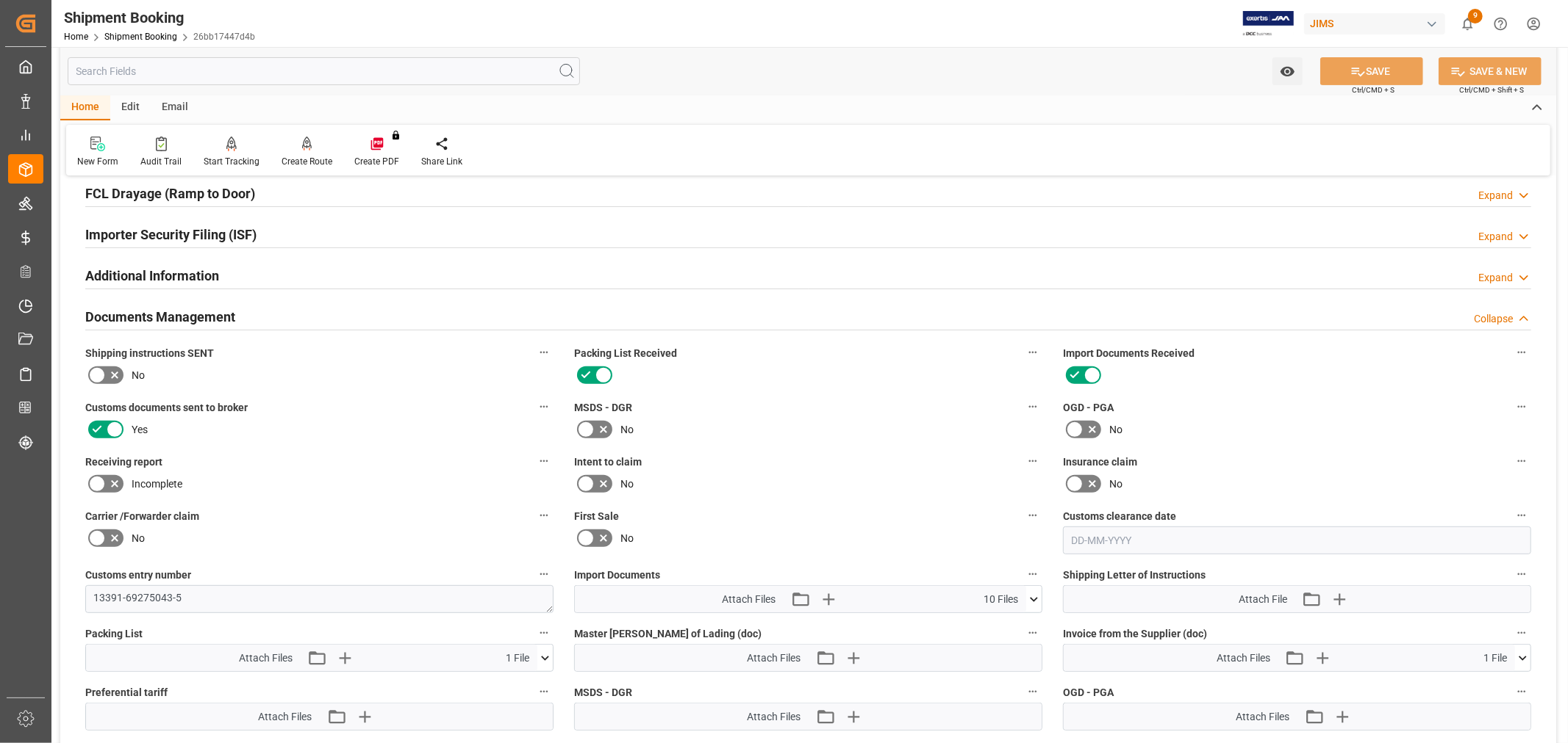
scroll to position [442, 0]
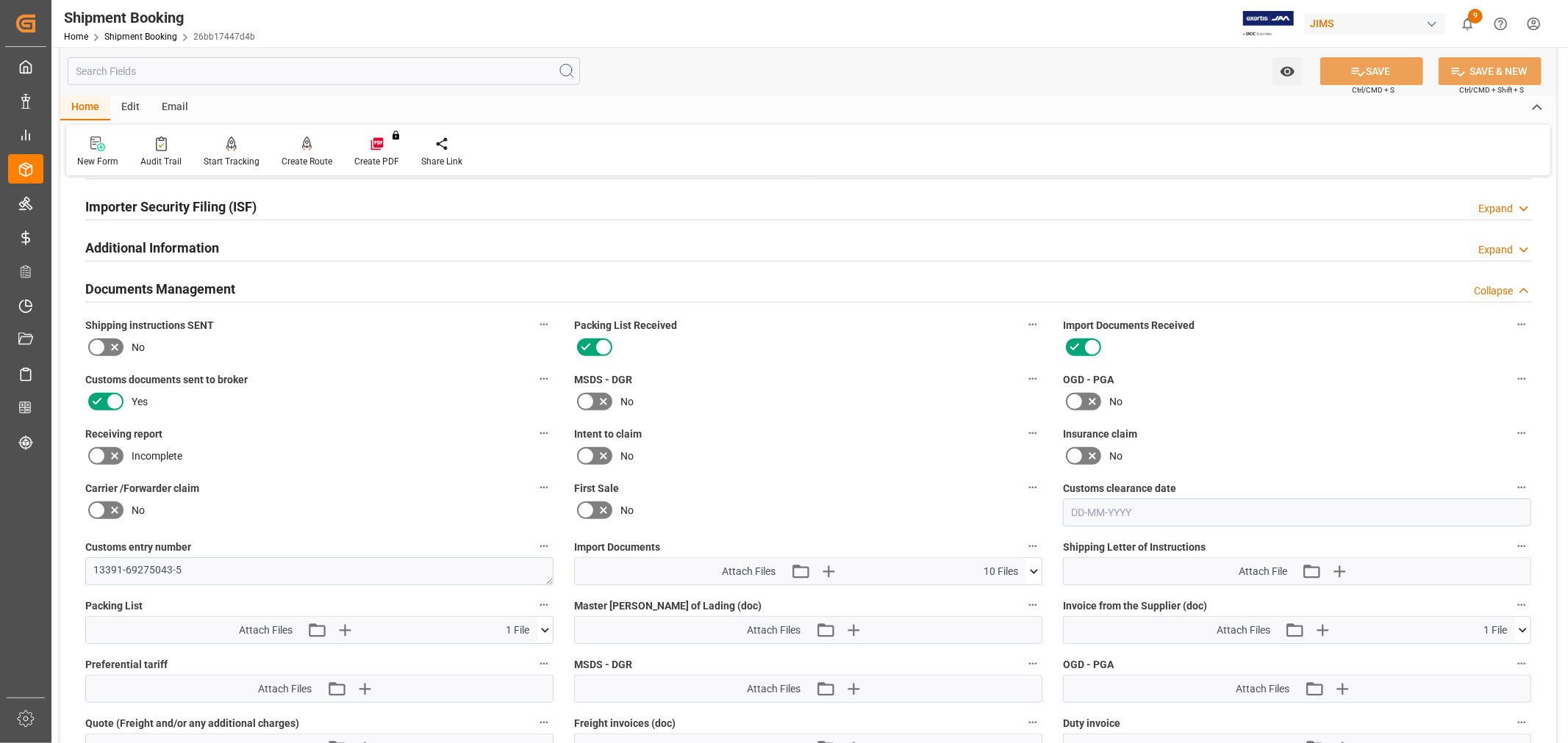
click at [1027, 570] on icon at bounding box center [1033, 572] width 16 height 16
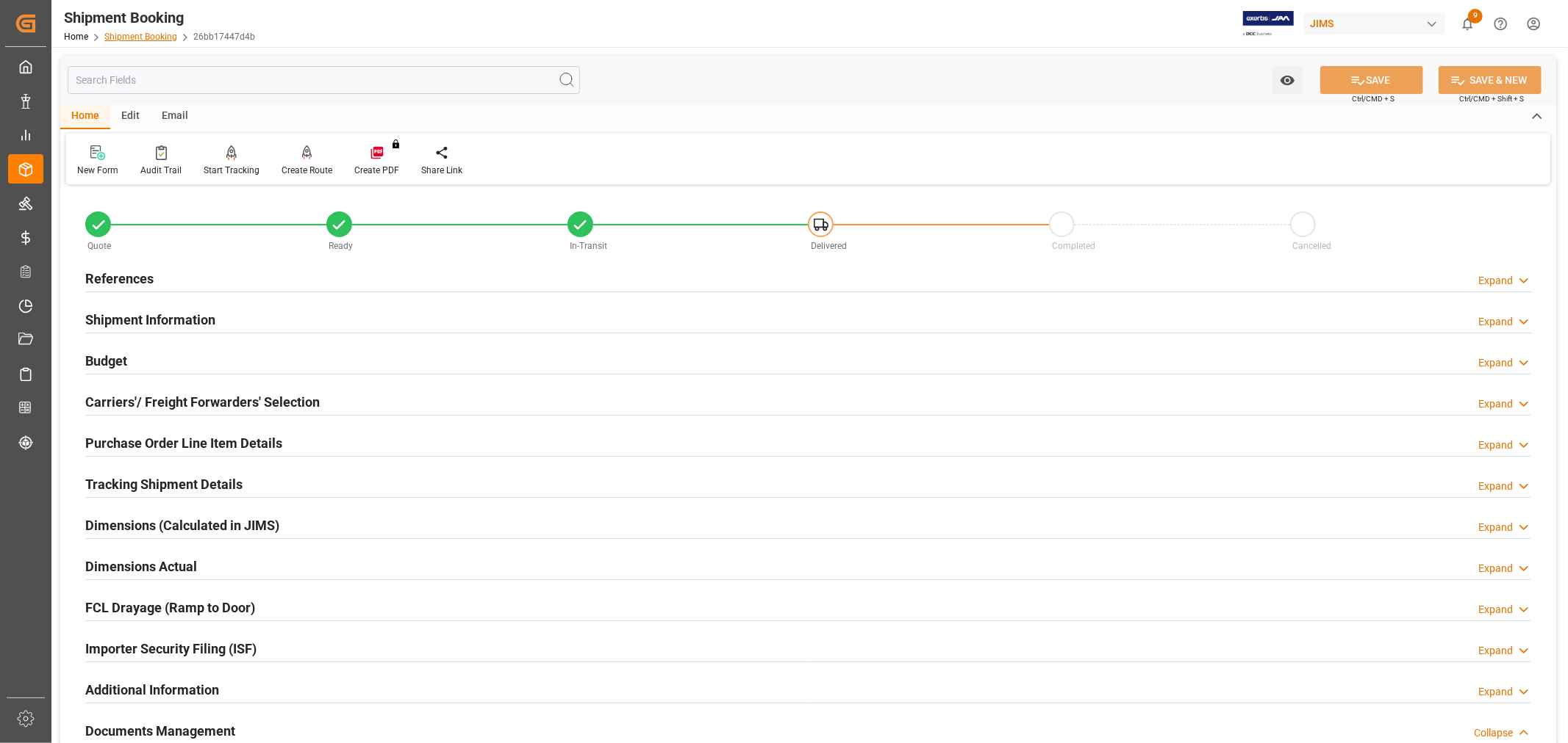
scroll to position [442, 0]
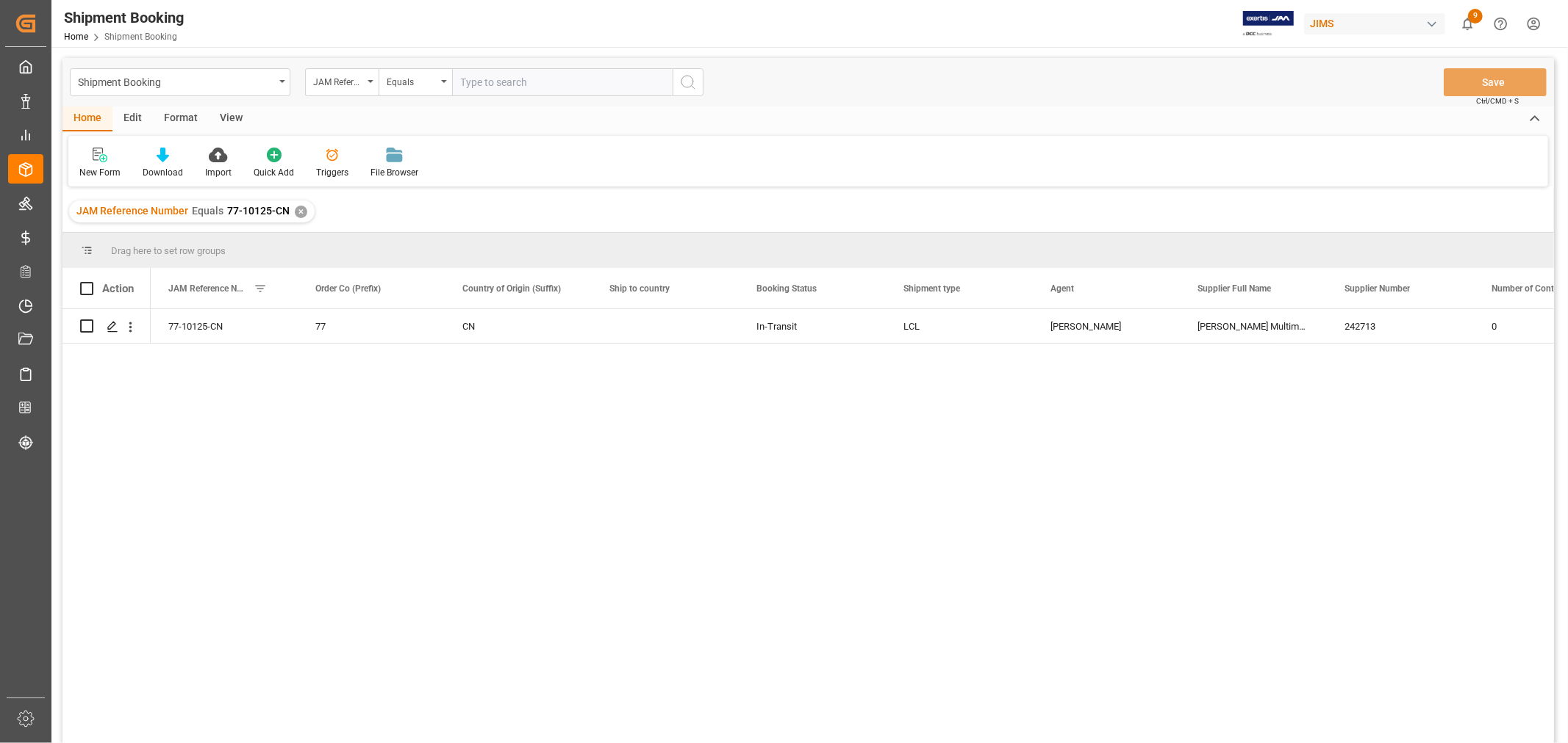
click at [296, 209] on div "✕" at bounding box center [301, 211] width 13 height 13
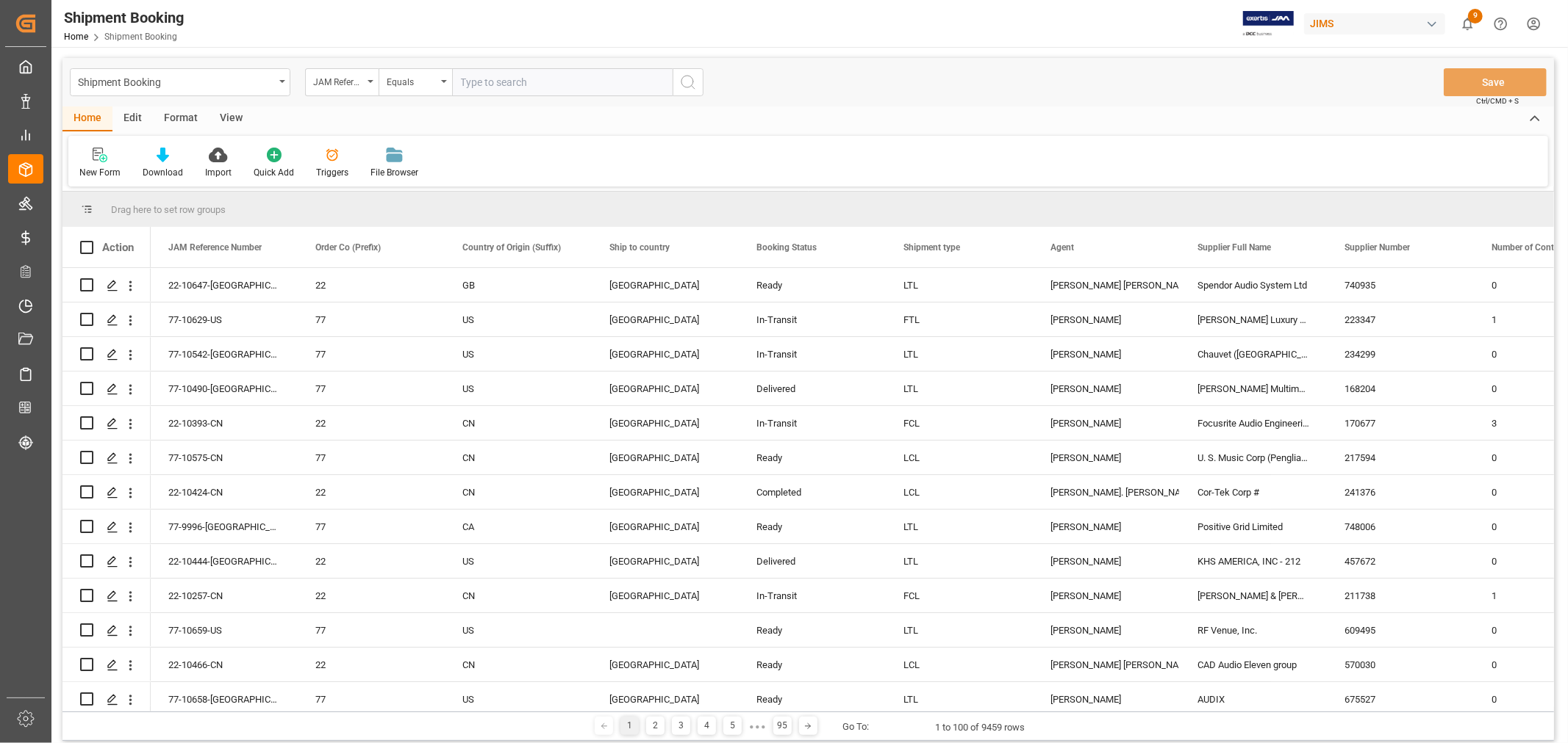
click at [471, 86] on input "text" at bounding box center [561, 82] width 220 height 28
type input "77-9586-cn"
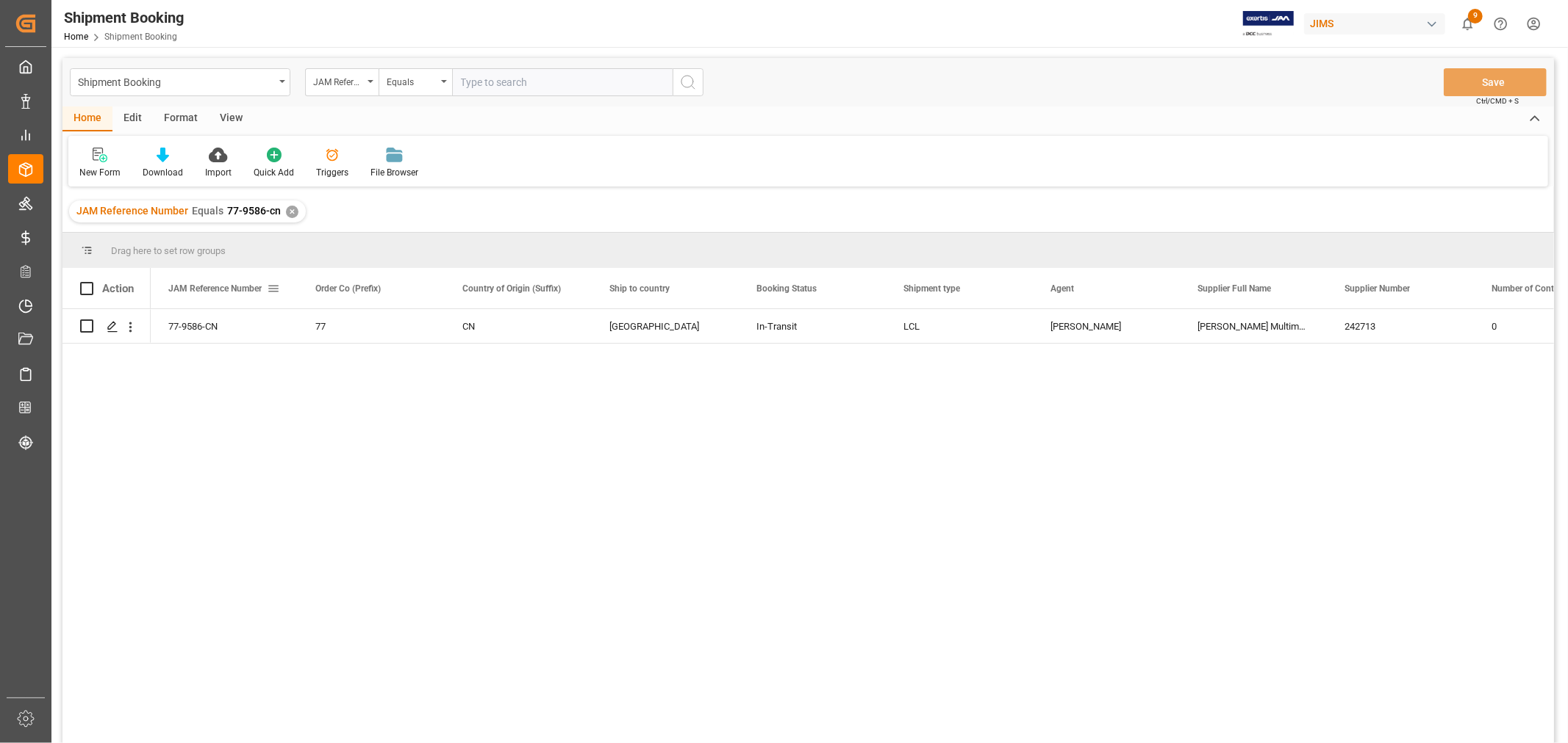
click at [270, 287] on span at bounding box center [273, 289] width 14 height 14
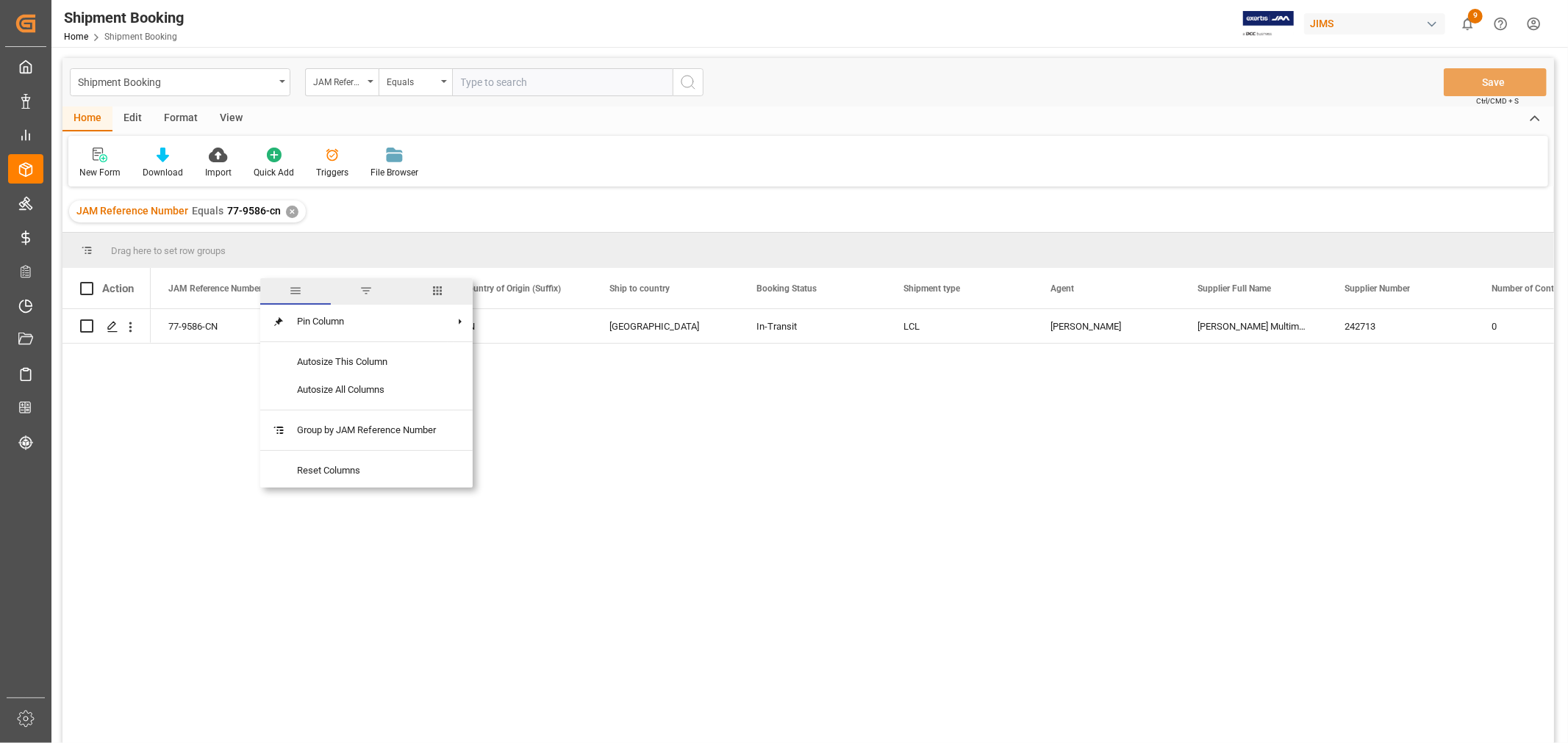
click at [441, 285] on span "columns" at bounding box center [438, 291] width 14 height 14
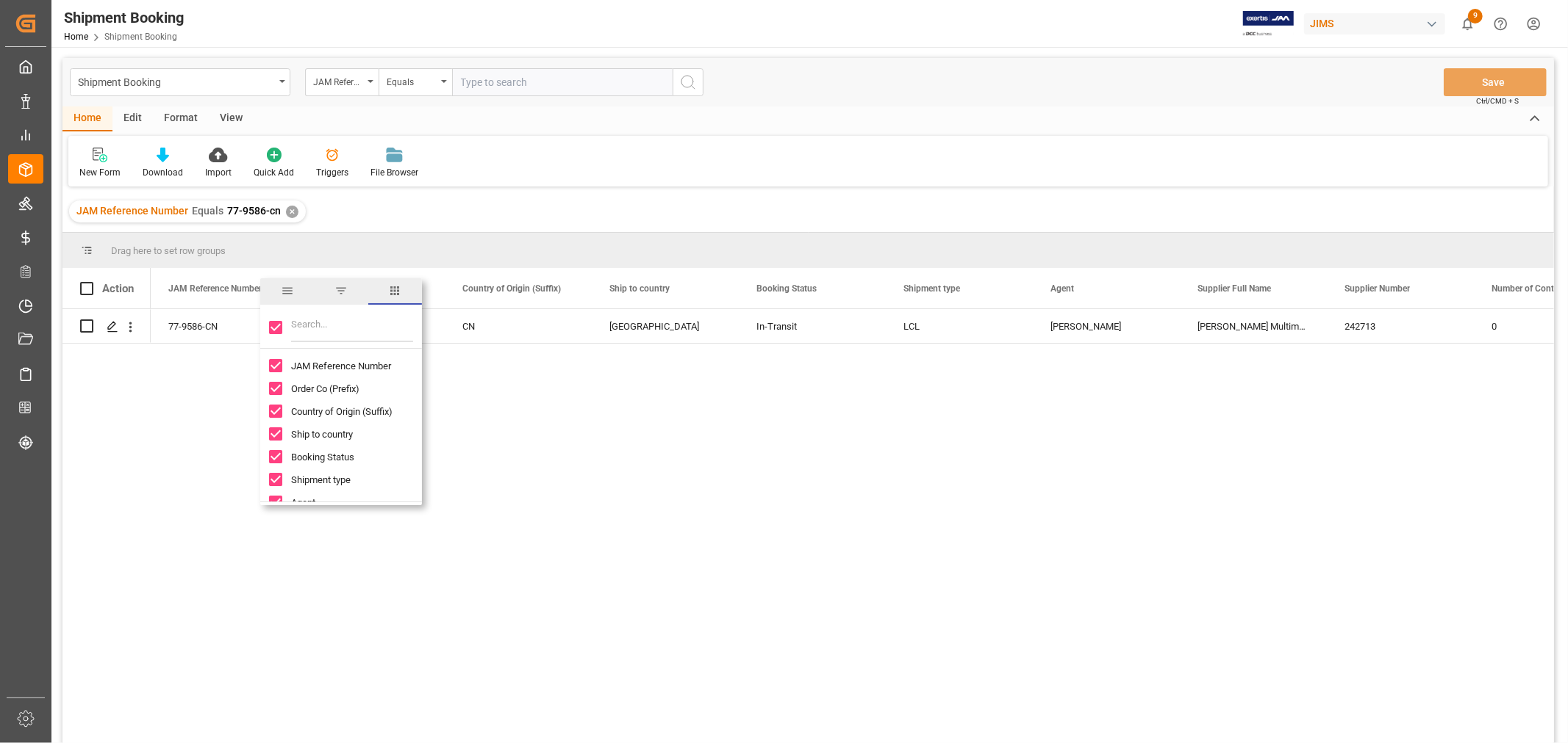
click at [277, 323] on input "Toggle Select All Columns" at bounding box center [276, 328] width 14 height 14
checkbox input "false"
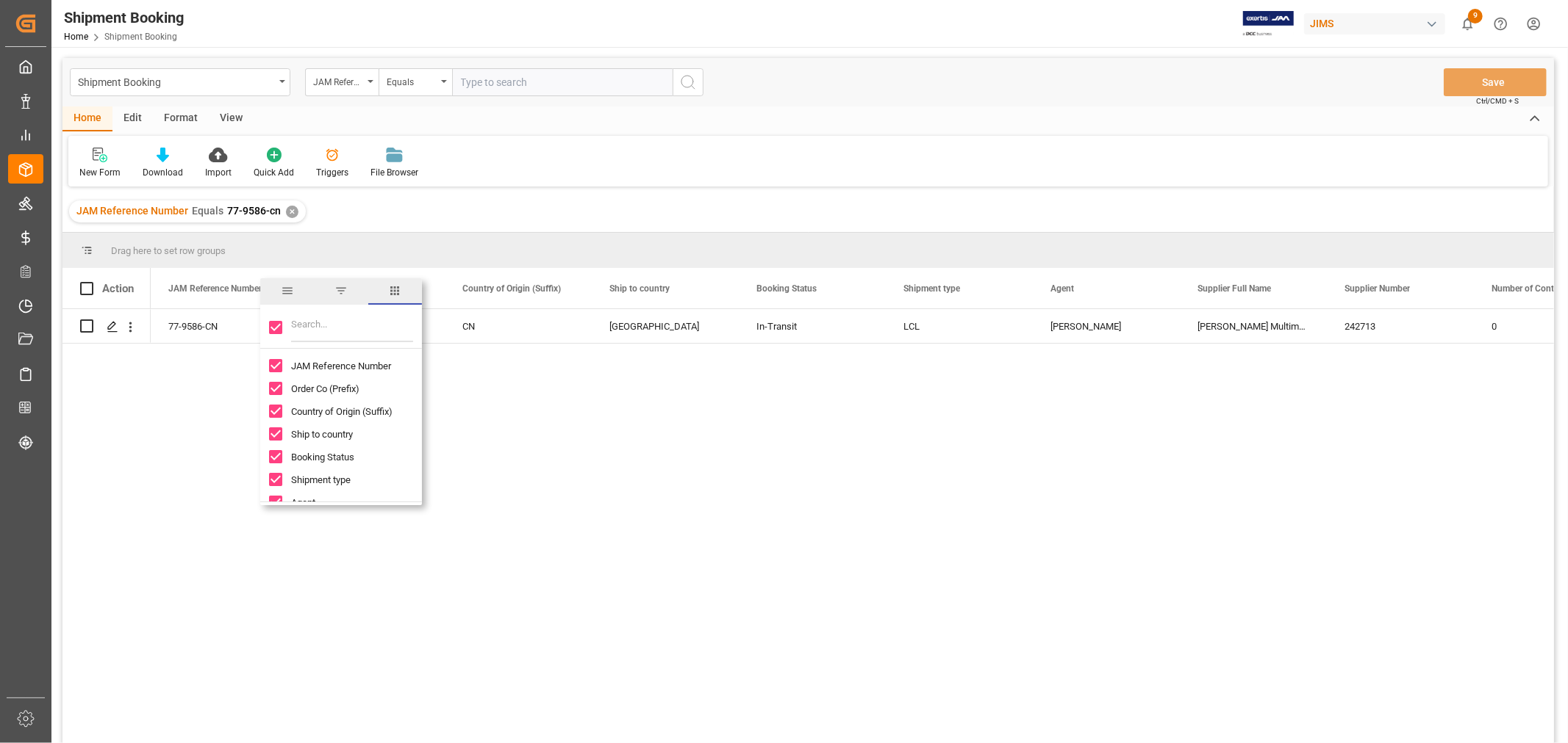
checkbox input "false"
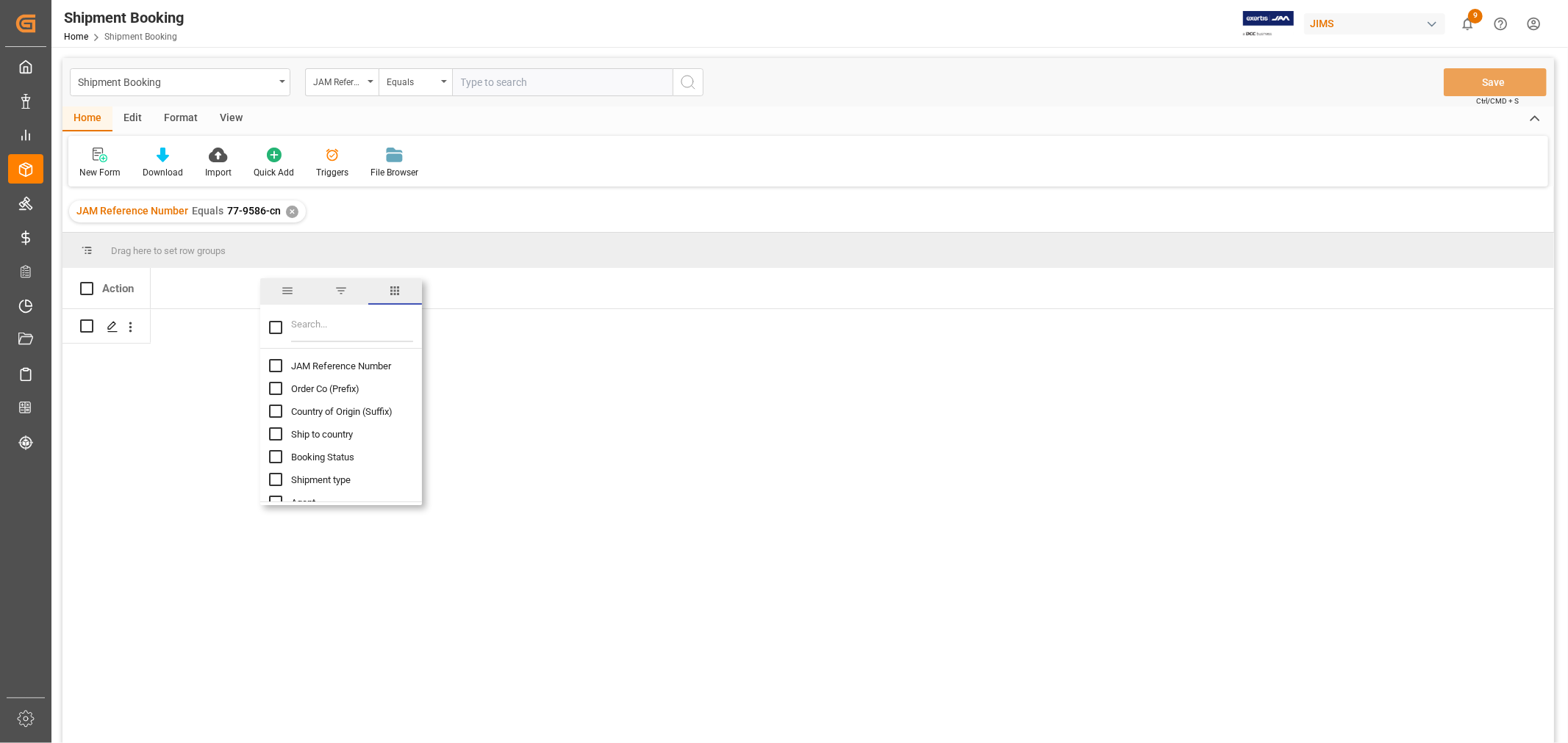
click at [273, 360] on input "JAM Reference Number column toggle visibility (hidden)" at bounding box center [276, 366] width 14 height 14
checkbox input "true"
checkbox input "false"
click at [299, 326] on input "Filter Columns Input" at bounding box center [352, 328] width 122 height 29
type input "cus"
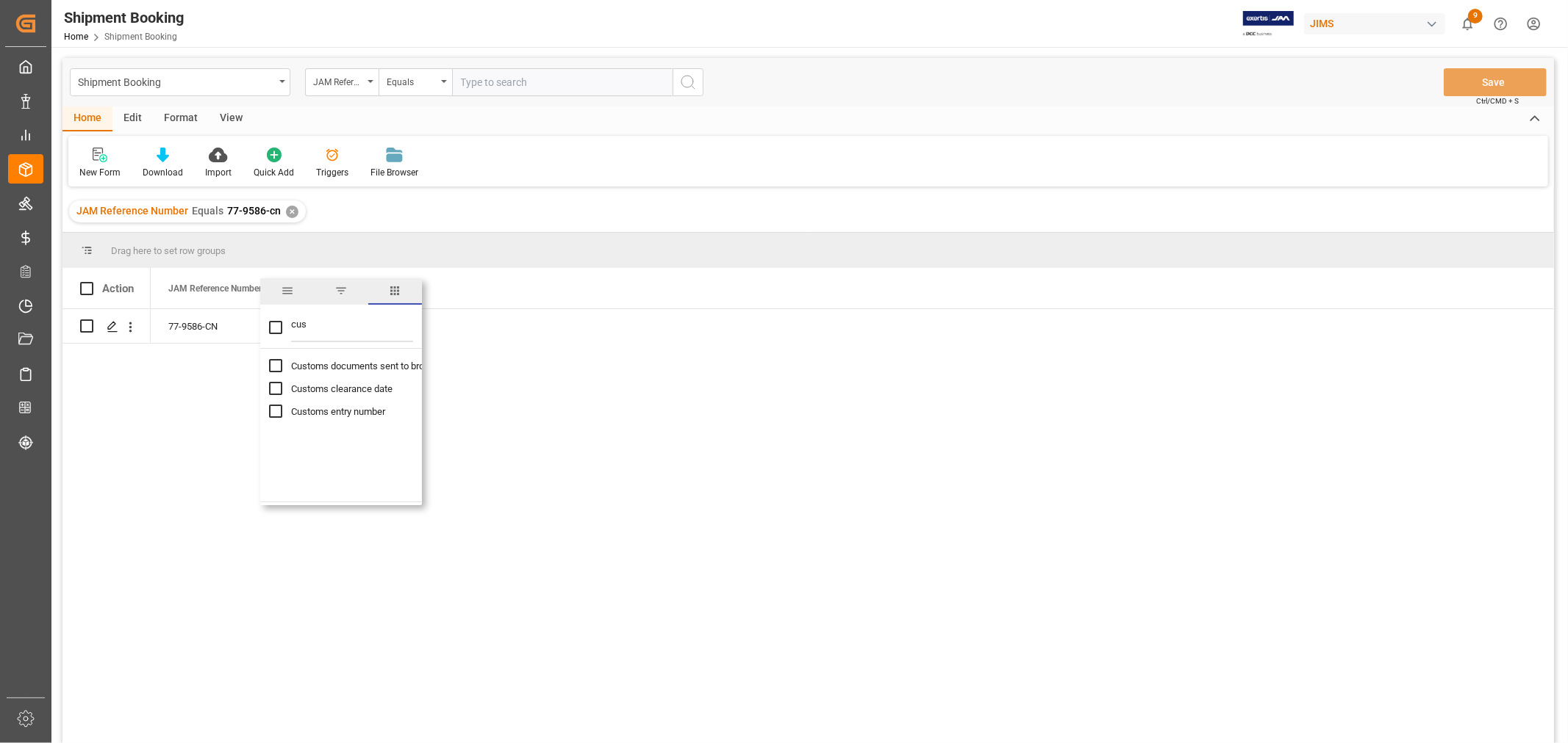
click at [269, 411] on input "Customs entry number column toggle visibility (hidden)" at bounding box center [276, 411] width 14 height 14
checkbox input "true"
checkbox input "false"
click at [569, 419] on div "77-9586-CN 13391-69267904-0" at bounding box center [852, 531] width 1402 height 443
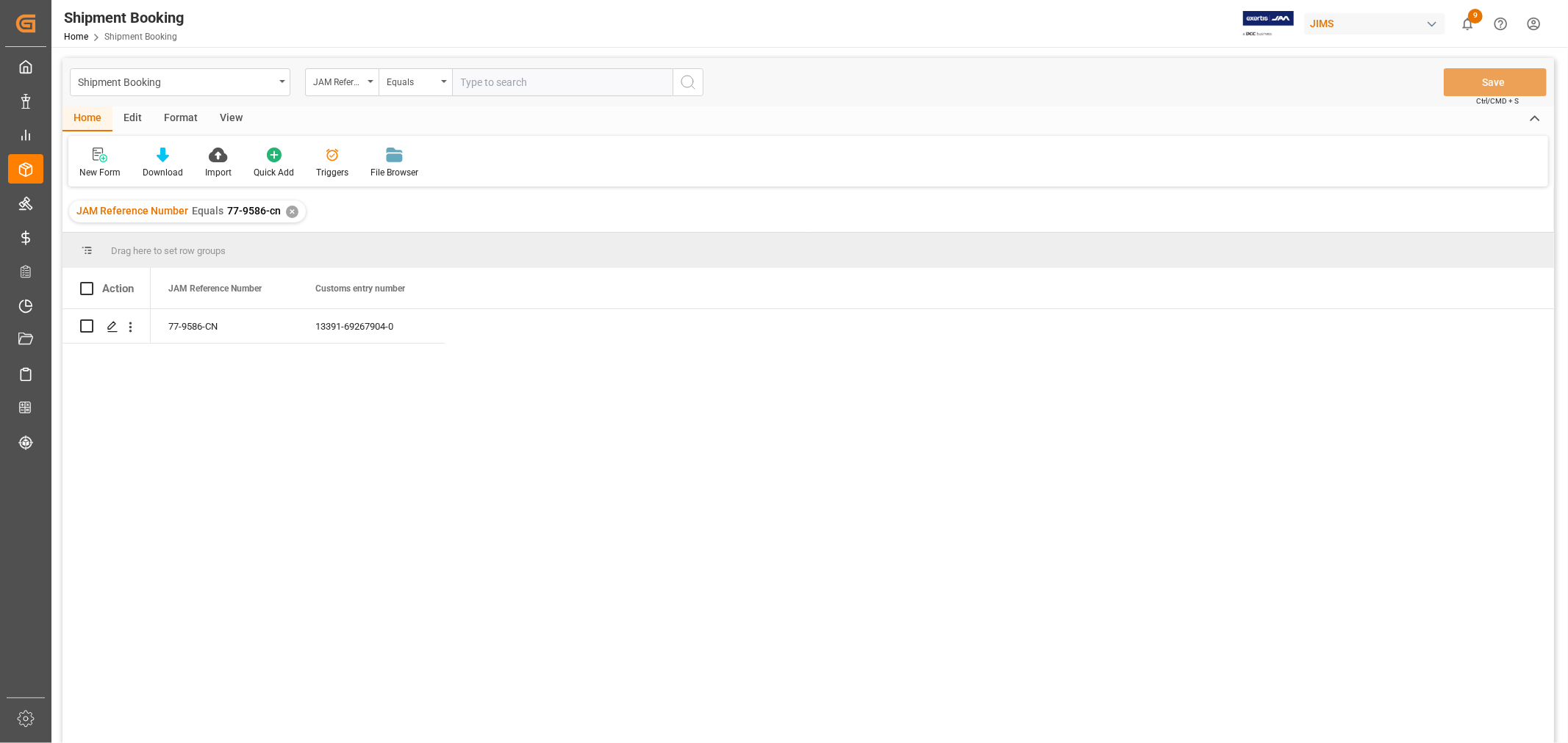
click at [288, 213] on div "✕" at bounding box center [292, 211] width 13 height 13
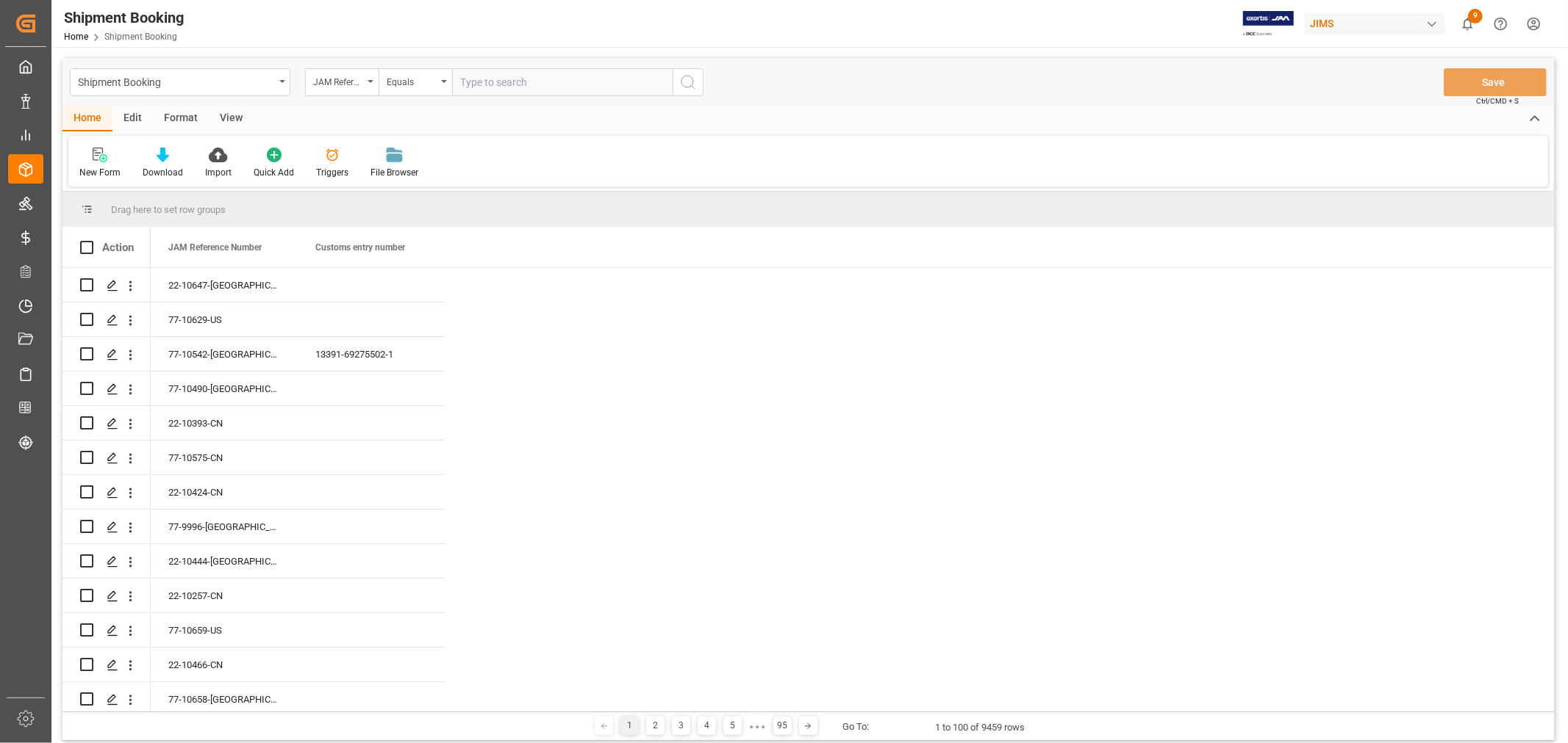
click at [473, 90] on input "text" at bounding box center [561, 82] width 220 height 28
type input "77-9786-cn"
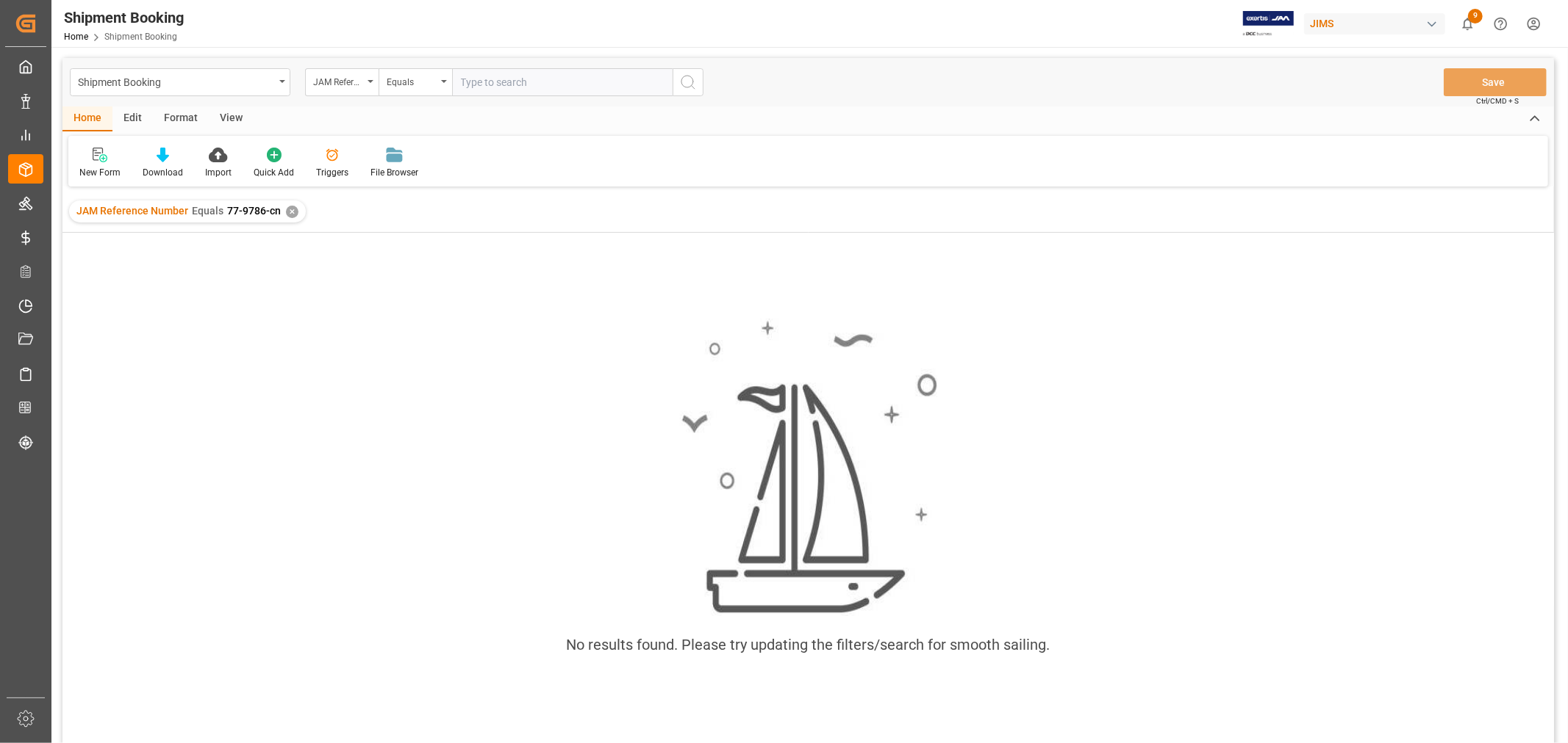
click at [293, 210] on div "✕" at bounding box center [292, 211] width 13 height 13
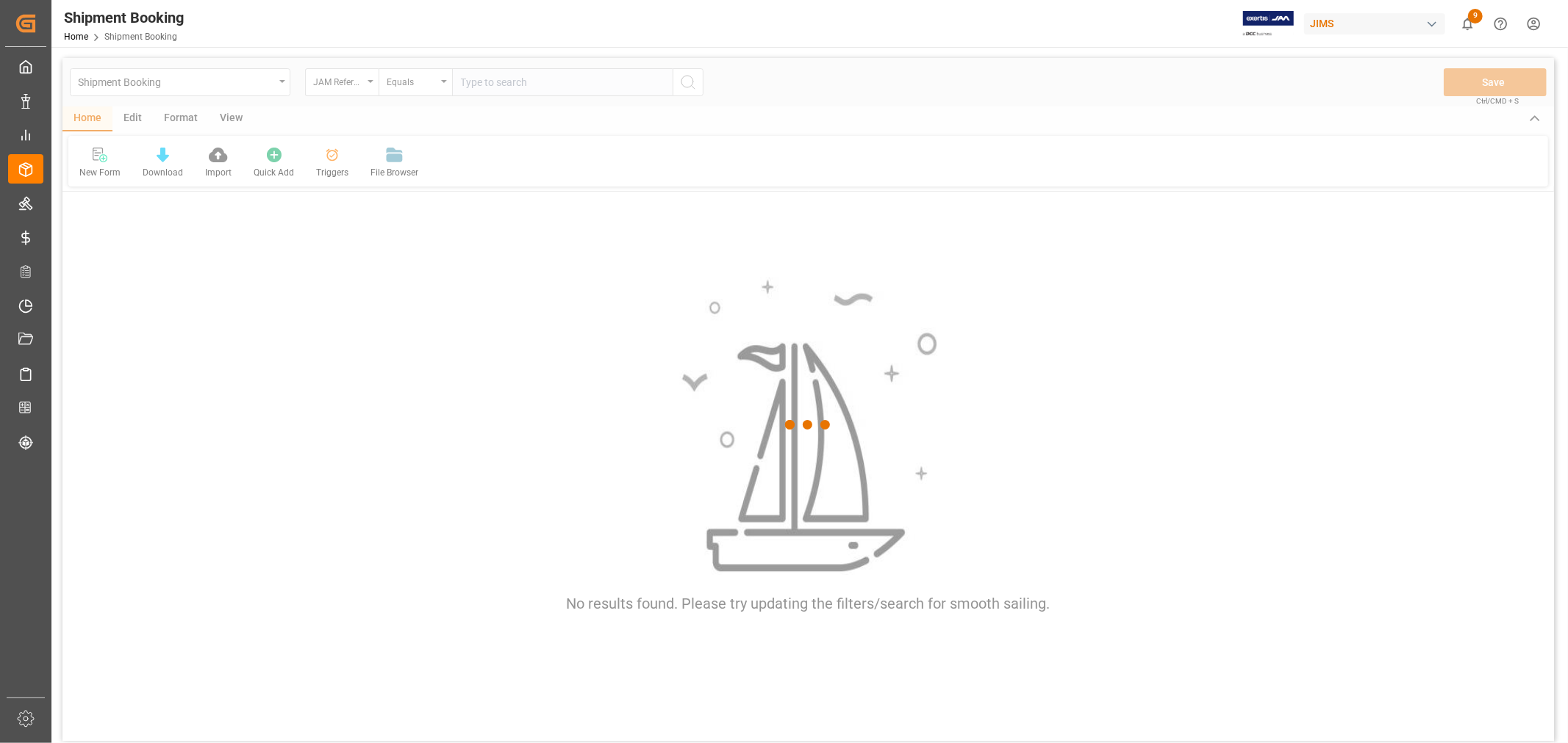
click at [488, 84] on div at bounding box center [808, 425] width 1491 height 734
click at [483, 81] on div at bounding box center [808, 425] width 1491 height 734
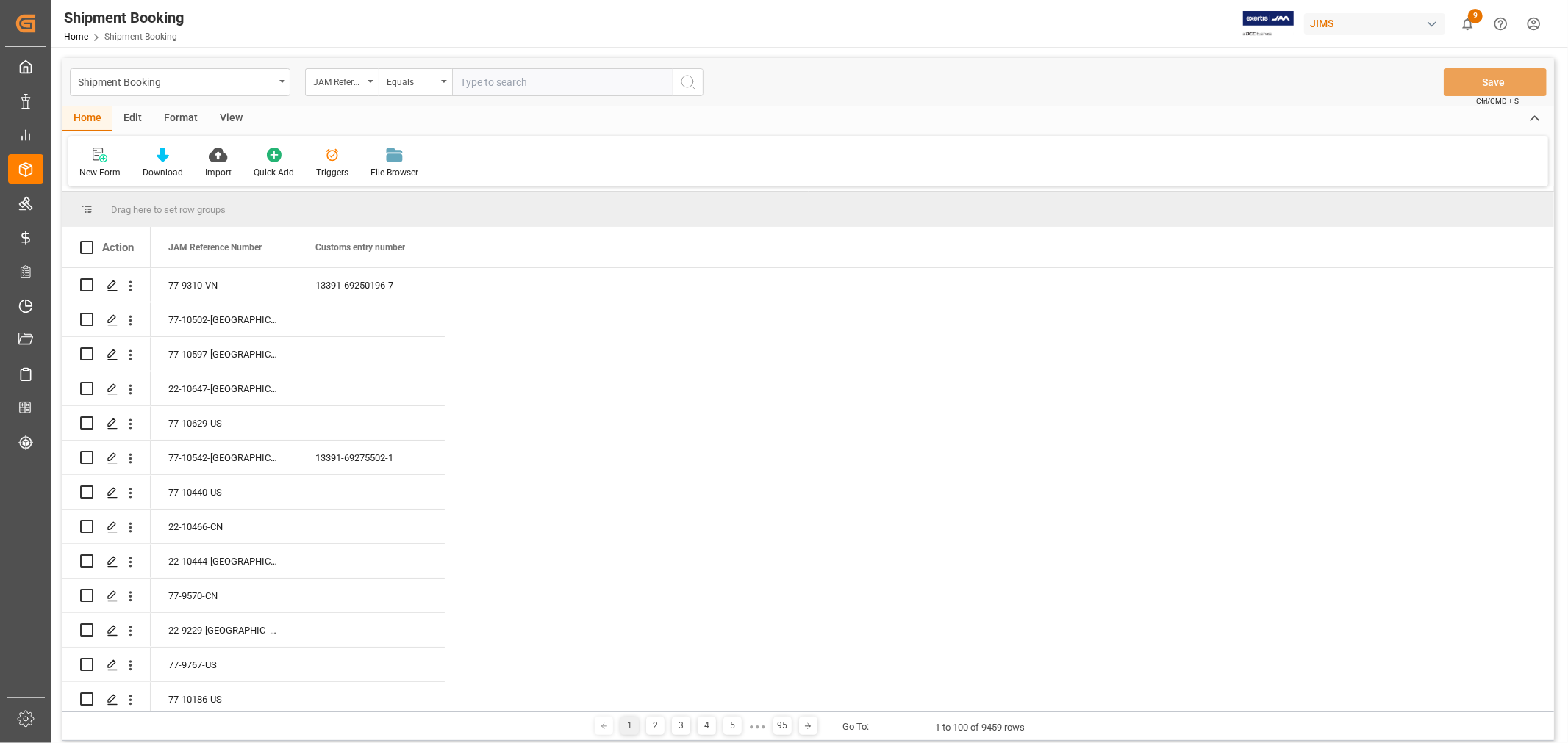
click at [483, 81] on input "text" at bounding box center [561, 82] width 220 height 28
paste input "77-9310-VN"
type input "77-9310-VN"
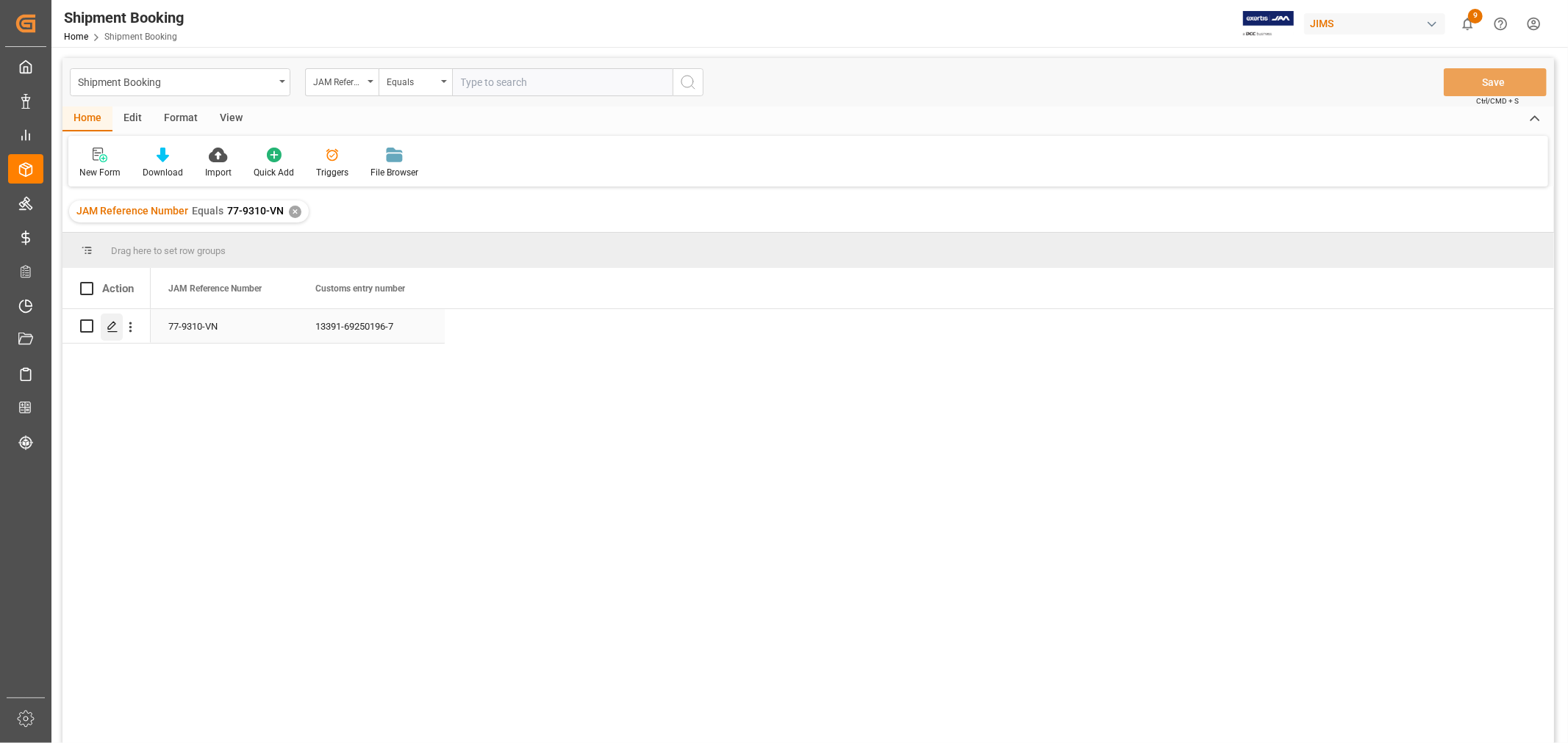
click at [103, 327] on div "Press SPACE to select this row." at bounding box center [112, 327] width 23 height 27
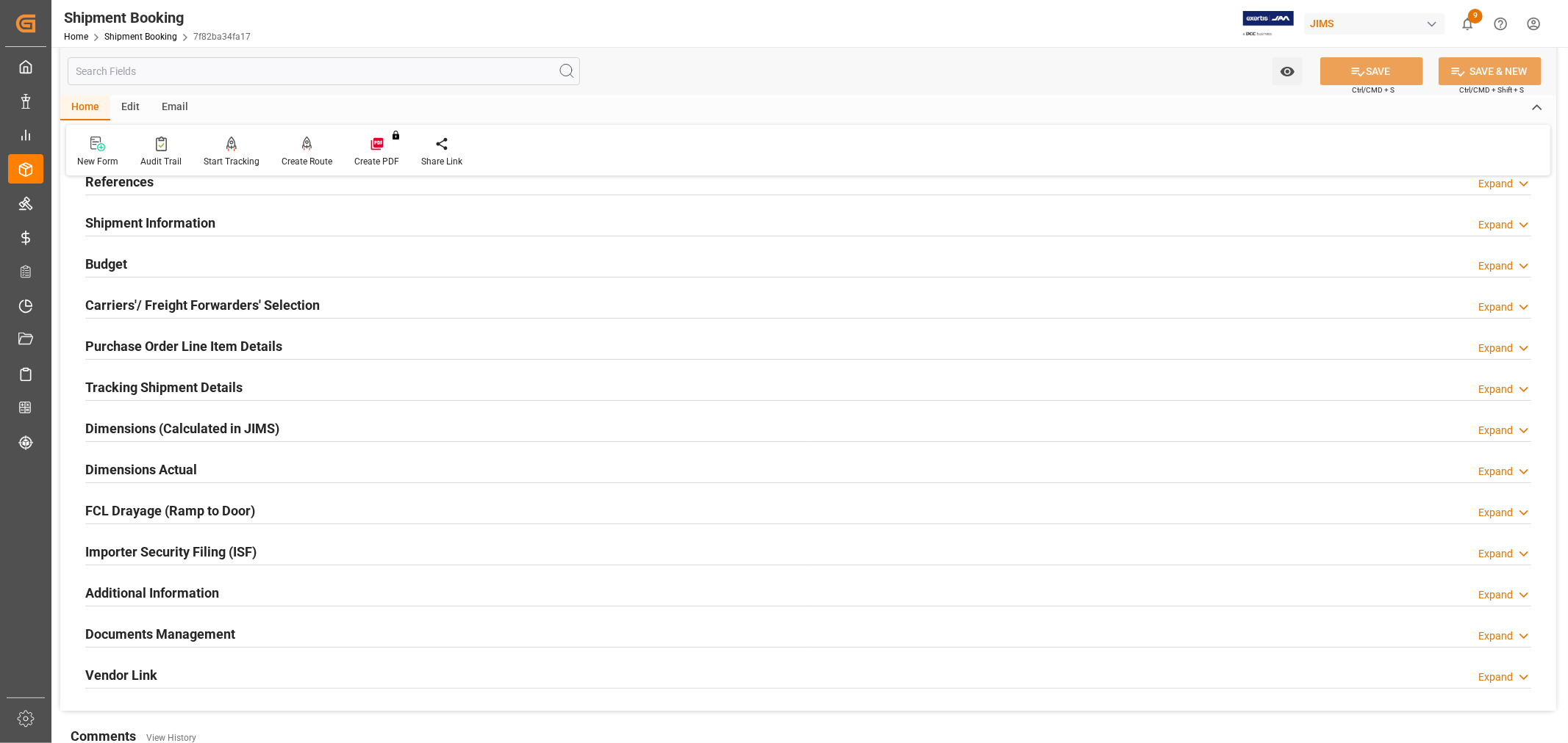
scroll to position [326, 0]
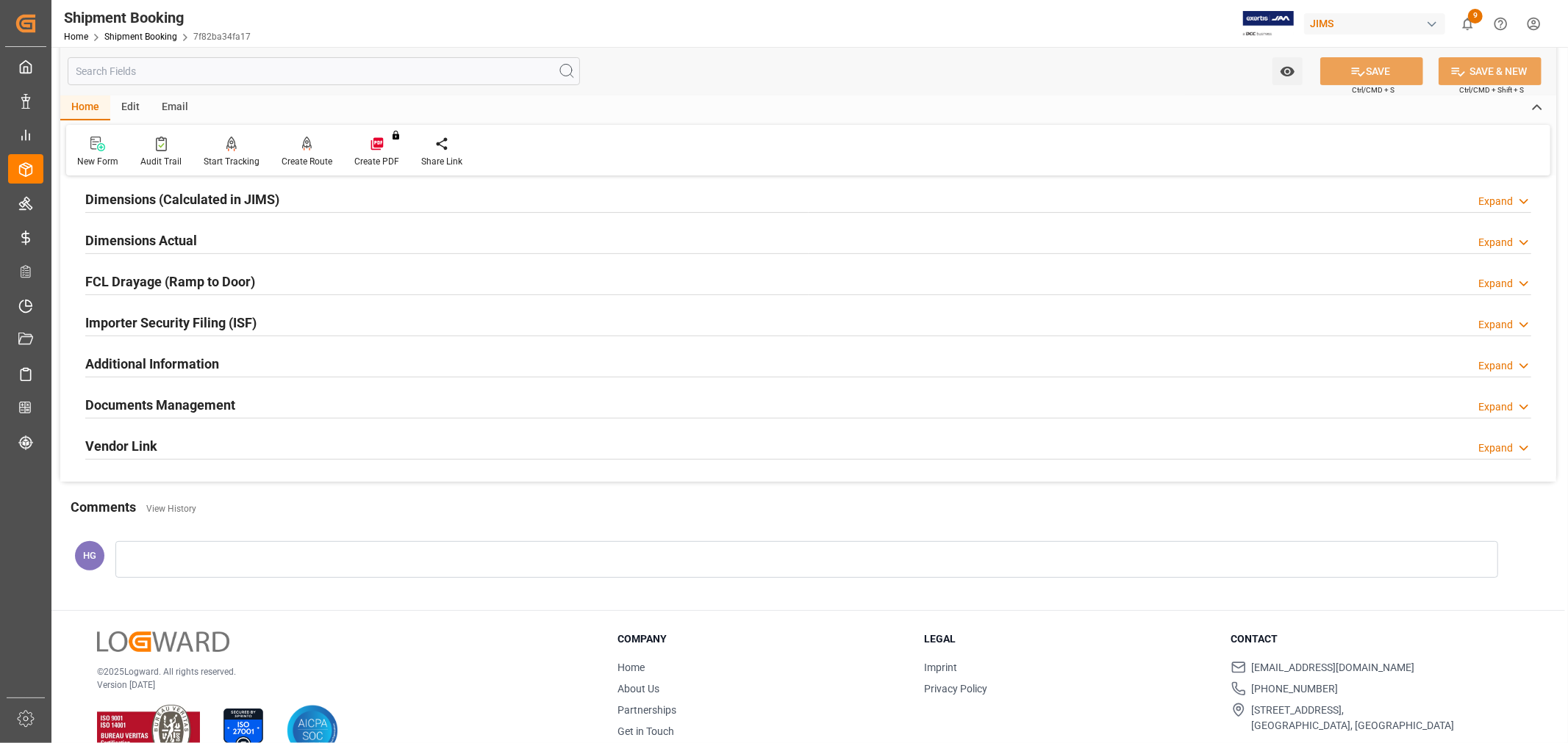
click at [130, 395] on h2 "Documents Management" at bounding box center [160, 405] width 150 height 20
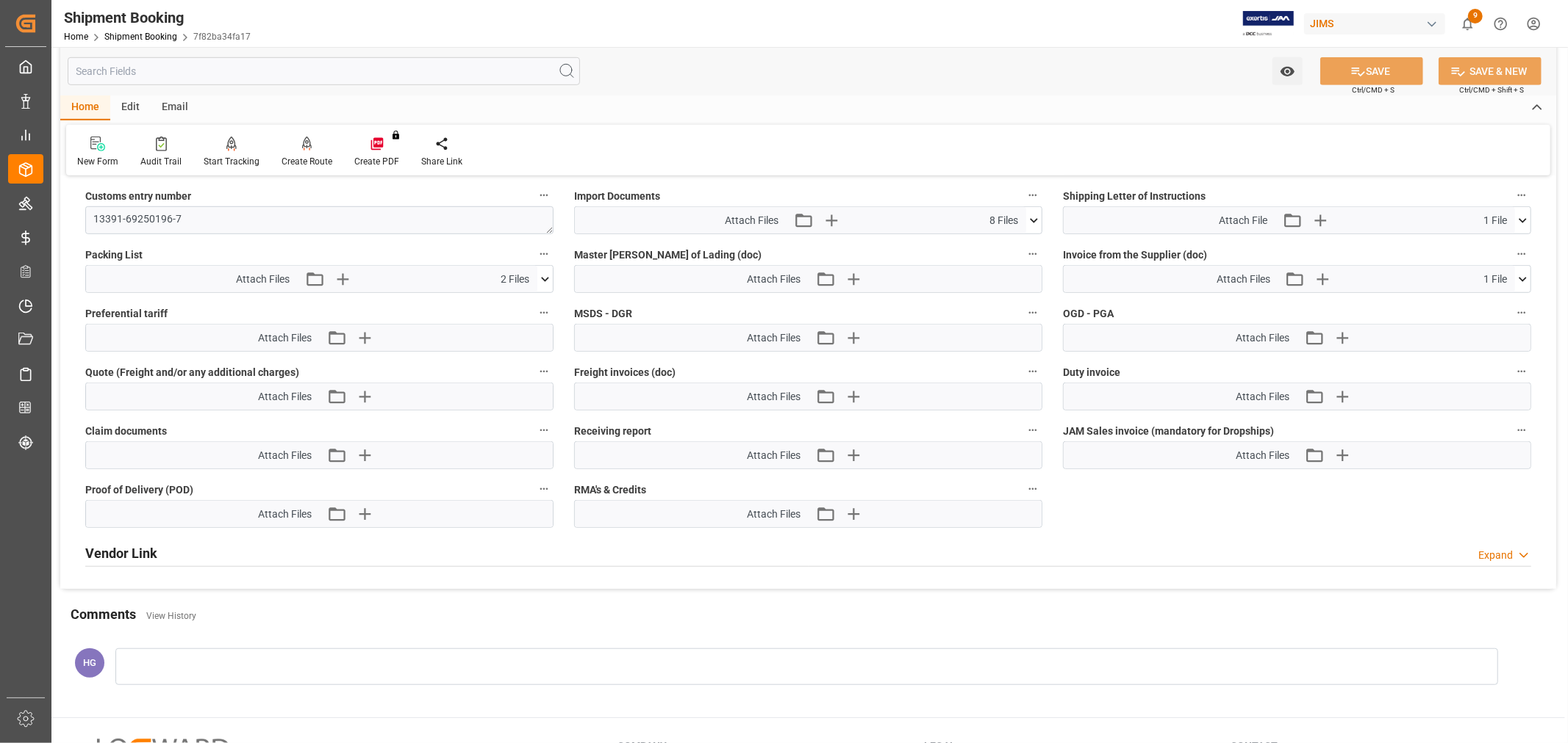
scroll to position [816, 0]
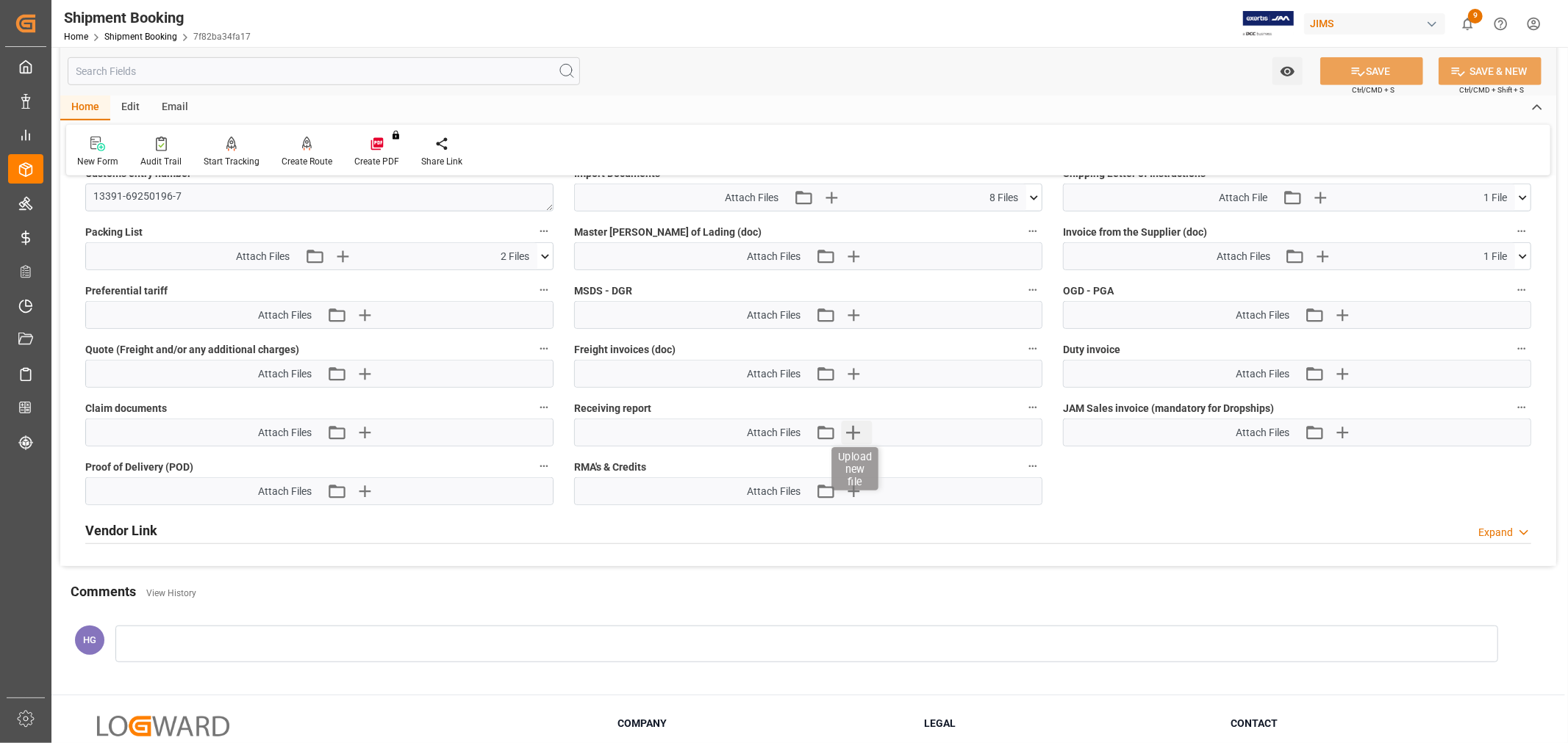
click at [850, 431] on icon "button" at bounding box center [853, 433] width 14 height 14
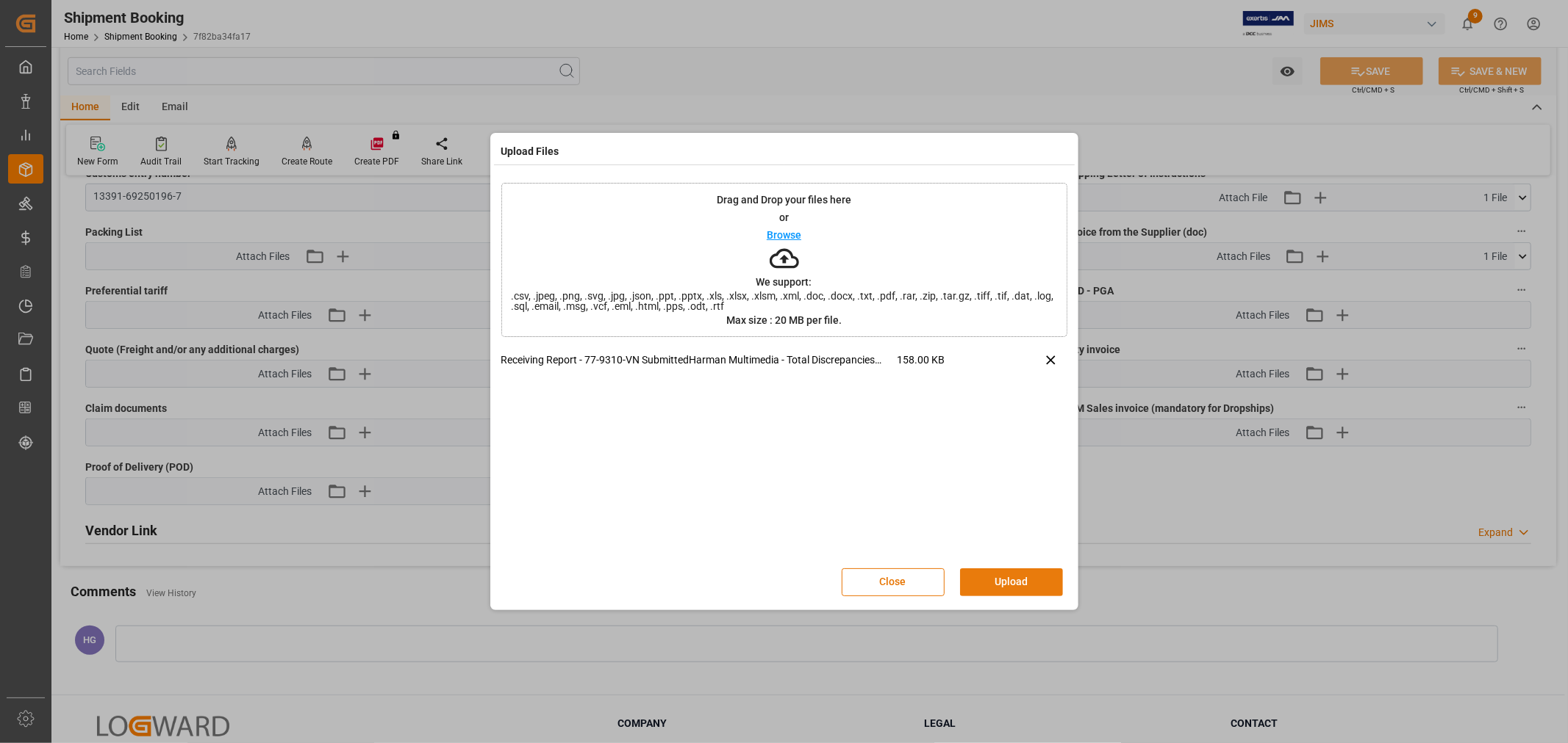
click at [977, 577] on button "Upload" at bounding box center [1011, 582] width 103 height 28
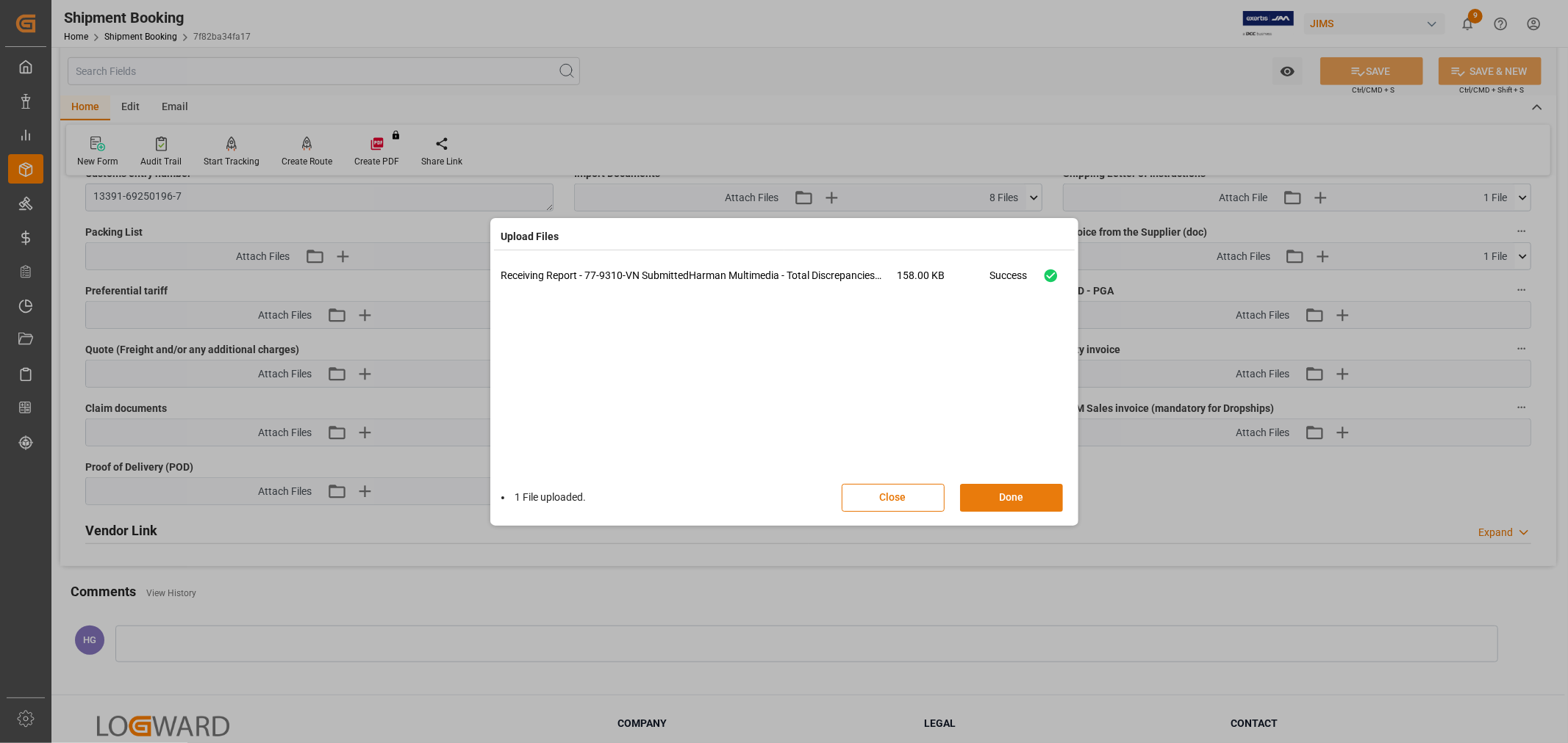
click at [975, 494] on button "Done" at bounding box center [1011, 497] width 103 height 28
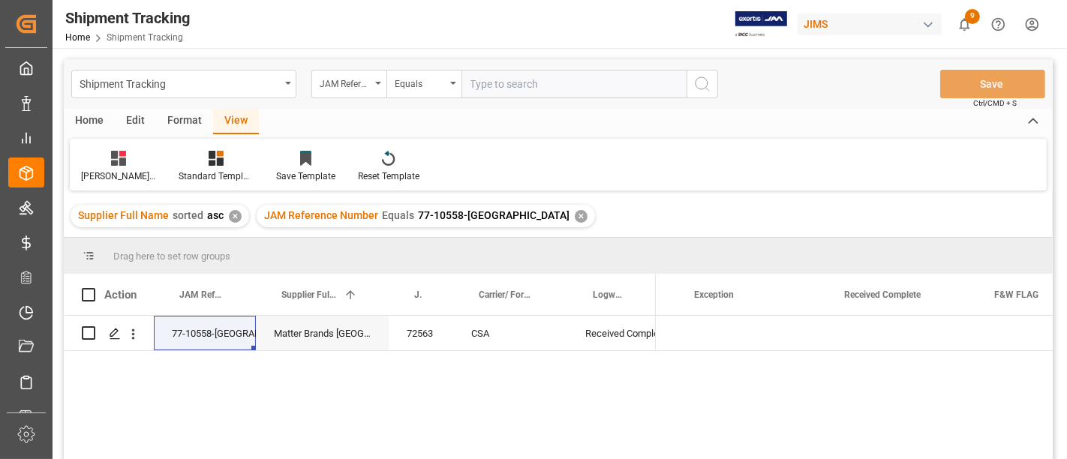
scroll to position [0, 1378]
click at [575, 215] on div "✕" at bounding box center [581, 216] width 13 height 13
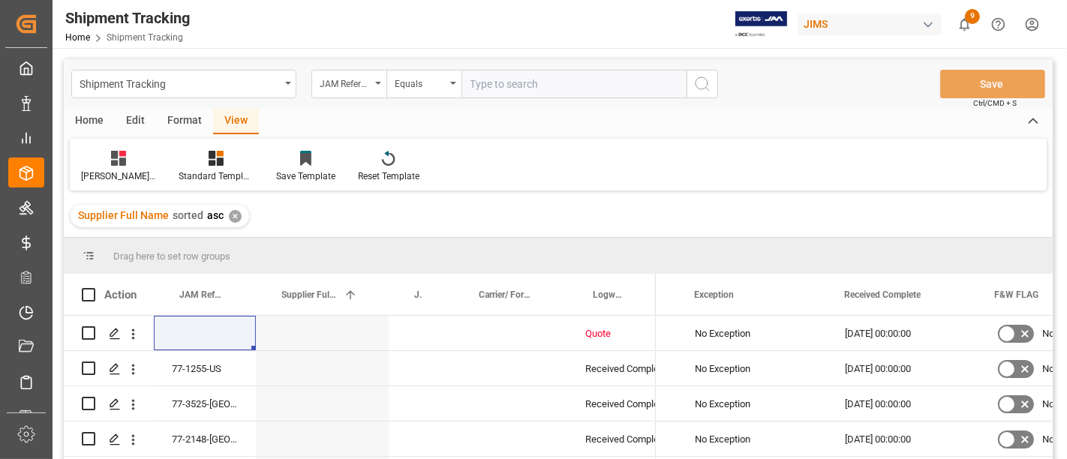
click at [494, 82] on input "text" at bounding box center [573, 84] width 225 height 29
paste input "77-9310-VN"
type input "77-9310-VN"
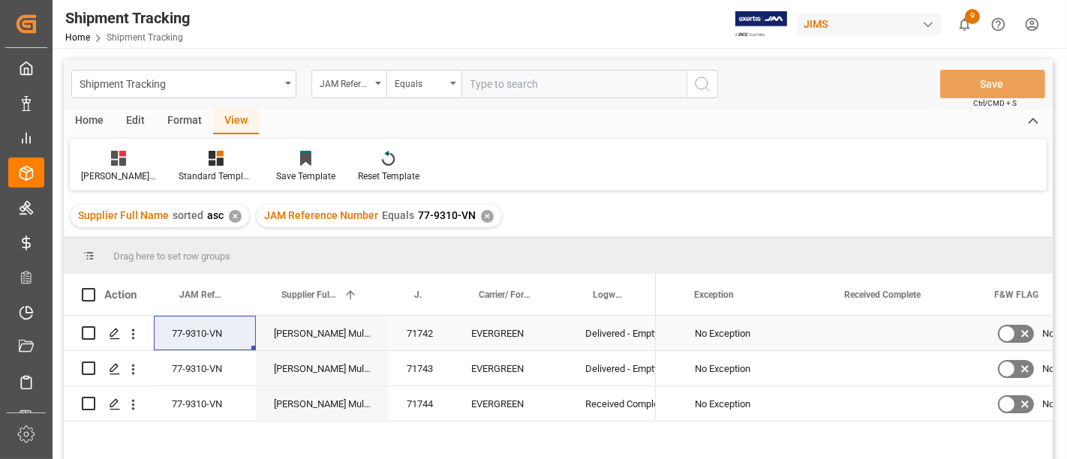
click at [882, 326] on div "Press SPACE to select this row." at bounding box center [902, 333] width 150 height 35
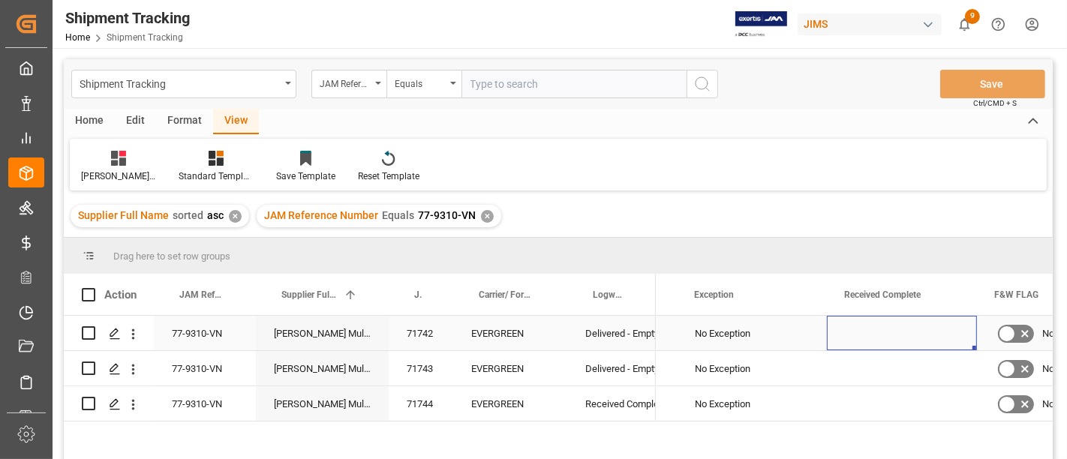
click at [882, 326] on div "Press SPACE to select this row." at bounding box center [902, 333] width 150 height 35
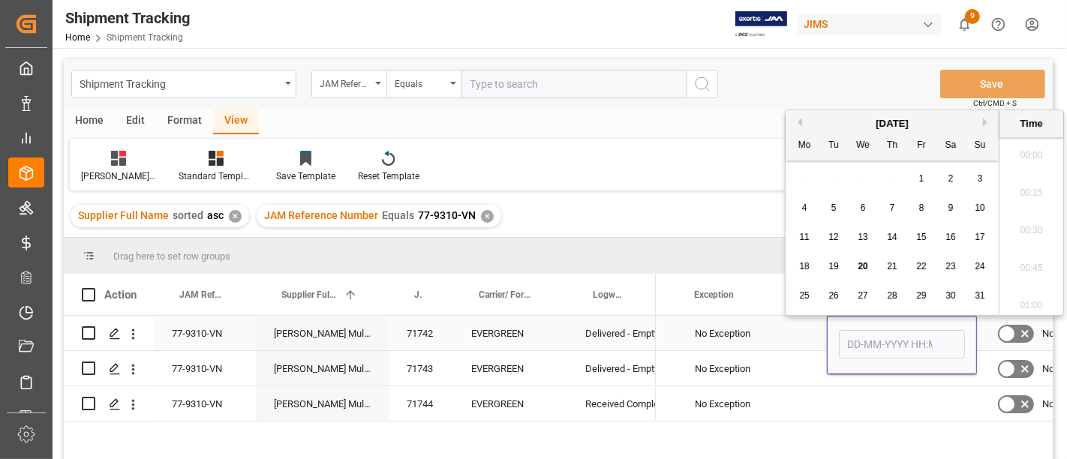
scroll to position [2329, 0]
click at [881, 341] on input "Press SPACE to select this row." at bounding box center [902, 344] width 126 height 29
click at [859, 267] on span "20" at bounding box center [863, 266] width 10 height 11
type input "20-08-2025 00:00"
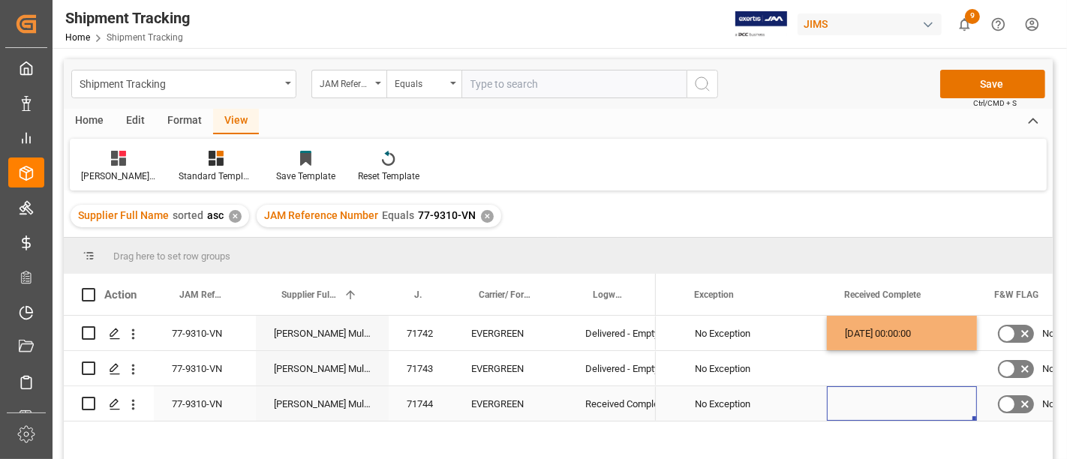
click at [864, 396] on div "Press SPACE to select this row." at bounding box center [902, 403] width 150 height 35
click at [990, 86] on button "Save" at bounding box center [992, 84] width 105 height 29
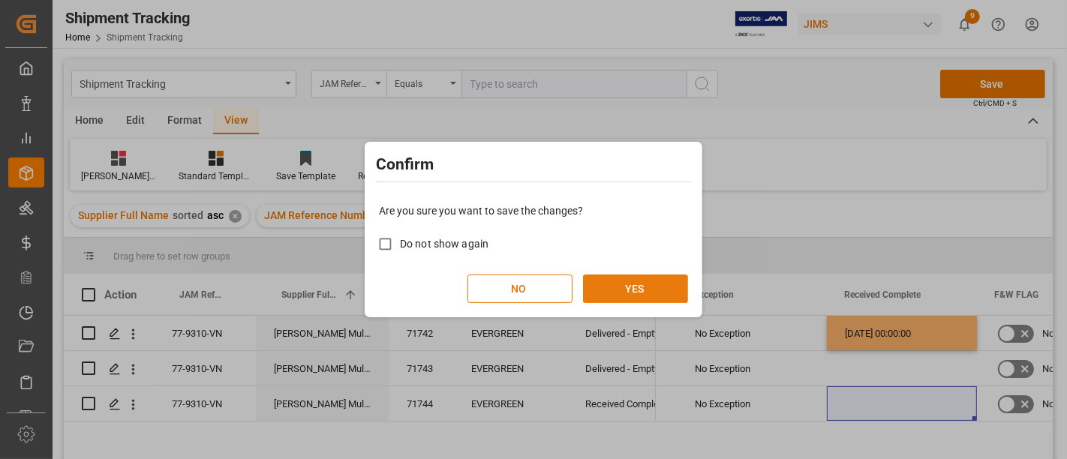
click at [645, 287] on button "YES" at bounding box center [635, 289] width 105 height 29
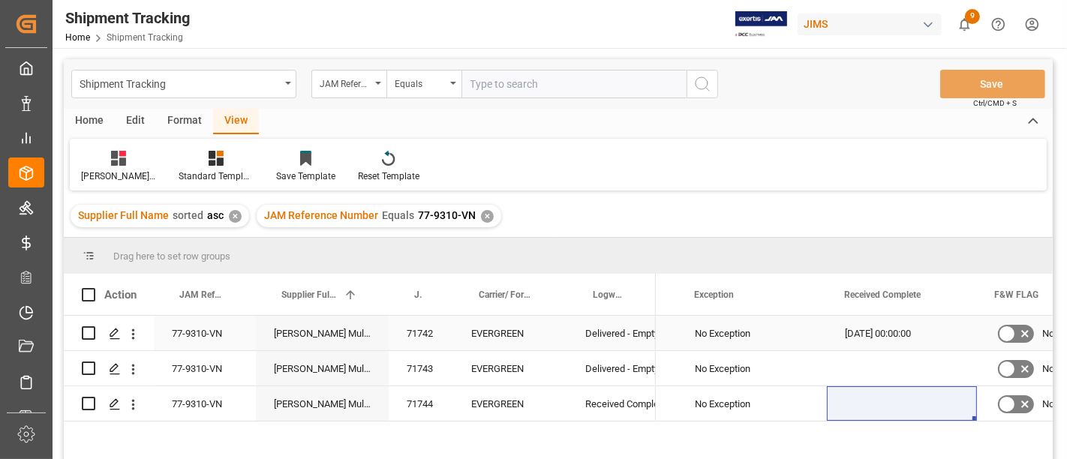
click at [195, 333] on div "77-9310-VN" at bounding box center [205, 333] width 102 height 35
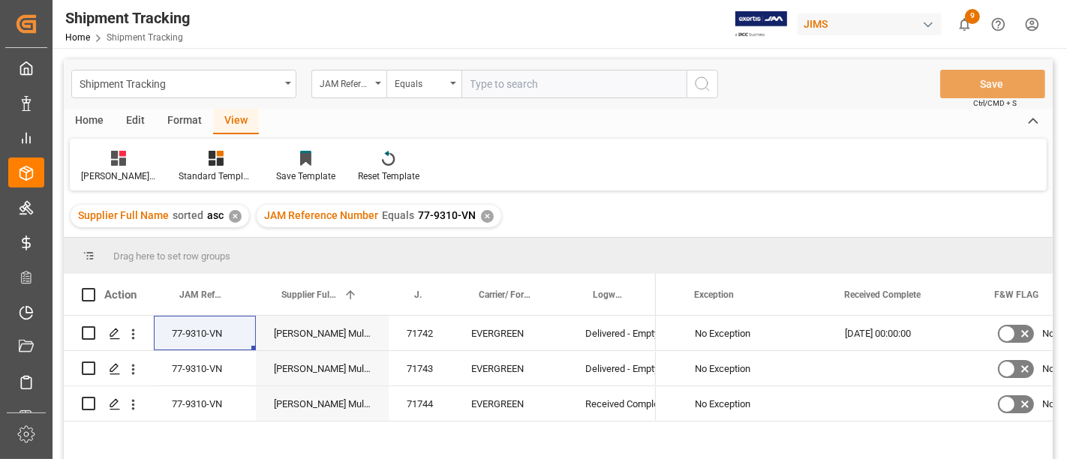
drag, startPoint x: 484, startPoint y: 206, endPoint x: 651, endPoint y: 298, distance: 190.1
click at [600, 230] on div "Supplier Full Name sorted asc ✕ JAM Reference Number Equals 77-9310-VN ✕" at bounding box center [558, 216] width 989 height 42
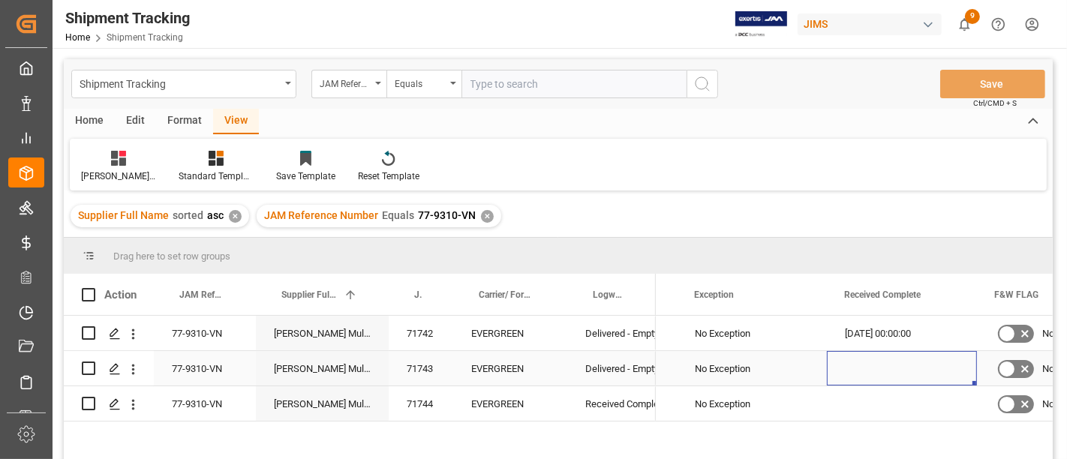
click at [867, 370] on div "Press SPACE to select this row." at bounding box center [902, 368] width 150 height 35
click at [481, 211] on div "✕" at bounding box center [487, 216] width 13 height 13
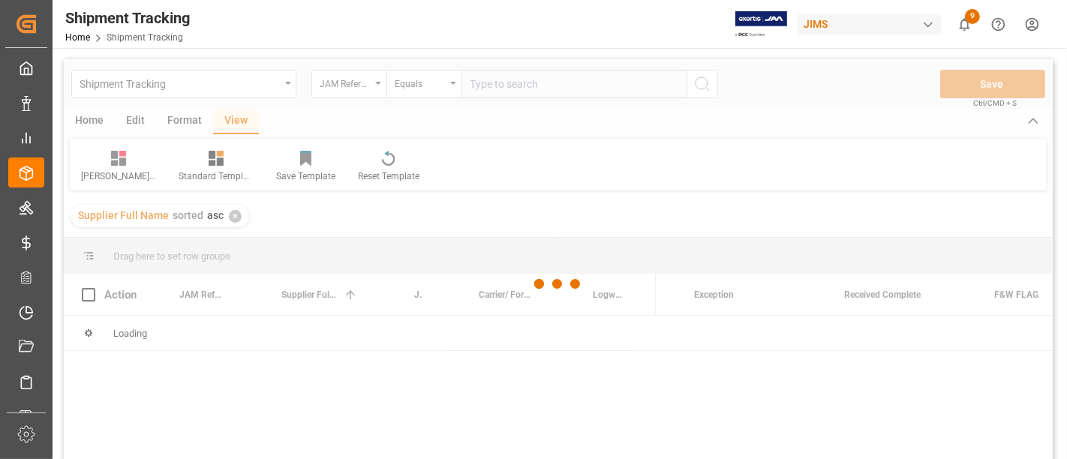
click at [493, 93] on div at bounding box center [558, 284] width 989 height 450
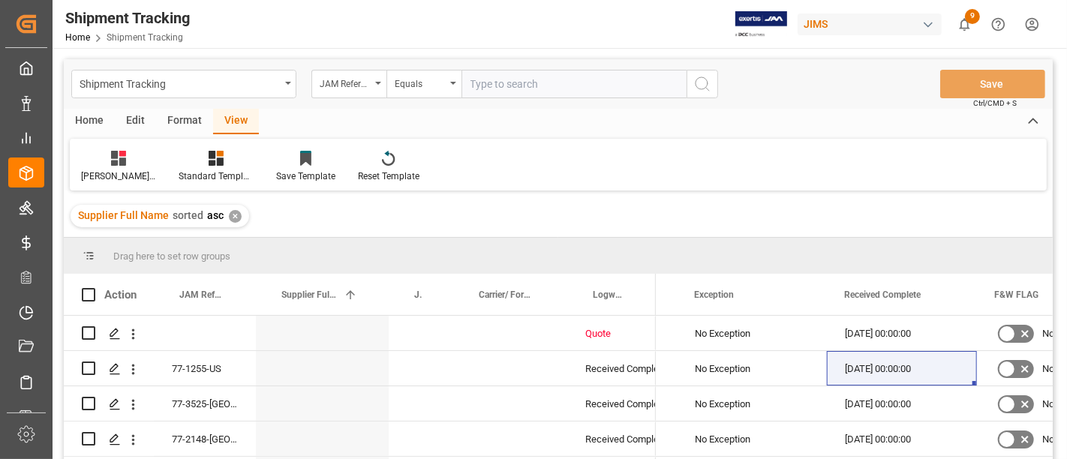
click at [486, 84] on input "text" at bounding box center [573, 84] width 225 height 29
paste input "77-10657-CN"
type input "77-10657-CN"
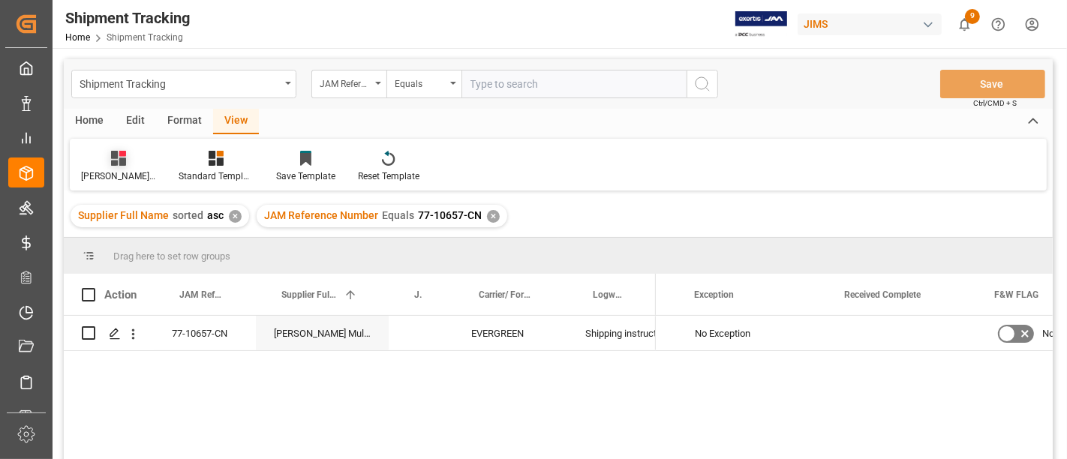
drag, startPoint x: 111, startPoint y: 155, endPoint x: 121, endPoint y: 165, distance: 14.3
click at [114, 157] on icon at bounding box center [118, 158] width 15 height 15
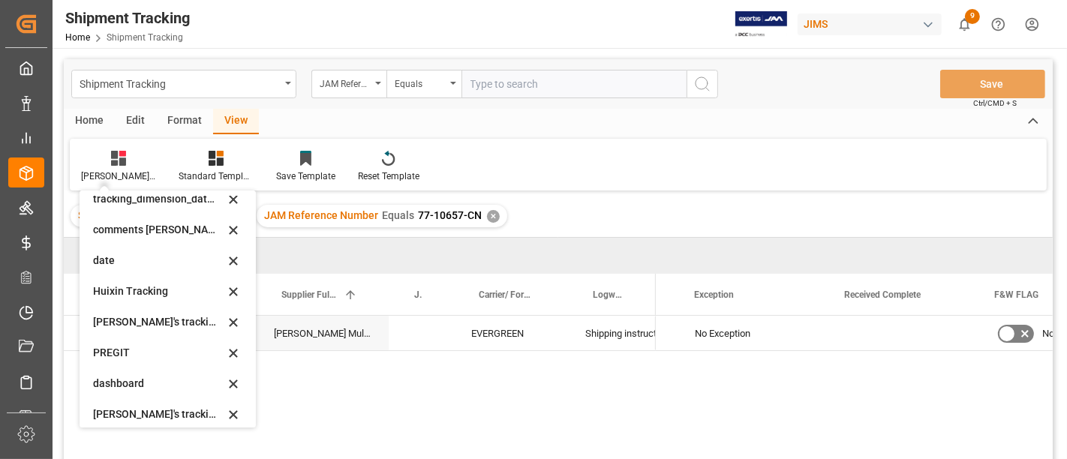
scroll to position [297, 0]
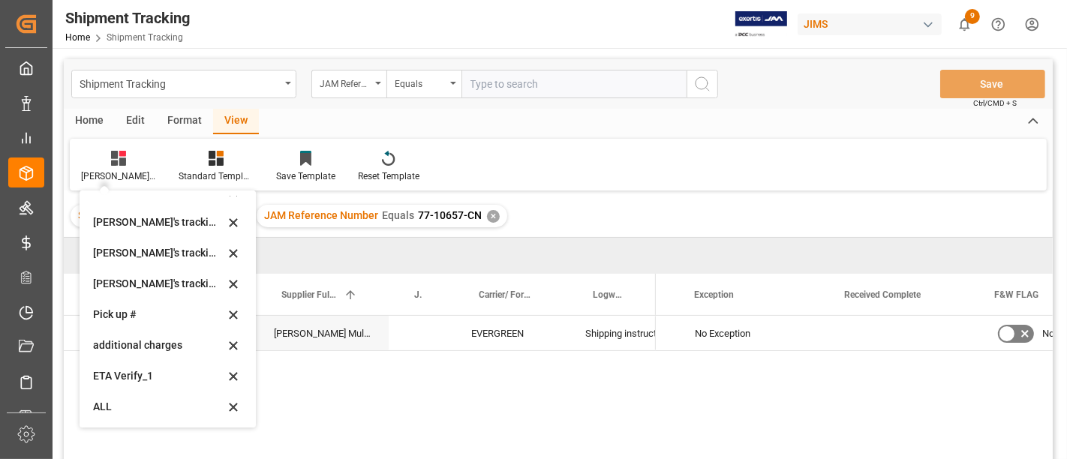
click at [128, 376] on div "ETA Verify_1" at bounding box center [158, 376] width 131 height 16
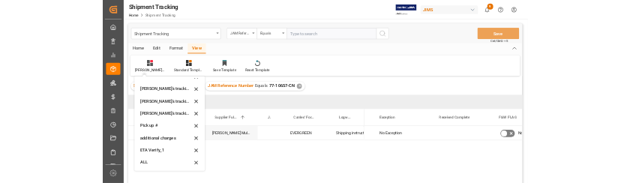
scroll to position [0, 1215]
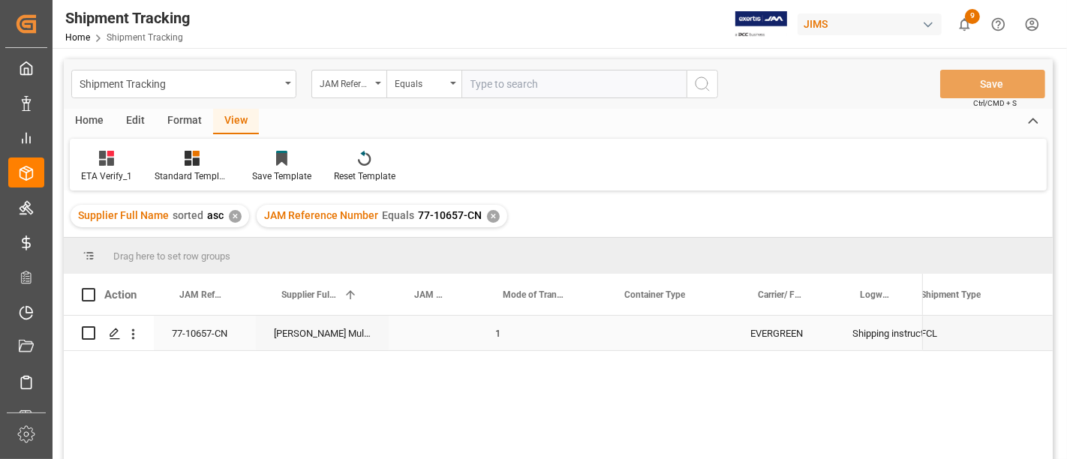
click at [650, 334] on div "Press SPACE to select this row." at bounding box center [666, 333] width 134 height 35
click at [650, 335] on span "Select" at bounding box center [636, 343] width 28 height 16
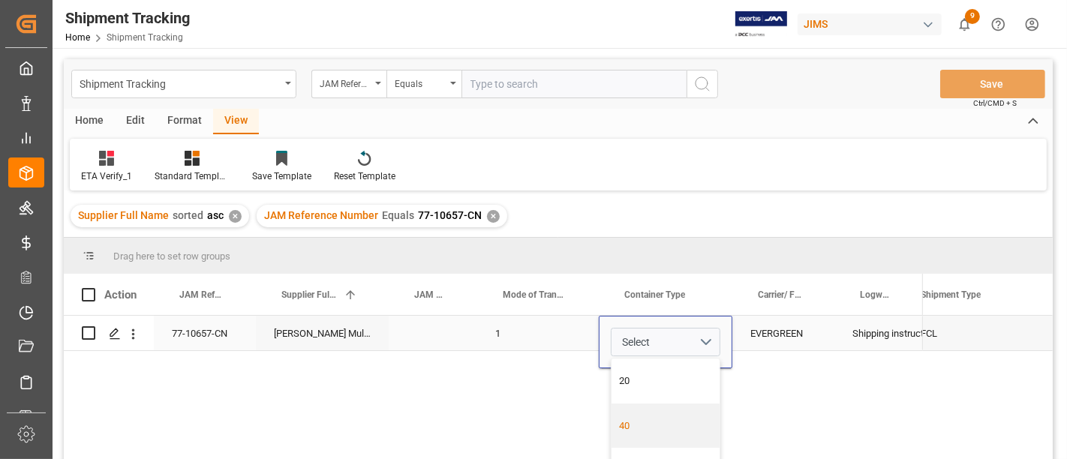
click at [627, 422] on div "40" at bounding box center [666, 426] width 92 height 15
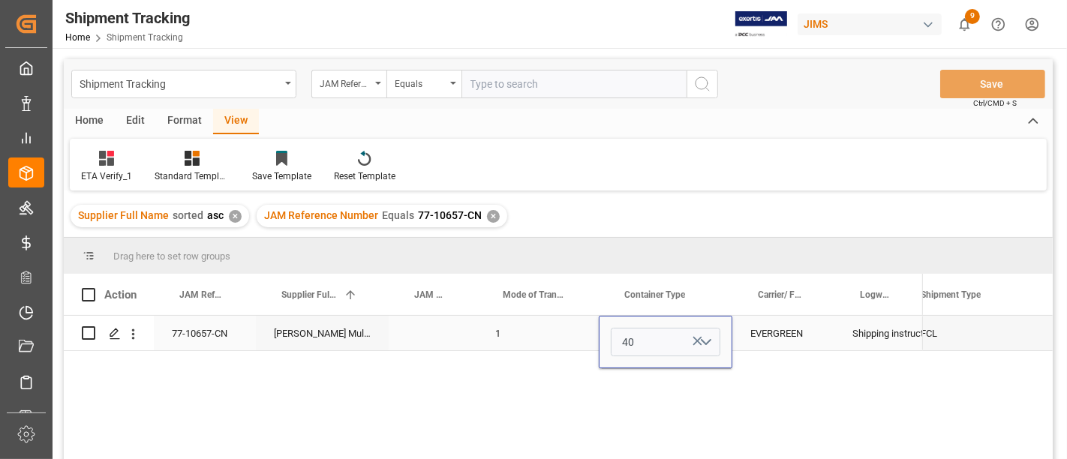
click at [791, 336] on div "EVERGREEN" at bounding box center [783, 333] width 102 height 35
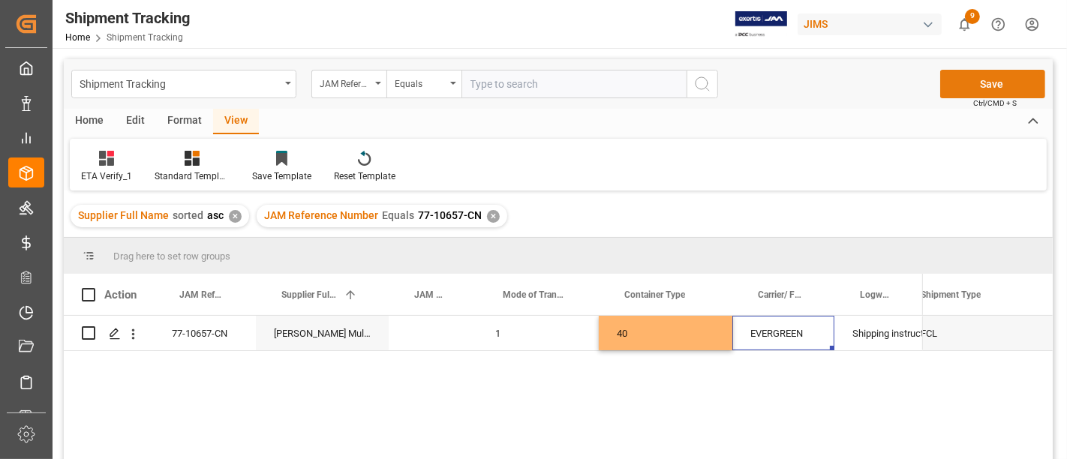
click at [986, 83] on button "Save" at bounding box center [992, 84] width 105 height 29
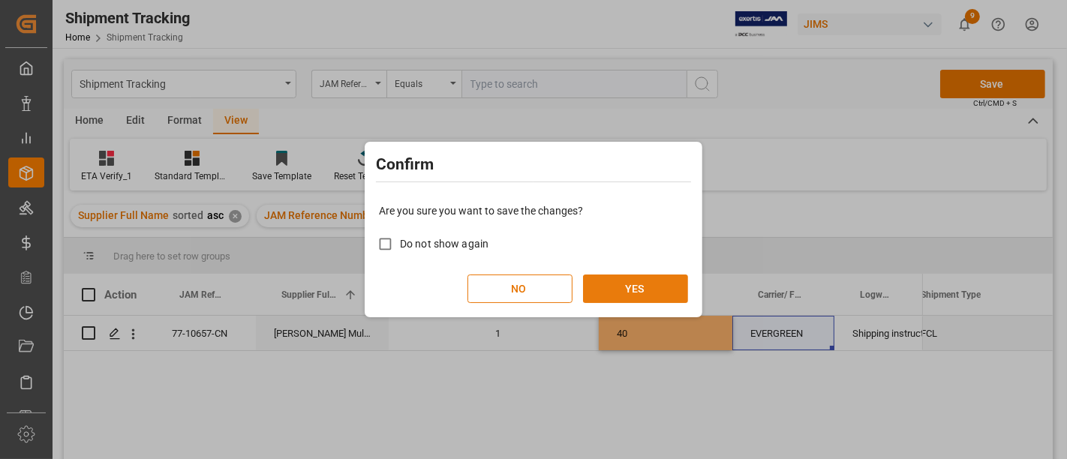
click at [639, 299] on button "YES" at bounding box center [635, 289] width 105 height 29
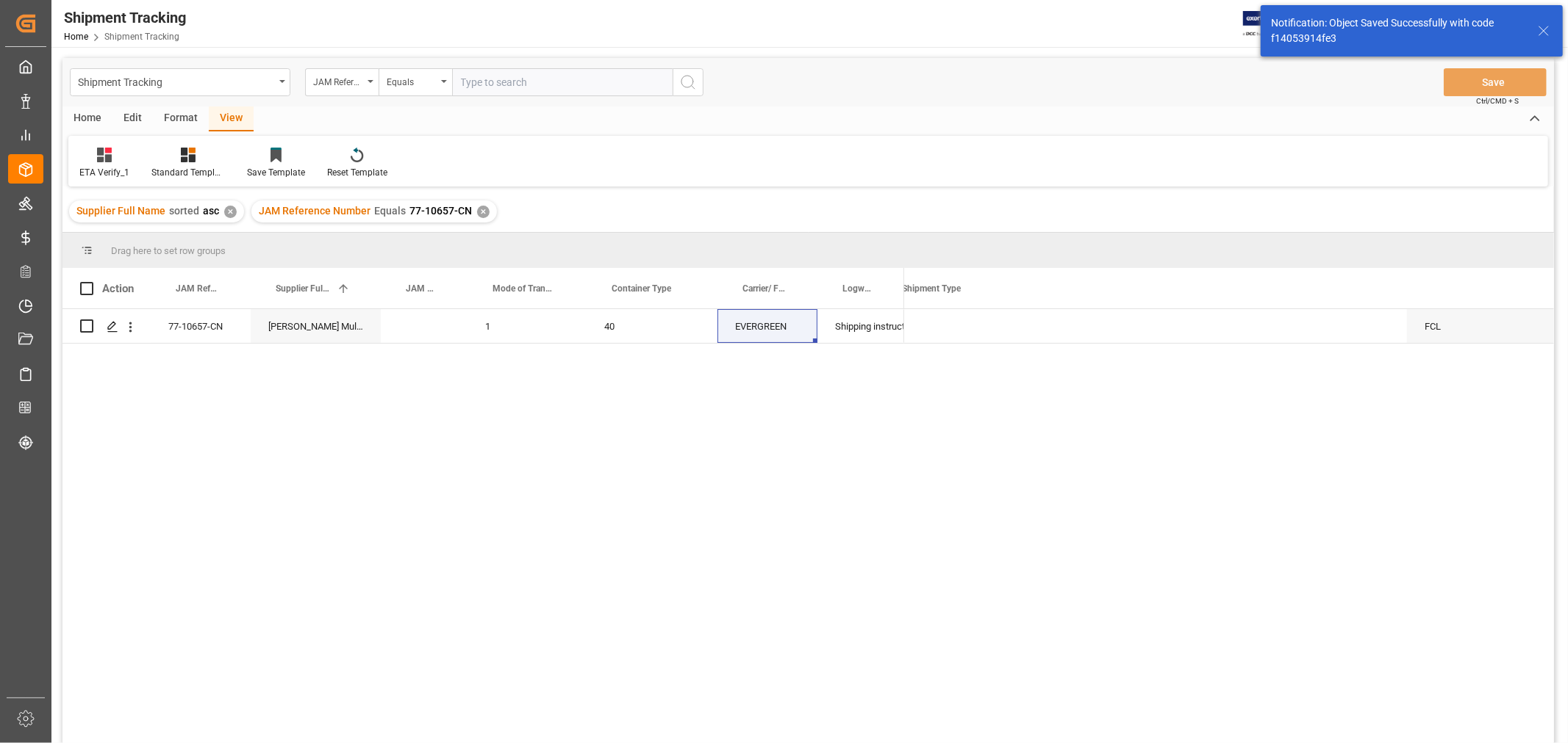
scroll to position [0, 667]
click at [1231, 343] on div "No" at bounding box center [1186, 327] width 112 height 34
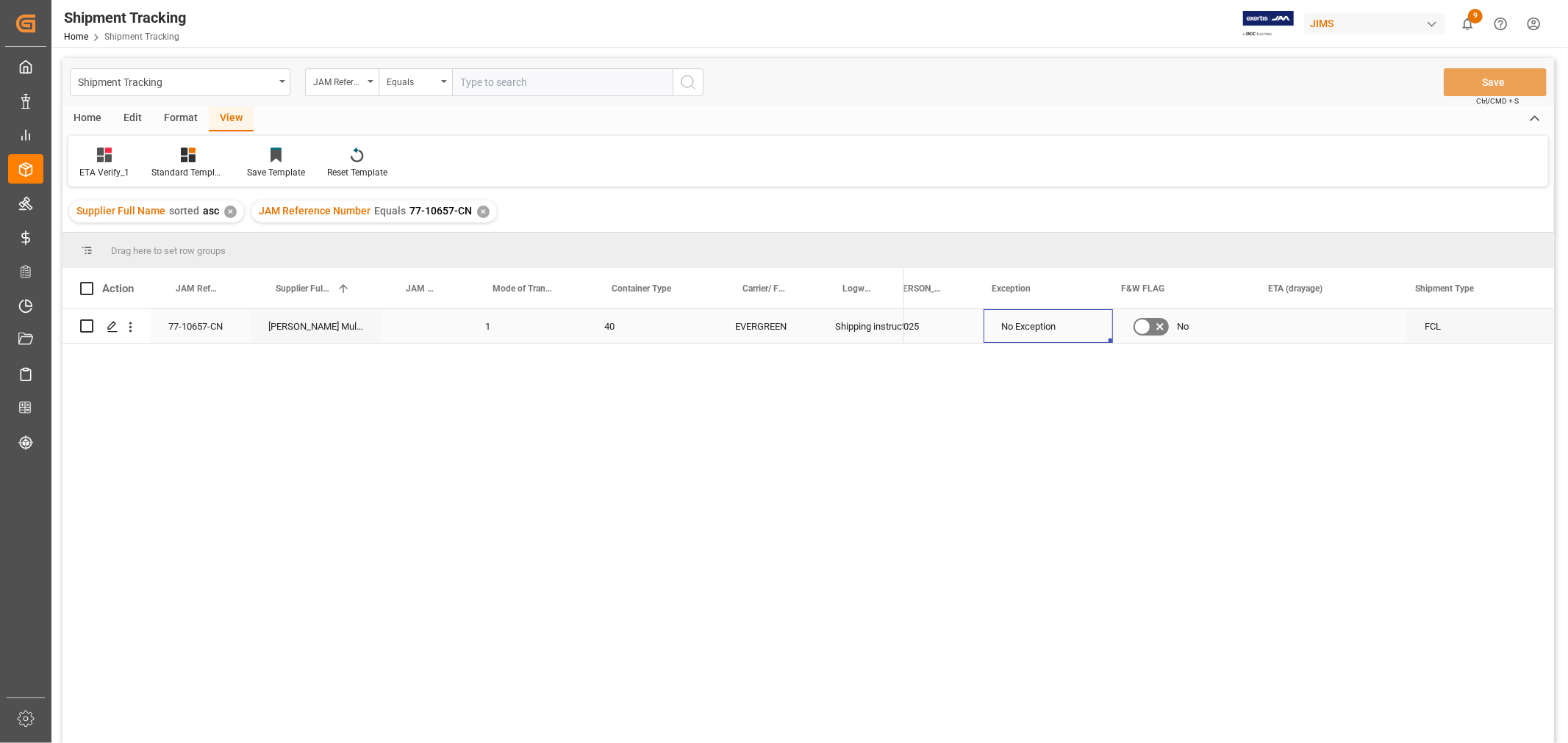
click at [1038, 335] on div "No Exception" at bounding box center [1048, 327] width 94 height 34
click at [899, 144] on div "ETA Verify_1 Standard Templates Save Template Reset Template" at bounding box center [808, 162] width 1479 height 51
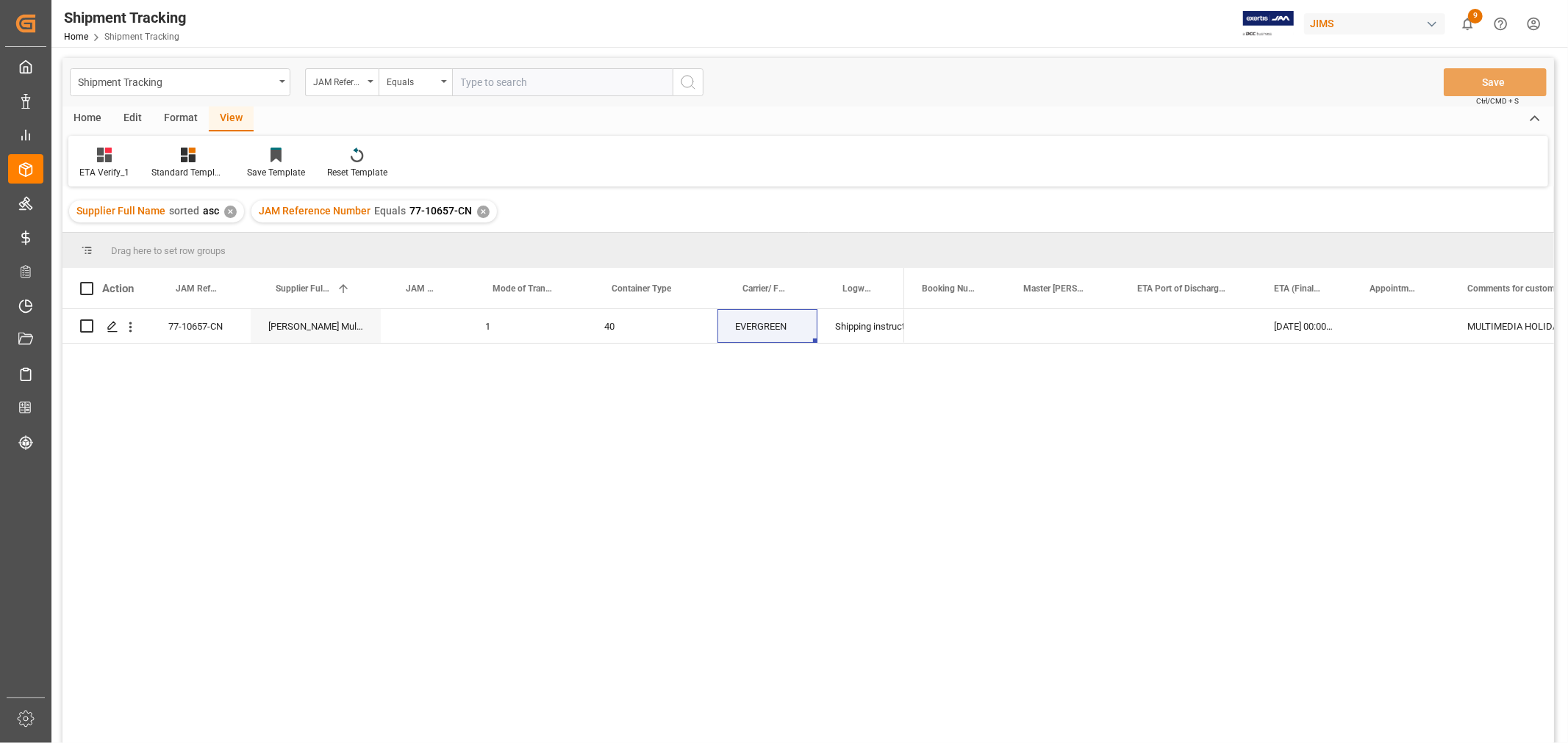
click at [1215, 559] on div "15-10-2025 00:00:00 MULTIMEDIA HOLIDAY 2025 No Exception" at bounding box center [1228, 531] width 649 height 443
drag, startPoint x: 1019, startPoint y: 532, endPoint x: 1013, endPoint y: 692, distance: 160.1
click at [1018, 534] on div "15-10-2025 00:00:00 MULTIMEDIA HOLIDAY 2025 No Exception" at bounding box center [1228, 531] width 649 height 443
click at [734, 600] on div "77-10657-CN Harman Multimedia China 1 40 EVERGREEN Shipping instructions sent 1…" at bounding box center [808, 529] width 1491 height 439
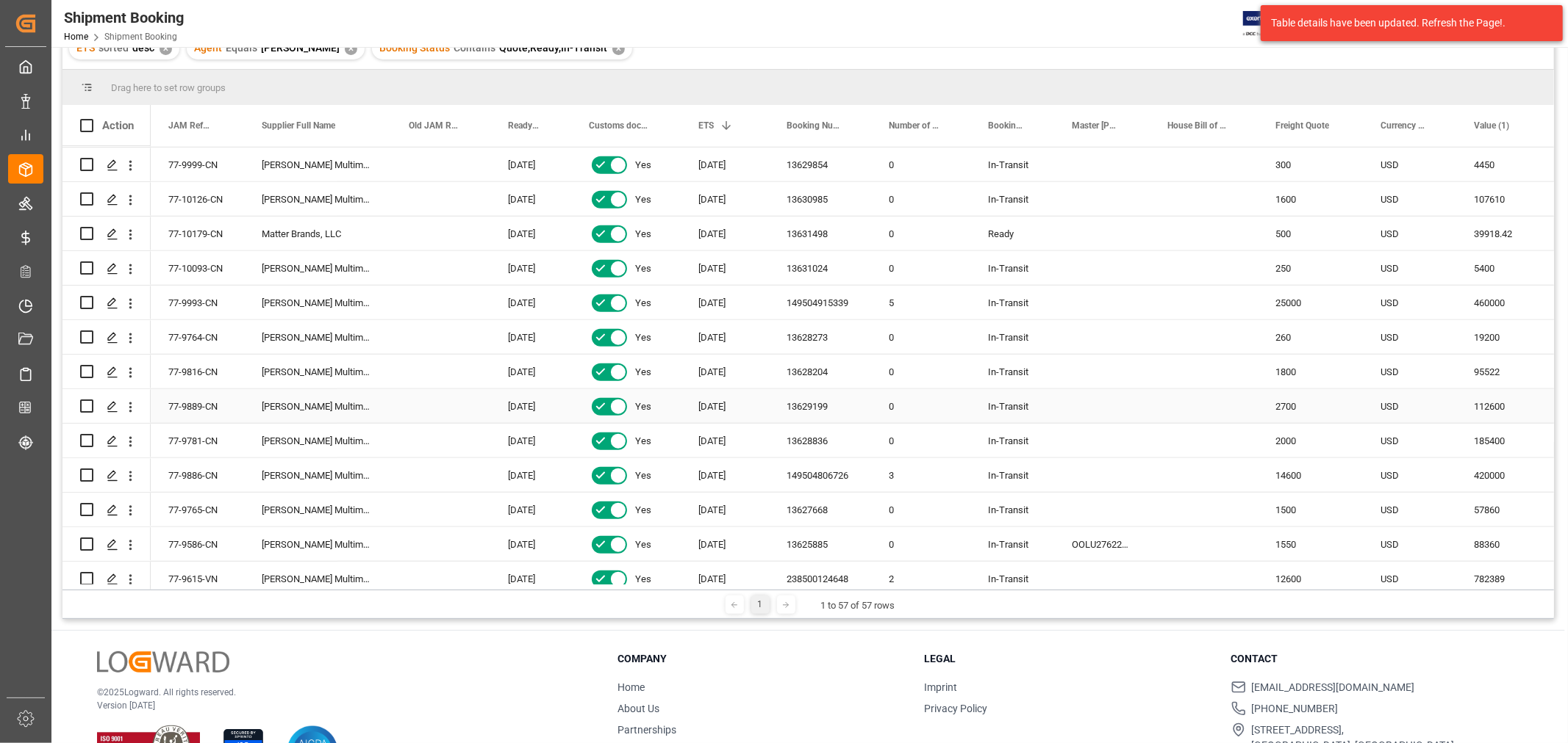
scroll to position [1126, 0]
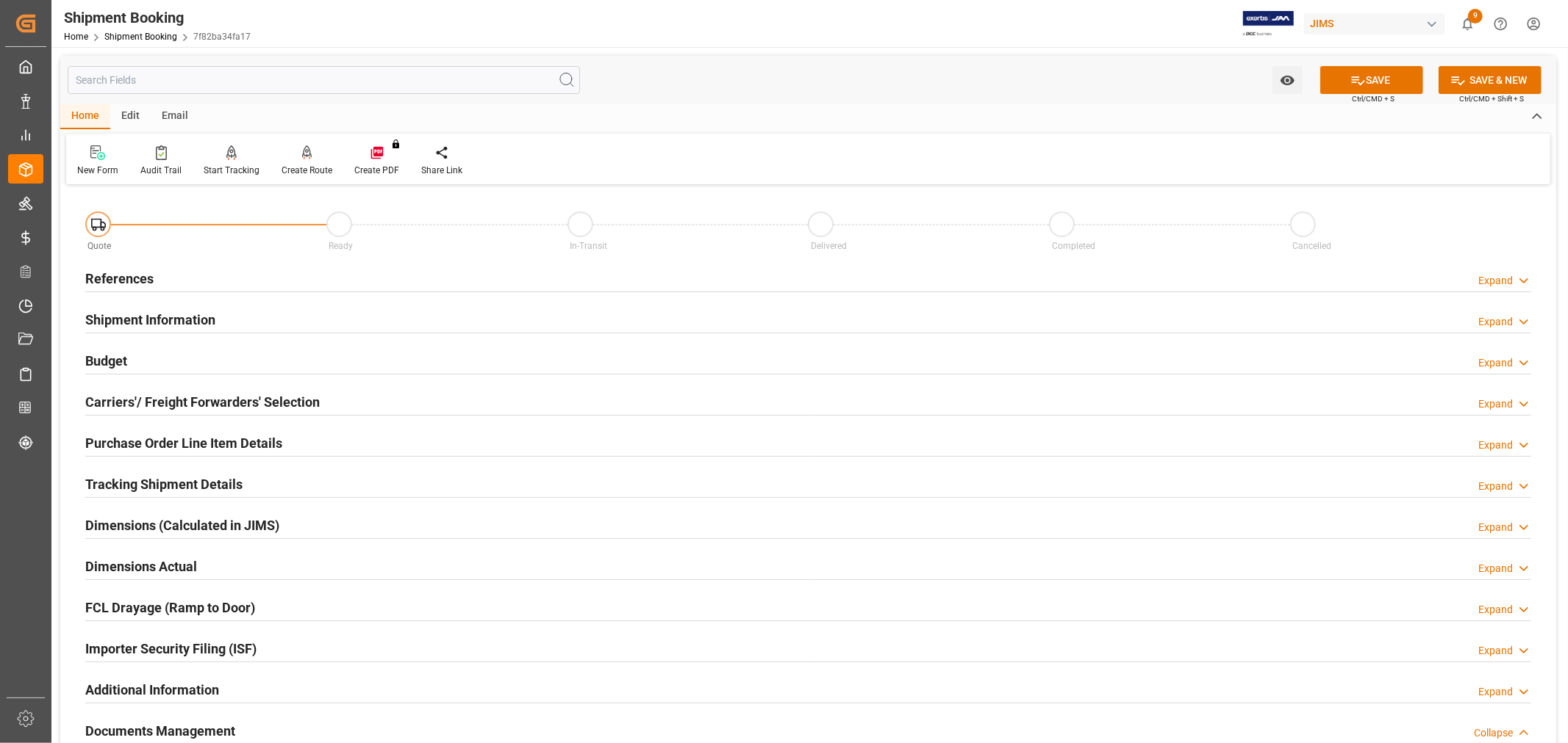
scroll to position [816, 0]
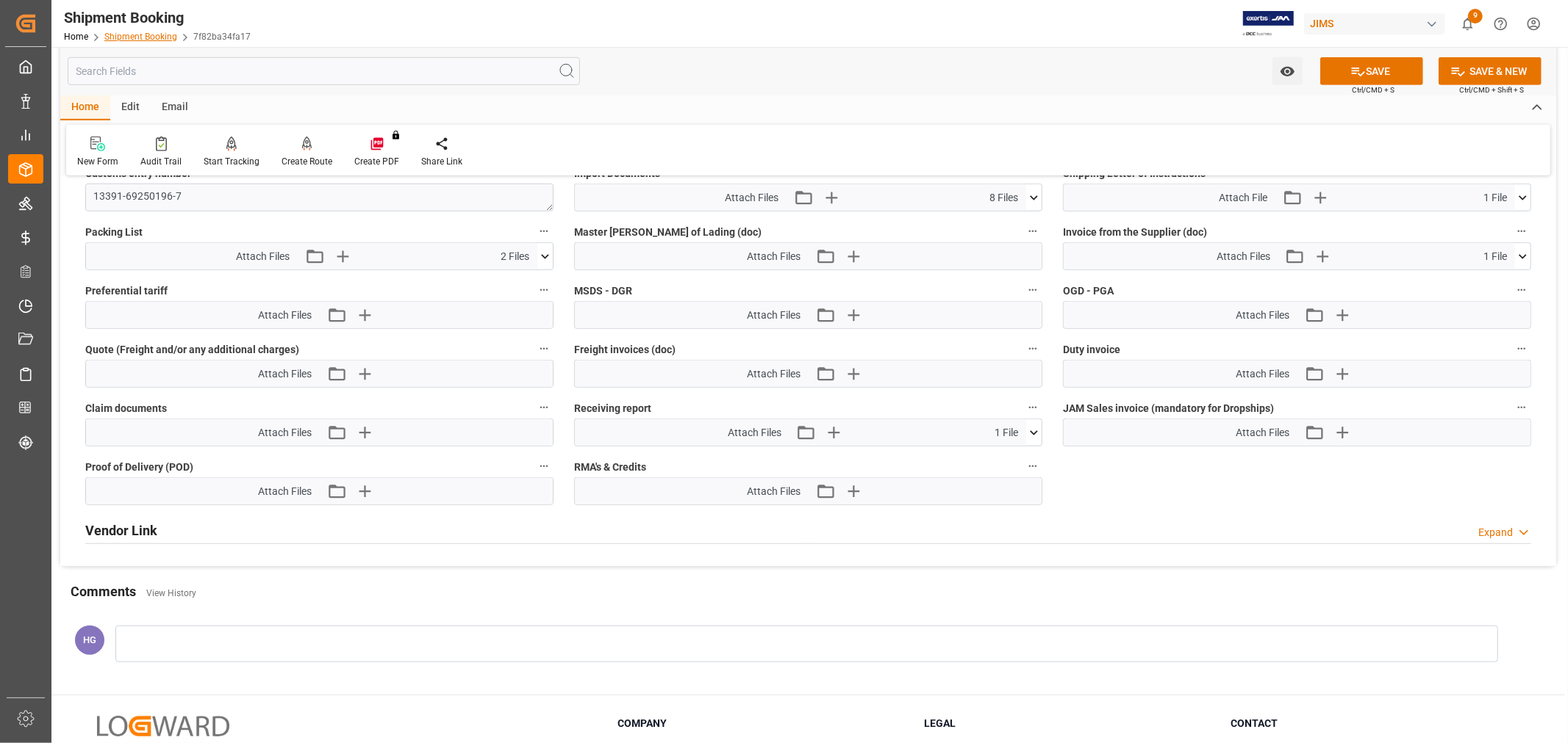
click at [141, 39] on div "Home Shipment Booking 7f82ba34fa17" at bounding box center [157, 36] width 187 height 16
click at [140, 34] on link "Shipment Booking" at bounding box center [141, 36] width 72 height 11
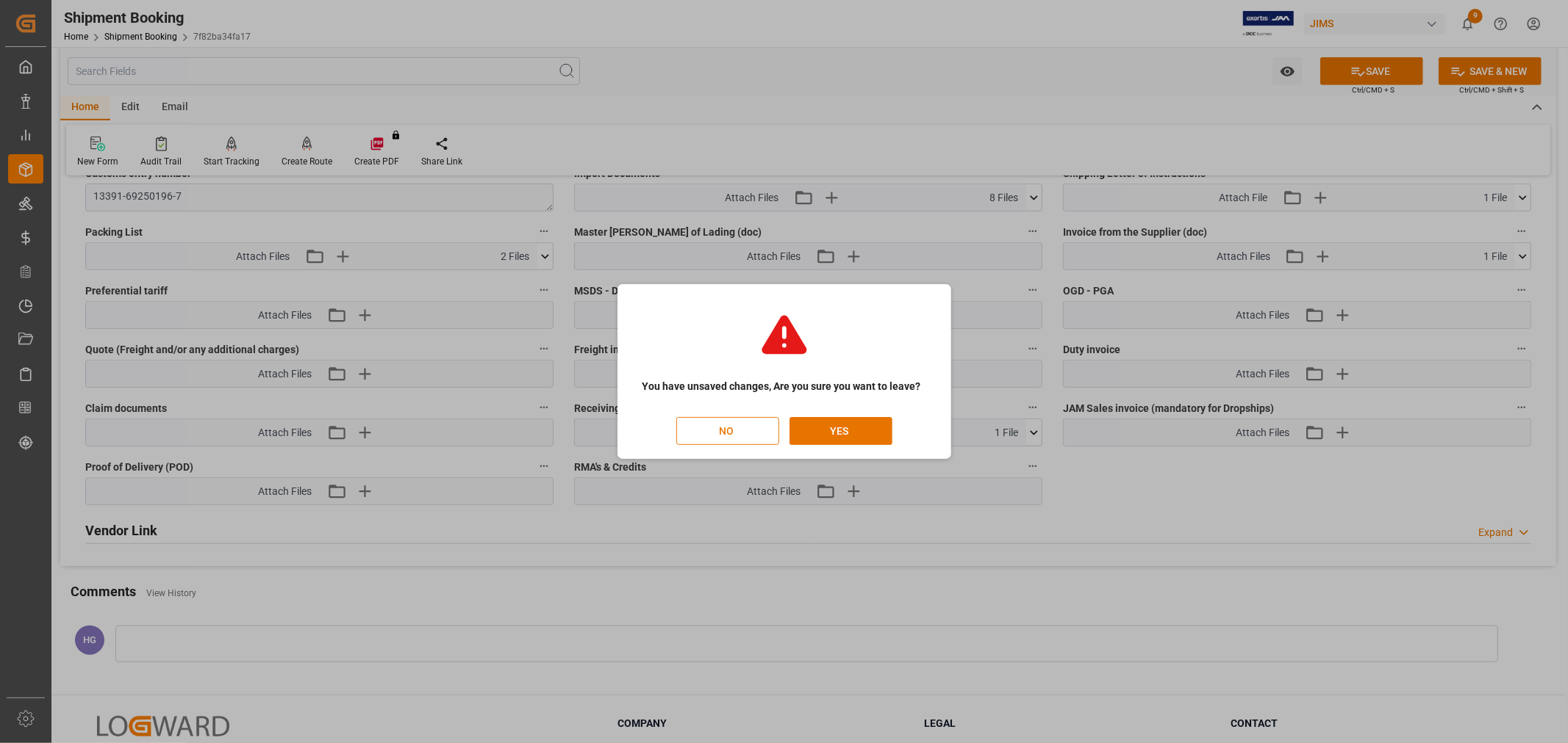
click at [731, 435] on button "NO" at bounding box center [727, 431] width 103 height 28
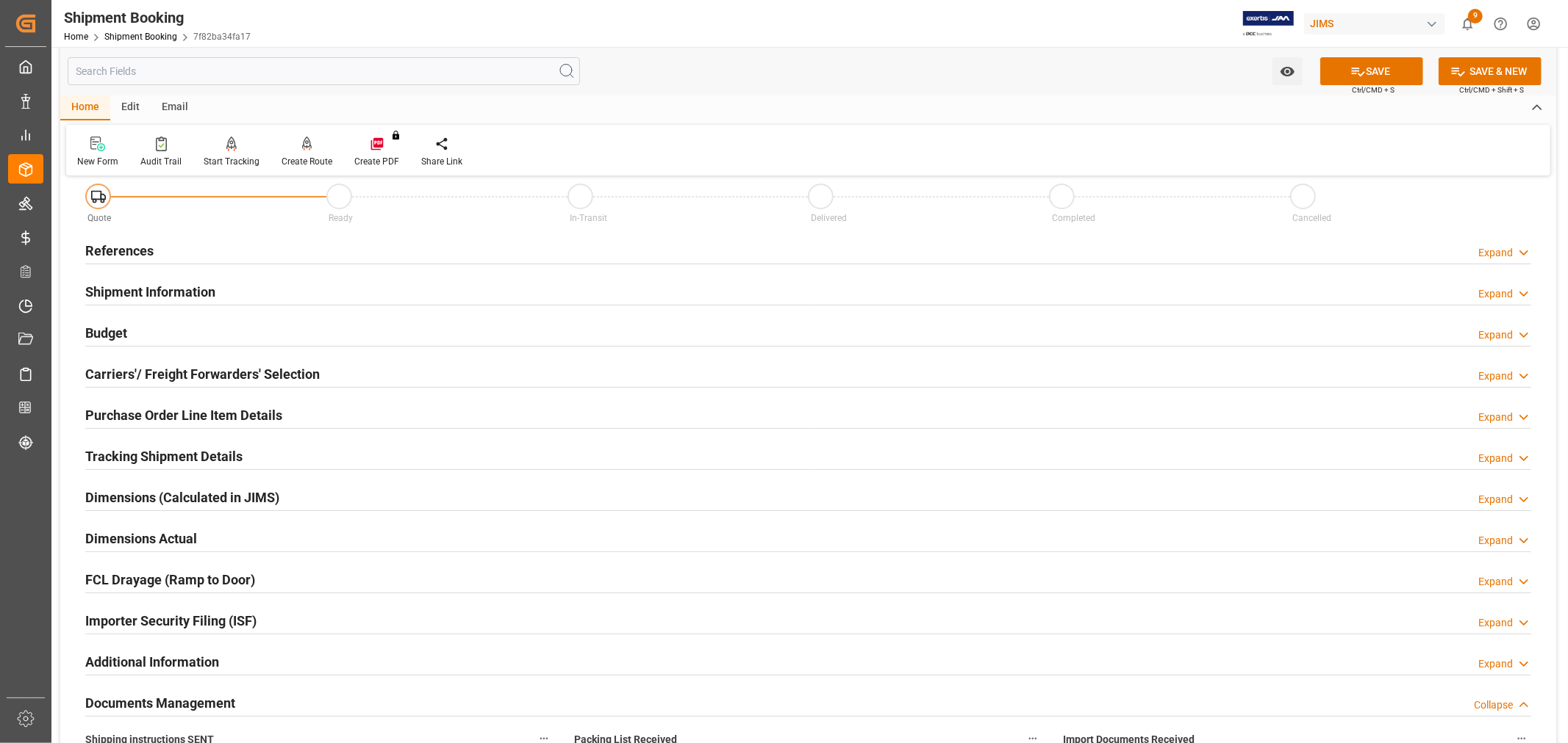
scroll to position [0, 0]
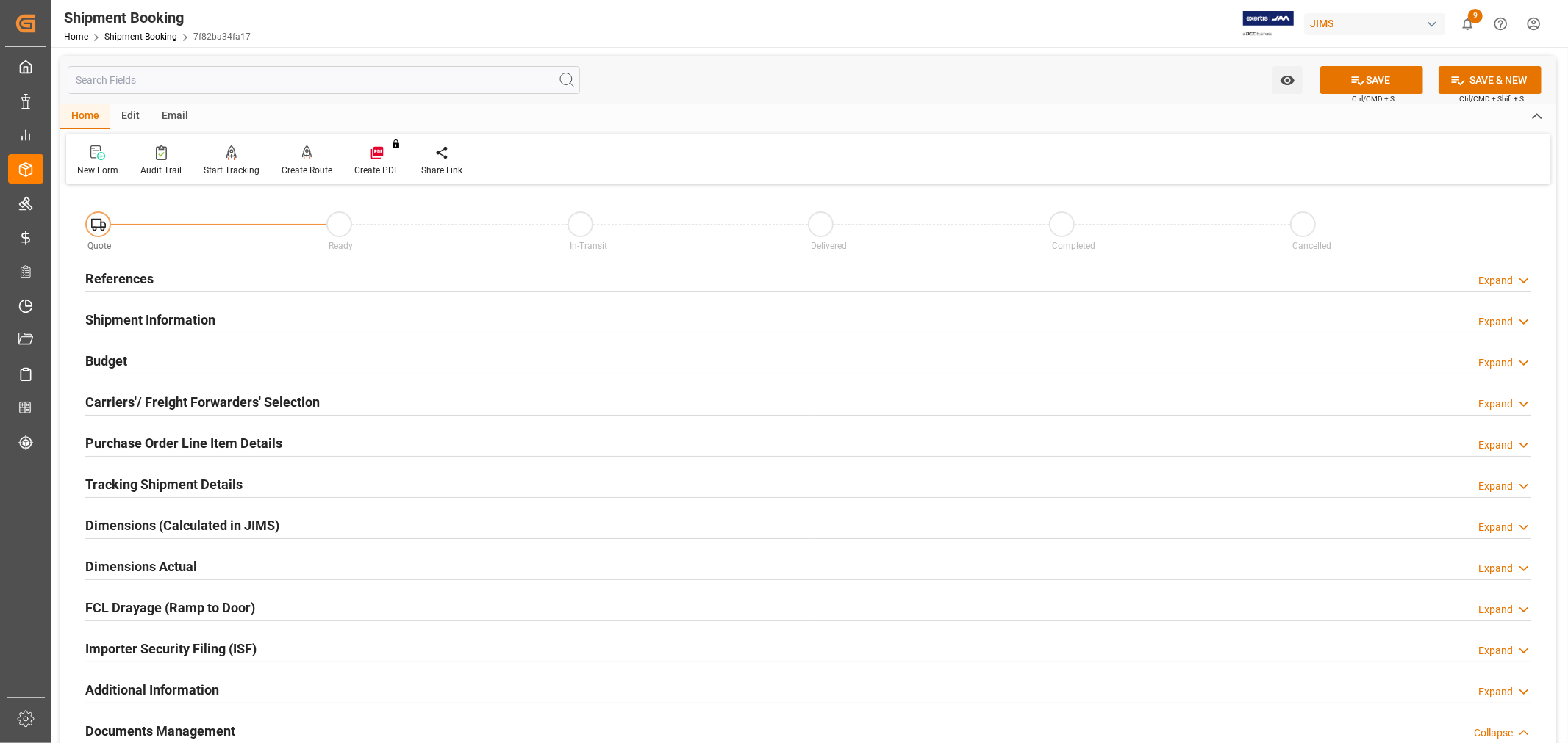
click at [119, 283] on h2 "References" at bounding box center [119, 279] width 69 height 20
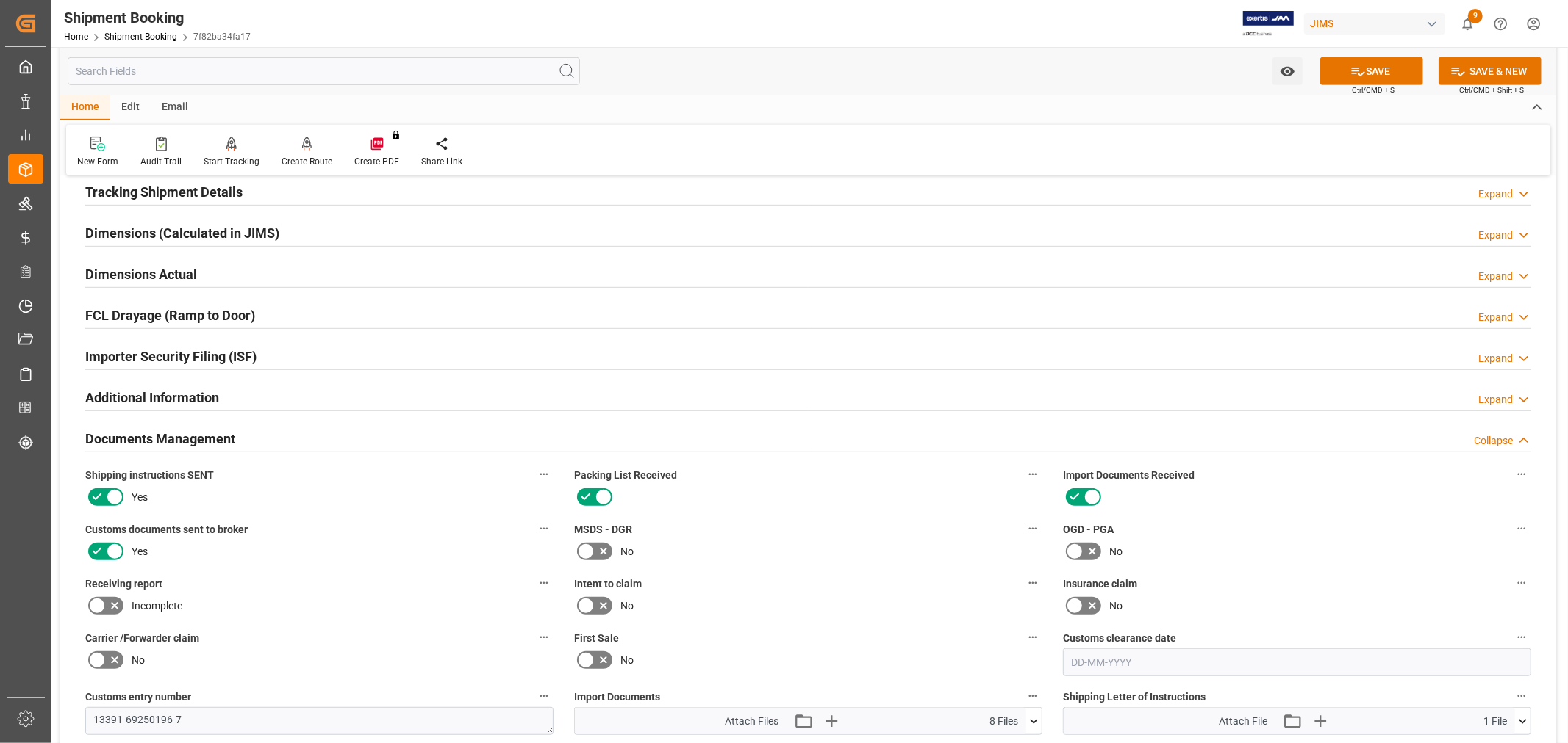
scroll to position [652, 0]
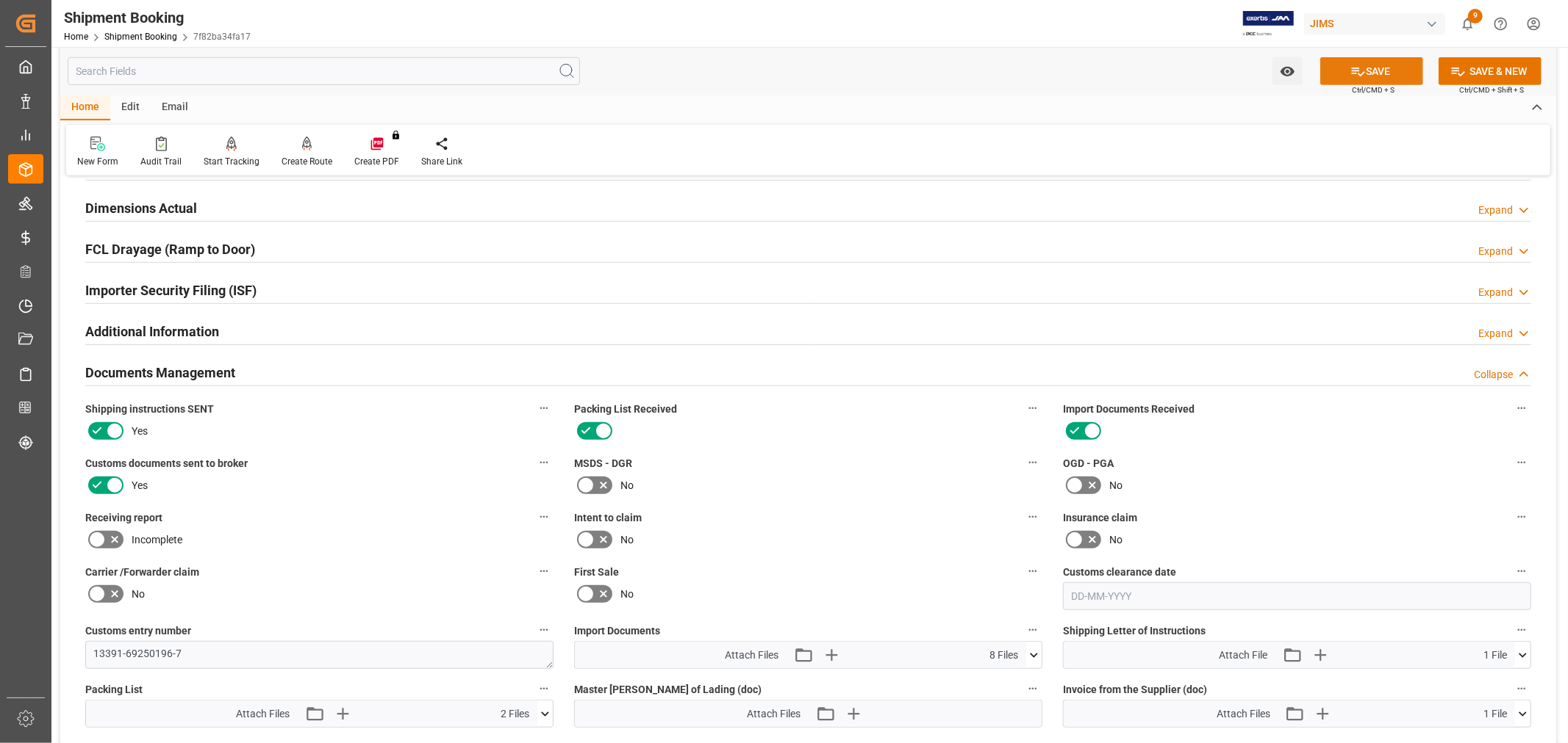
click at [1377, 68] on button "SAVE" at bounding box center [1371, 71] width 103 height 28
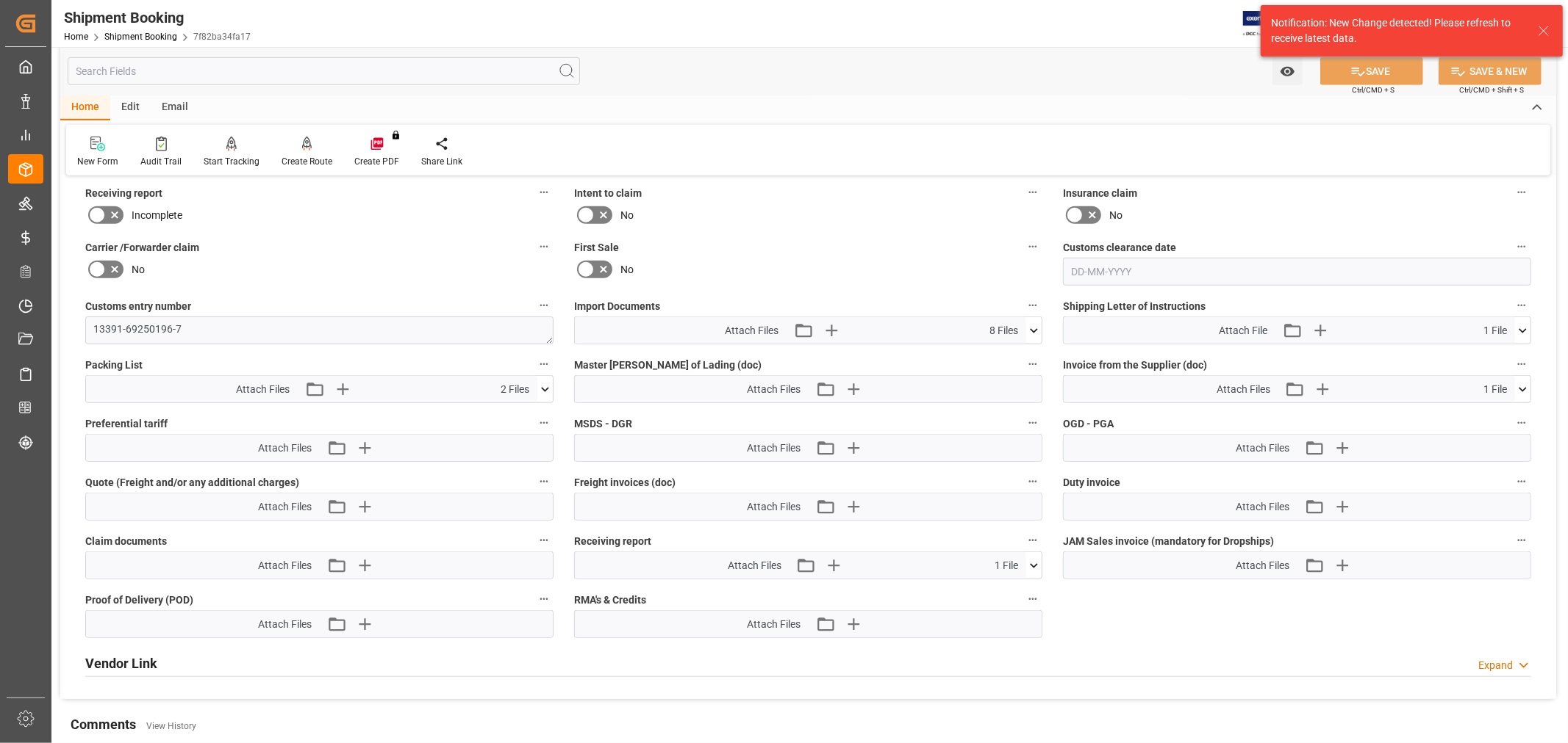
scroll to position [979, 0]
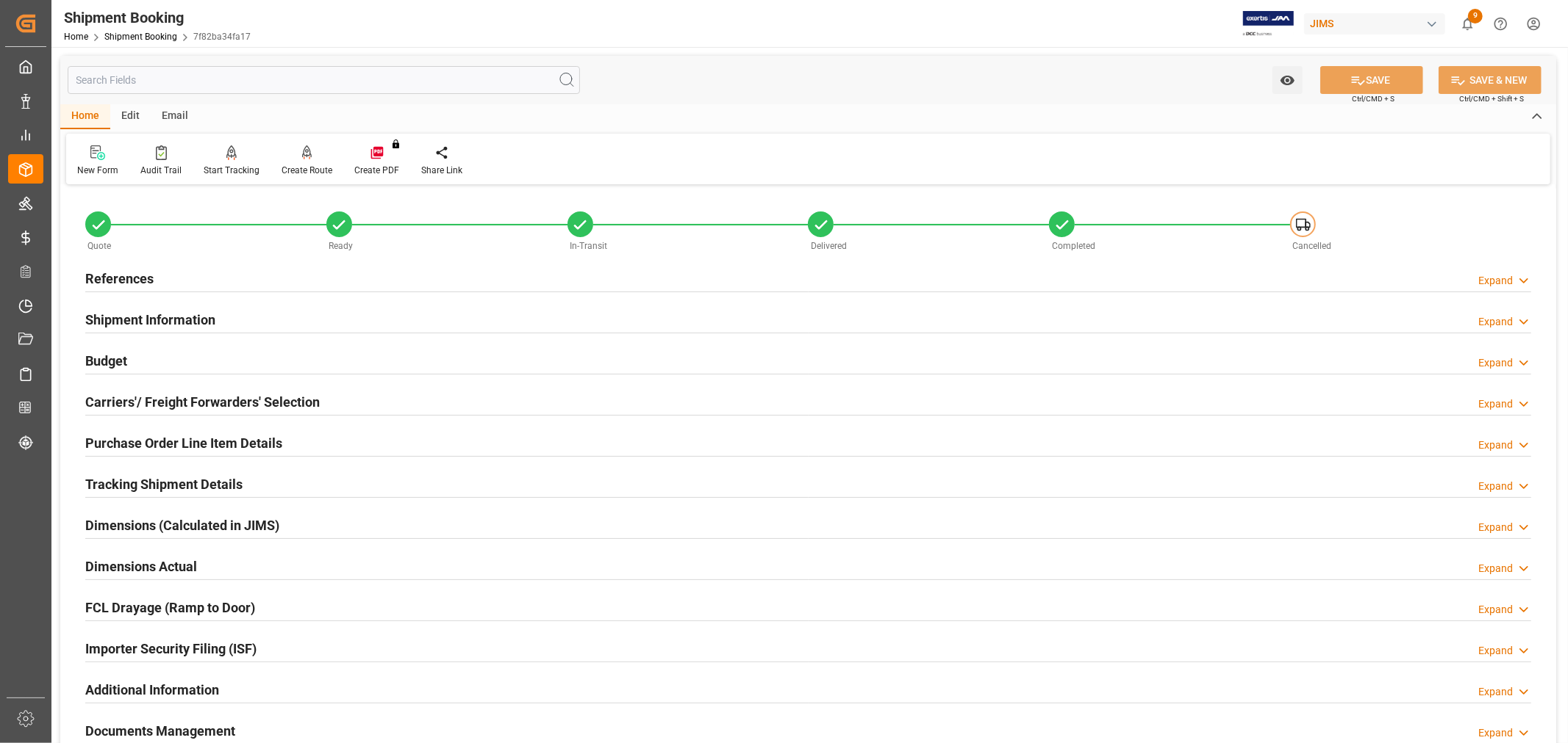
scroll to position [360, 0]
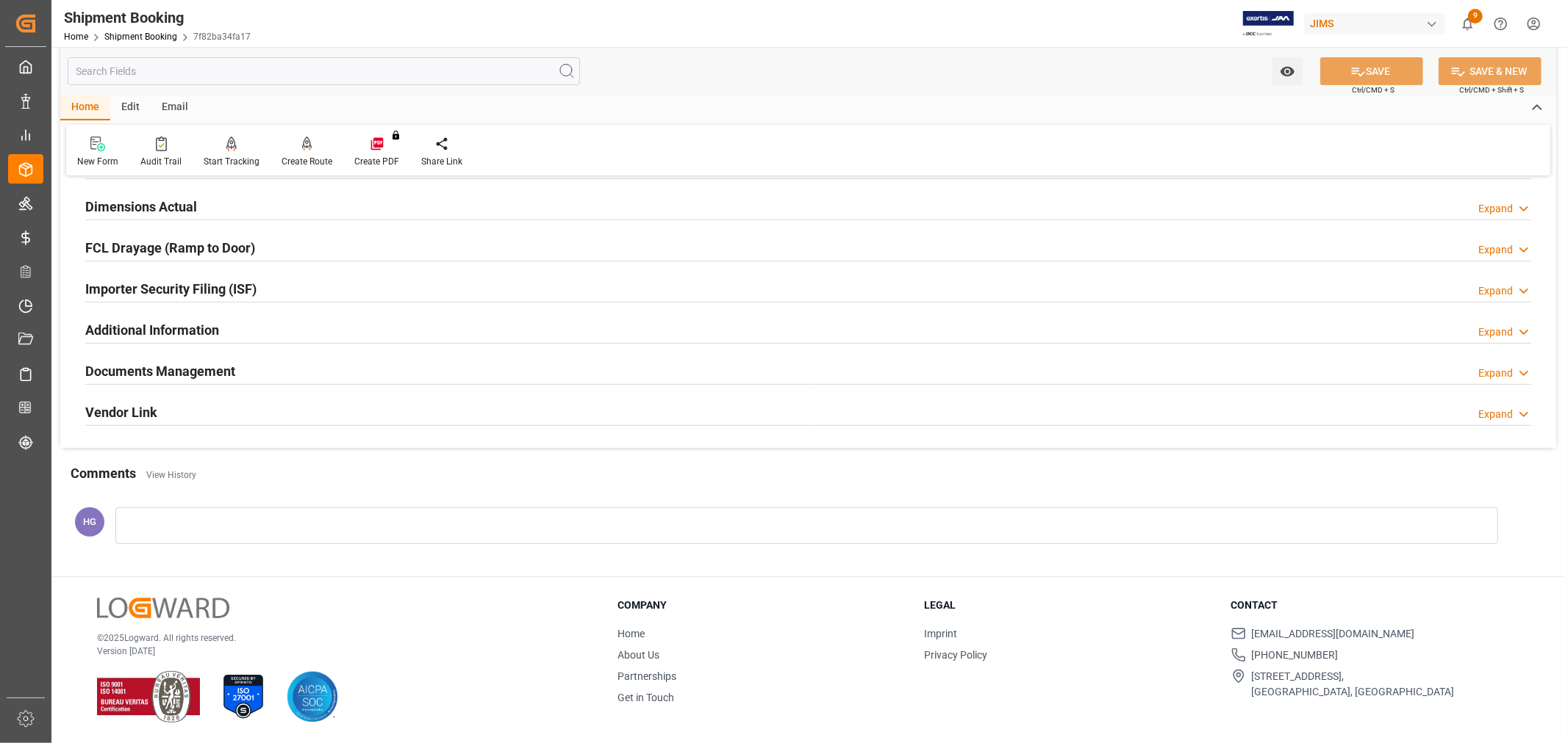
click at [127, 358] on div "Documents Management" at bounding box center [160, 370] width 150 height 28
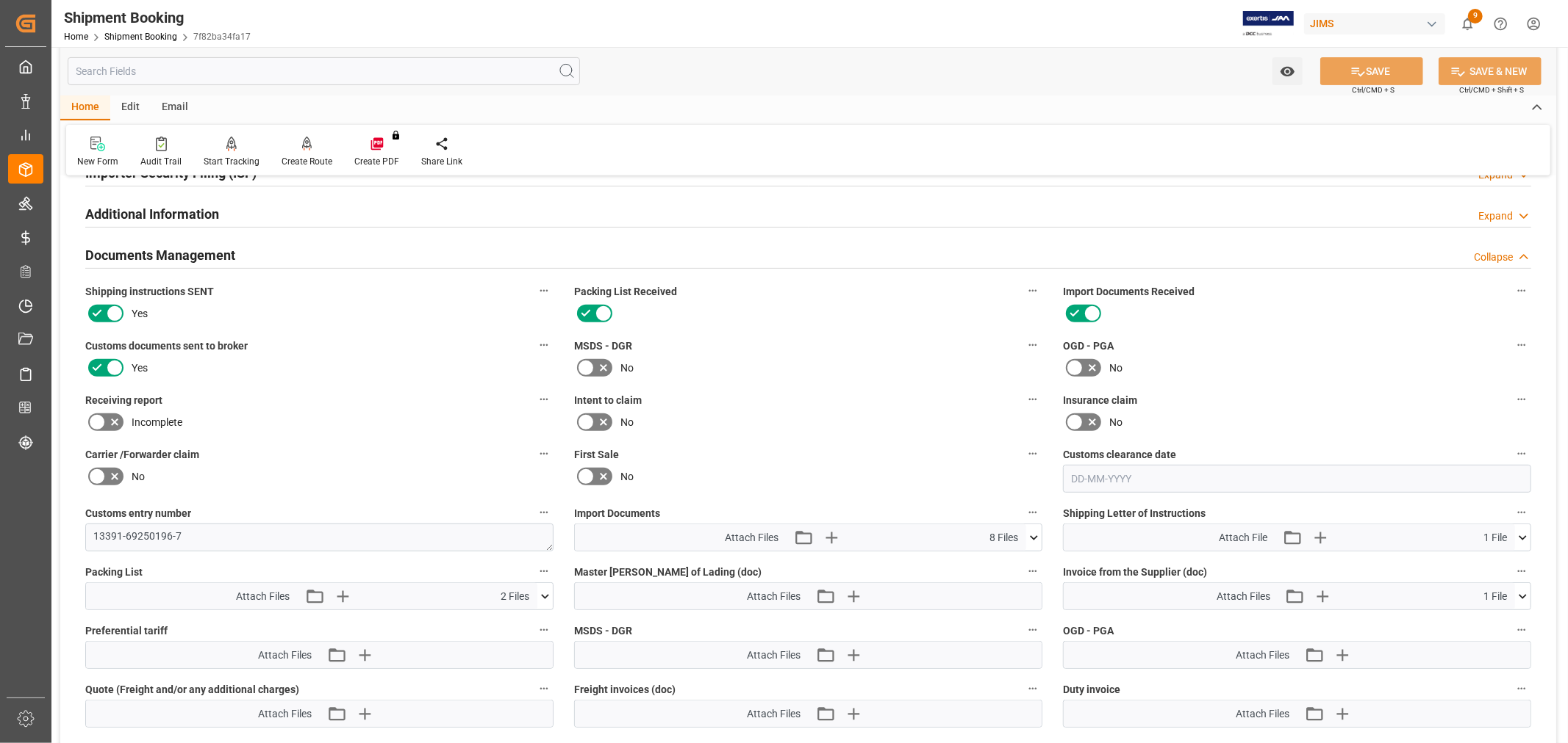
scroll to position [605, 0]
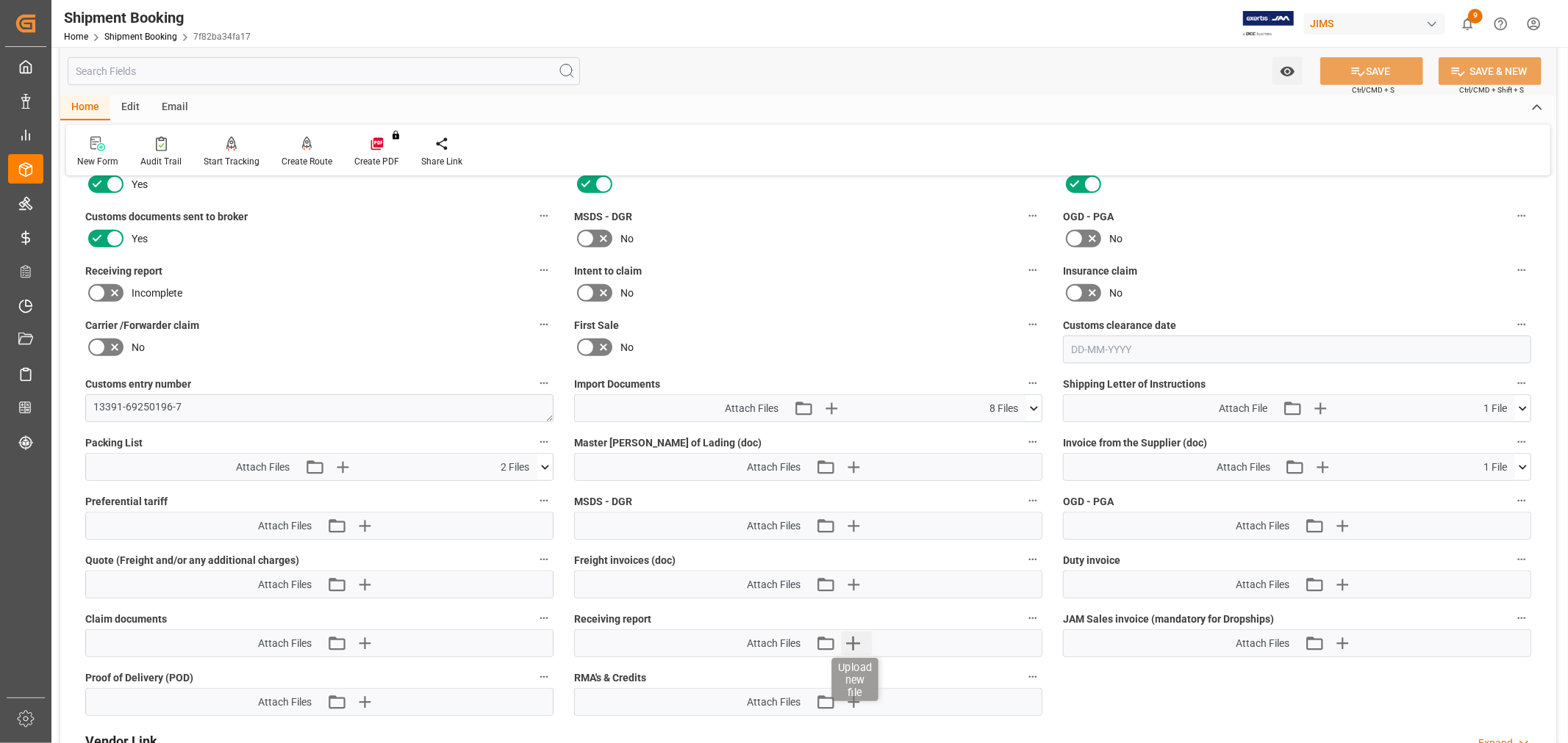
click at [856, 641] on icon "button" at bounding box center [853, 644] width 14 height 14
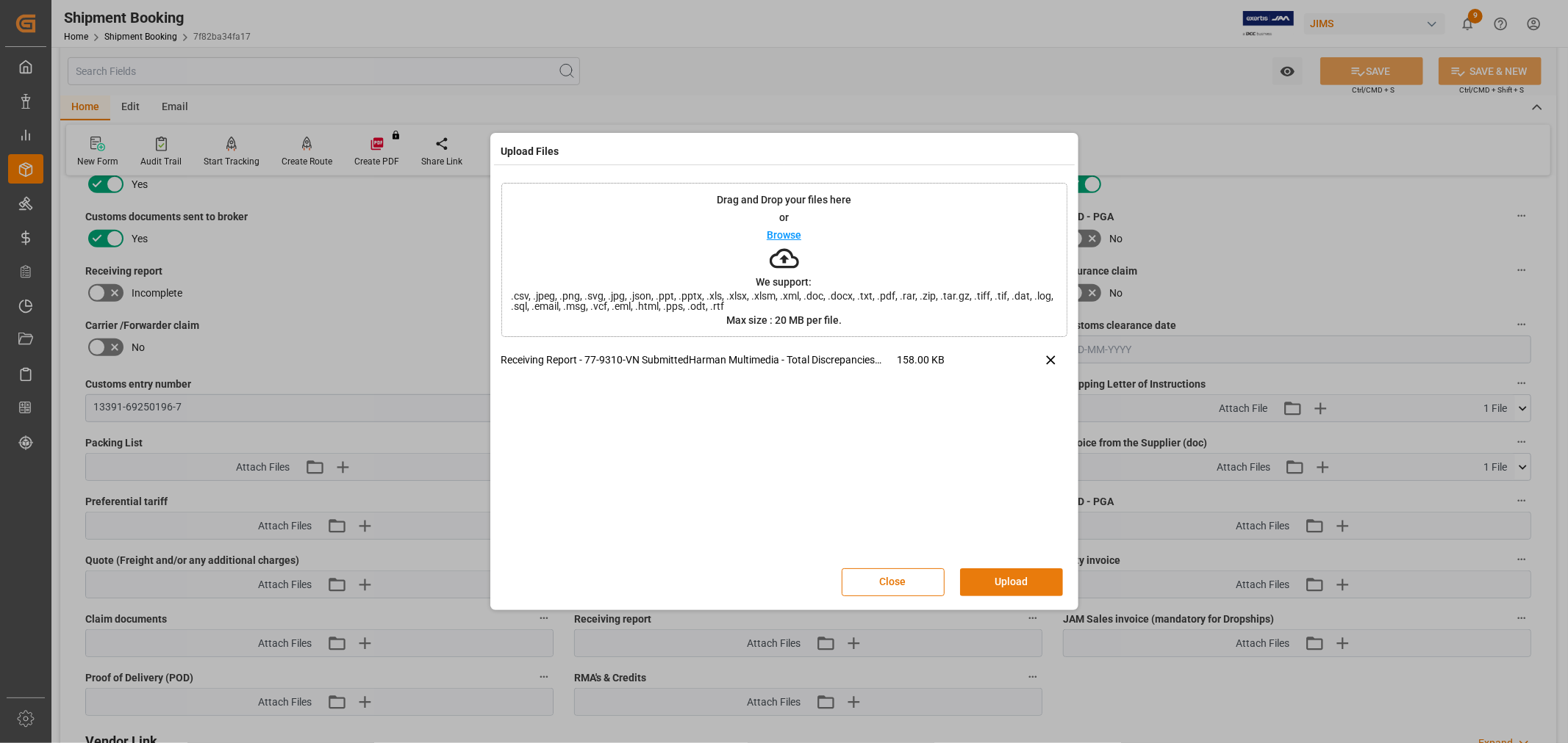
click at [1023, 588] on button "Upload" at bounding box center [1011, 582] width 103 height 28
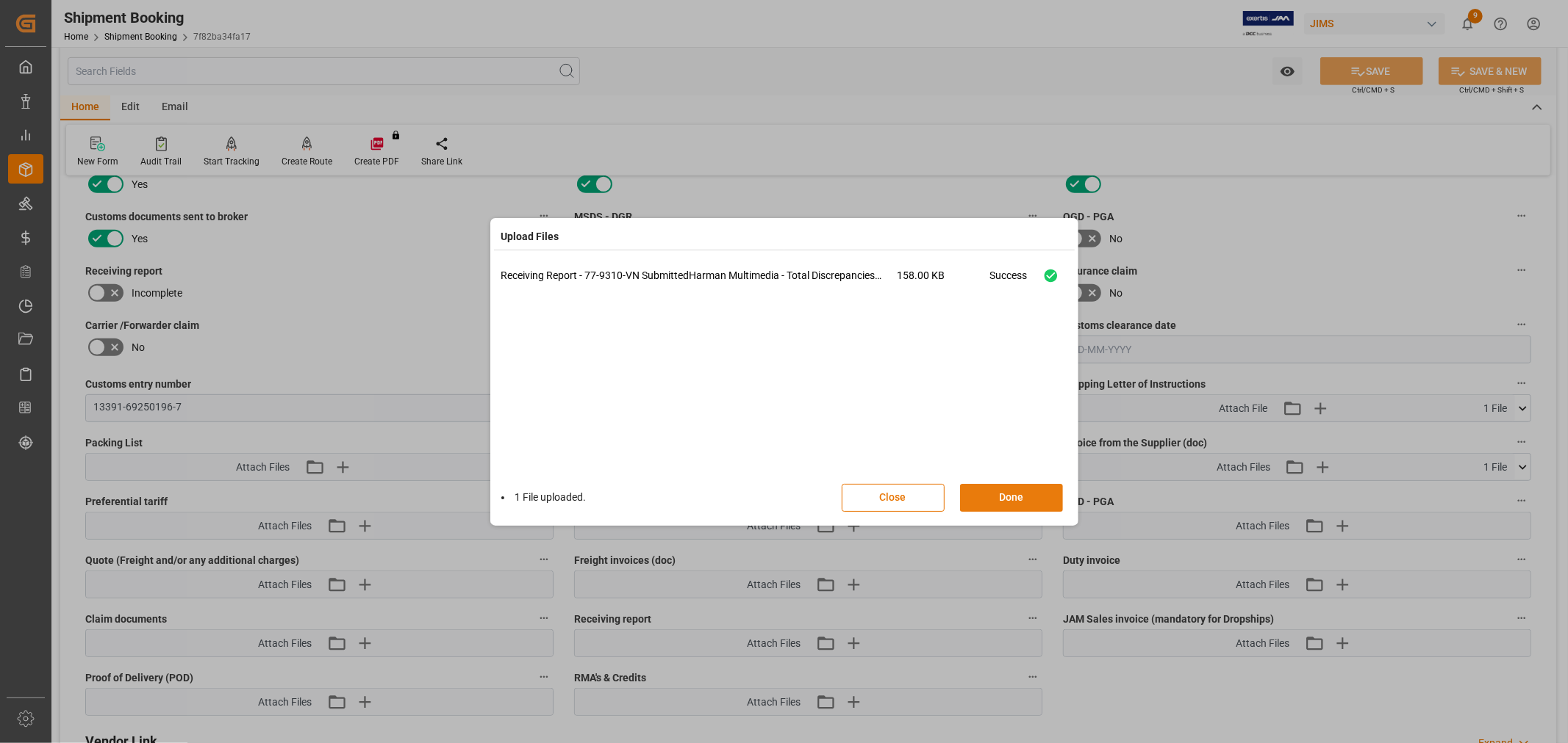
click at [985, 493] on button "Done" at bounding box center [1011, 497] width 103 height 28
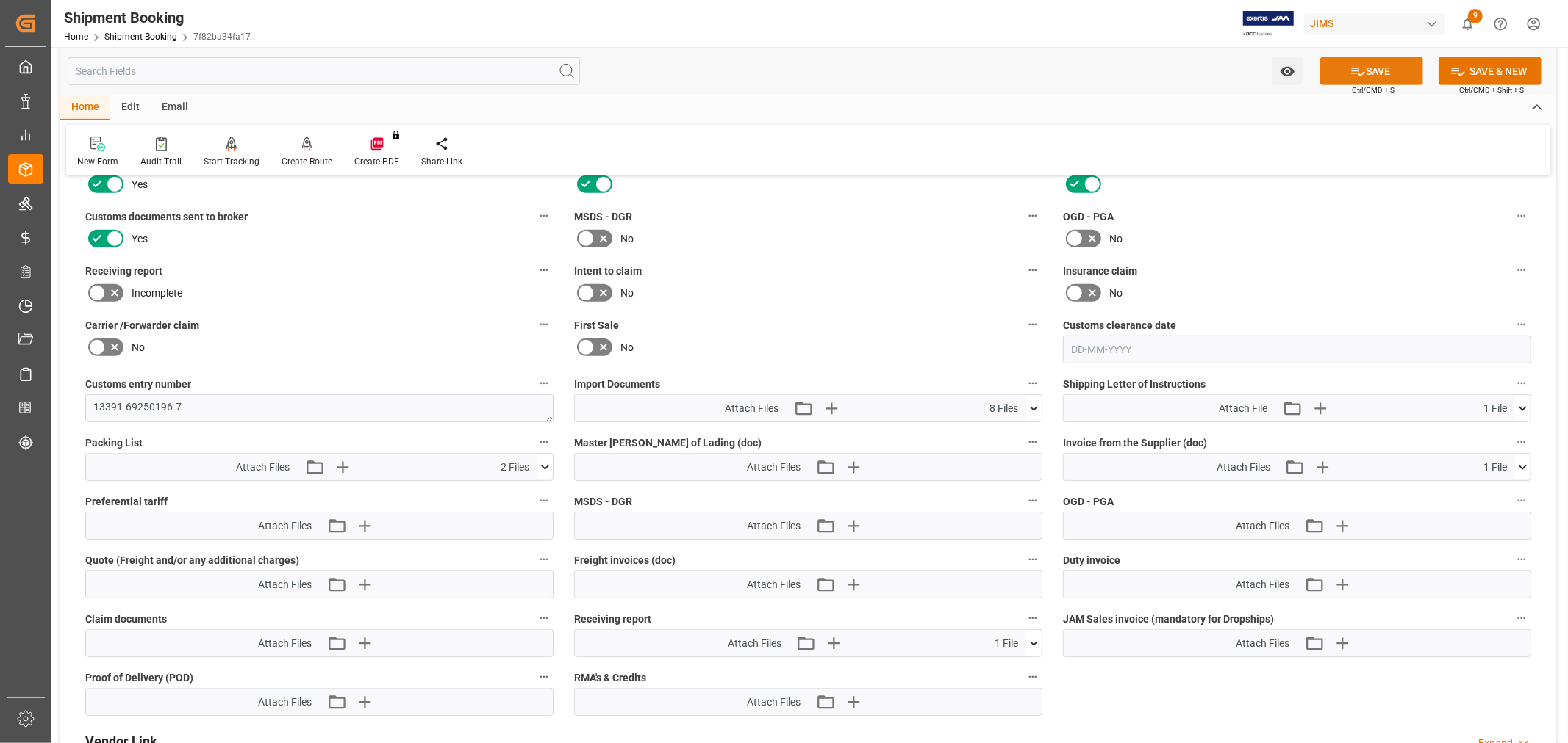
click at [1345, 77] on button "SAVE" at bounding box center [1371, 71] width 103 height 28
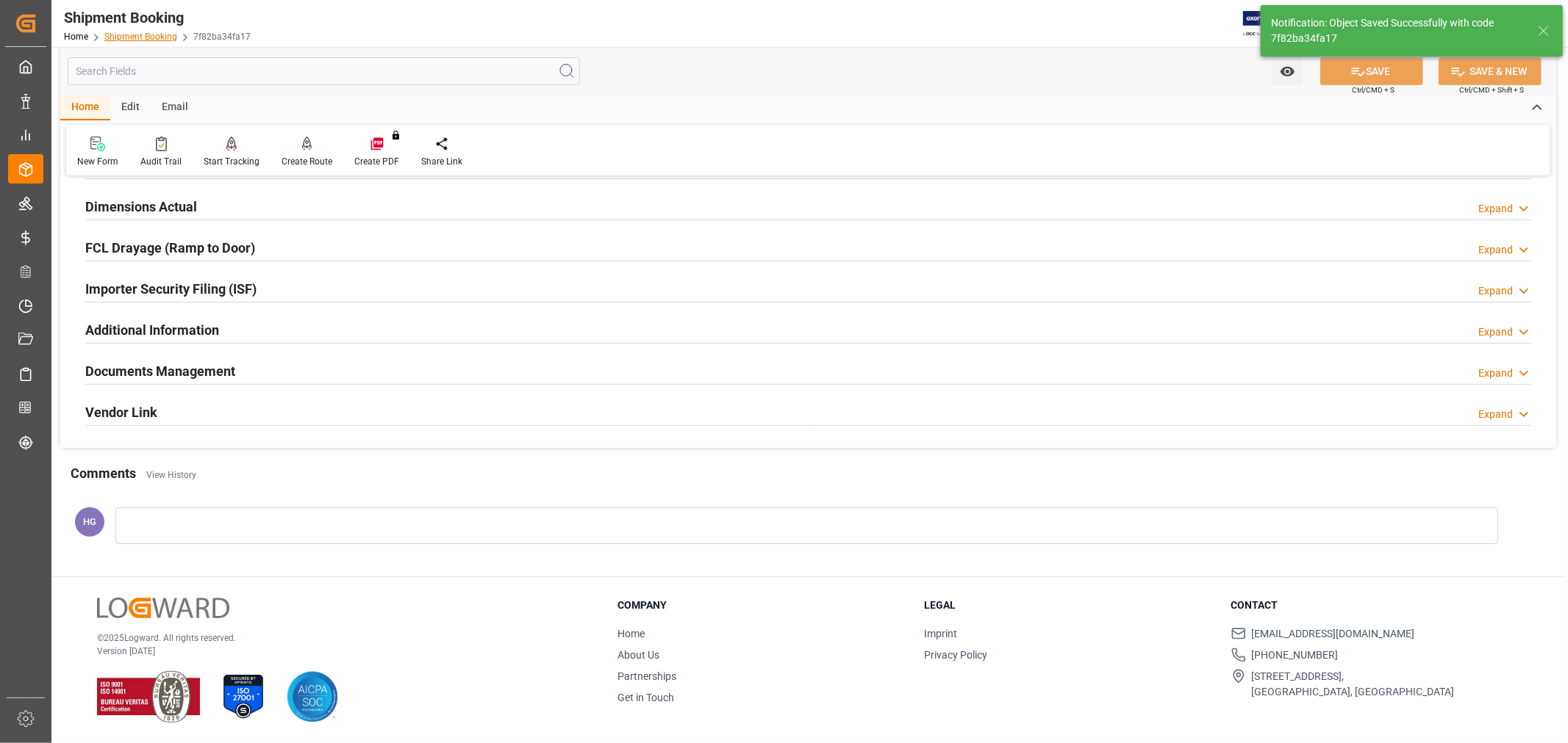
scroll to position [360, 0]
click at [141, 34] on link "Shipment Booking" at bounding box center [141, 36] width 72 height 11
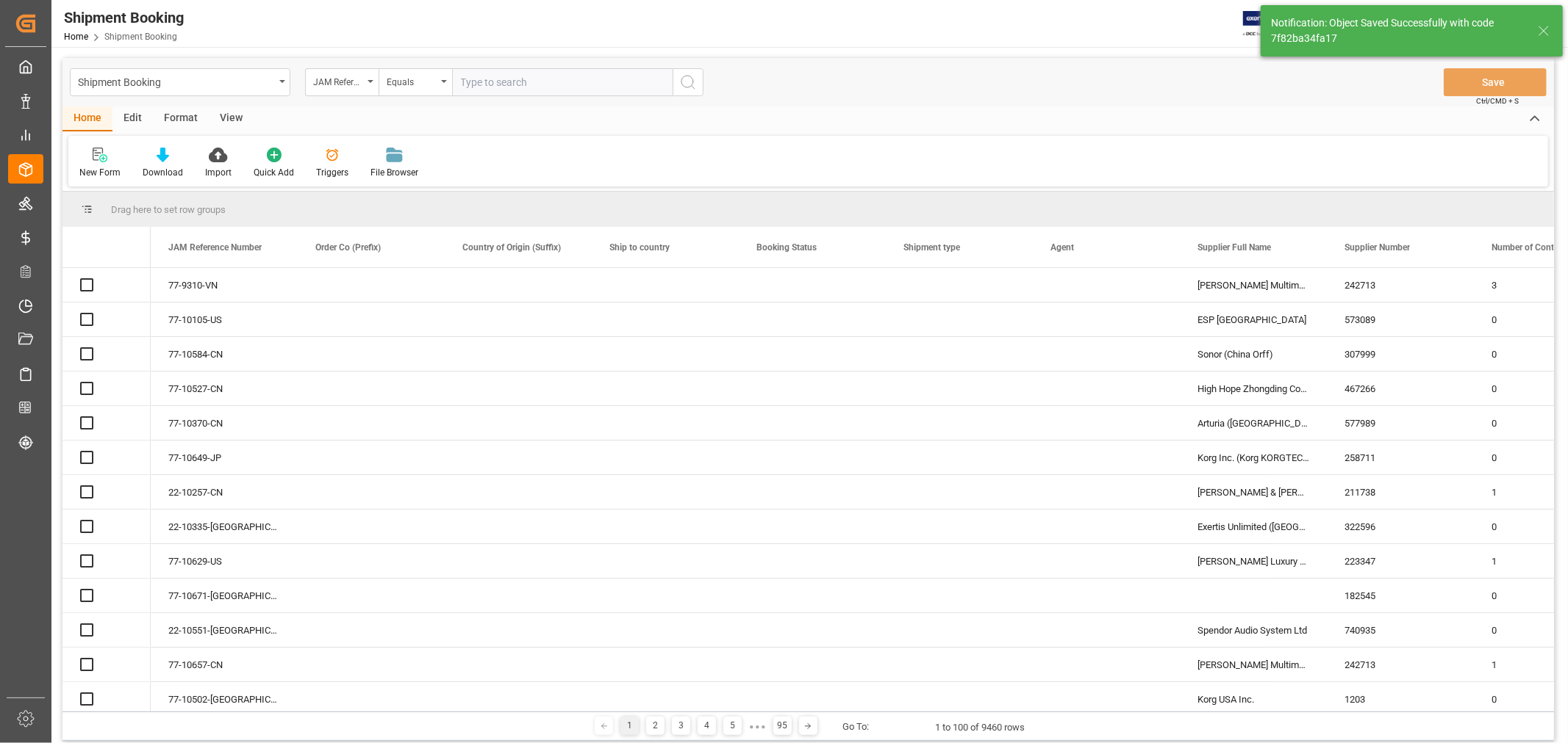
click at [478, 84] on input "text" at bounding box center [561, 82] width 220 height 28
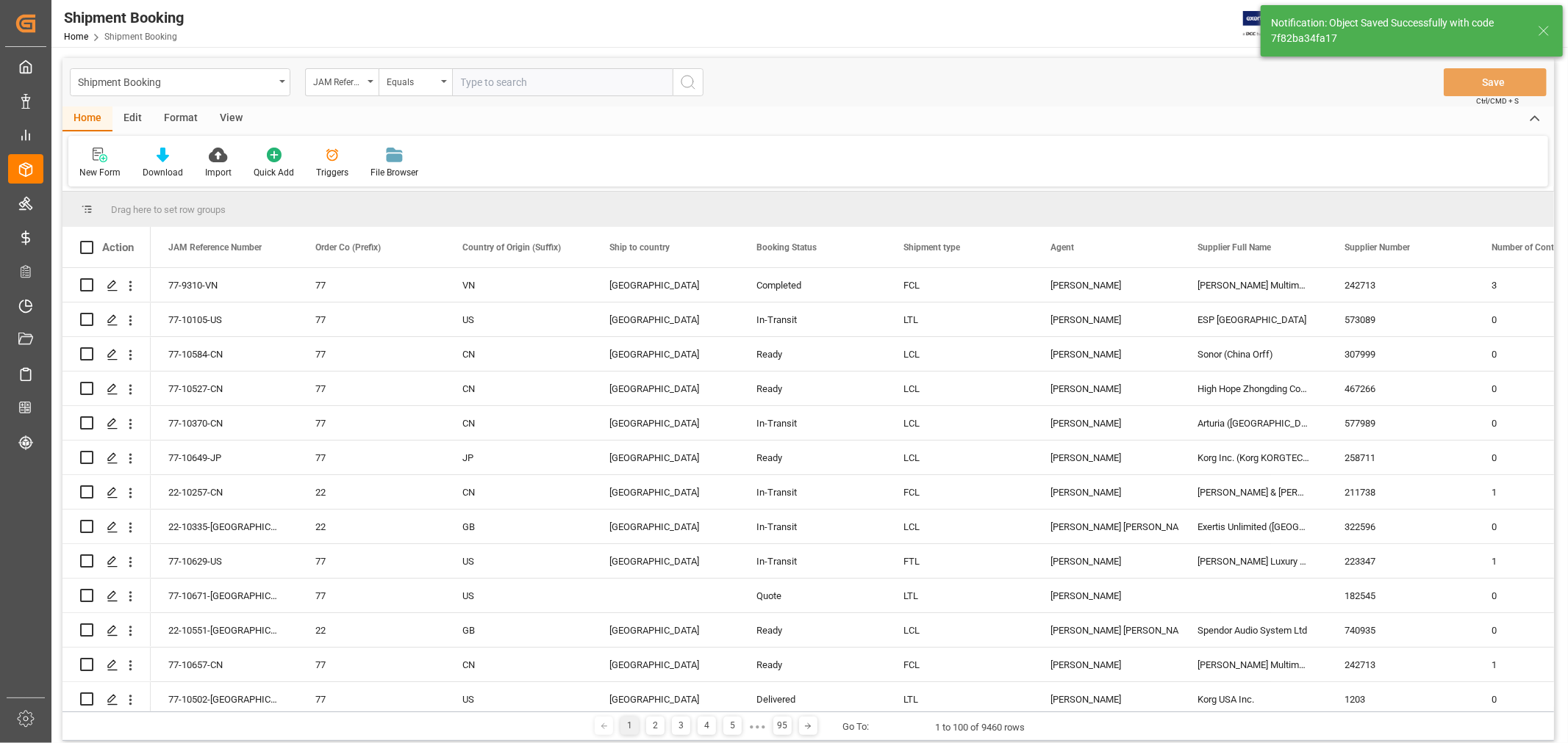
click at [478, 84] on input "text" at bounding box center [561, 82] width 220 height 28
type input "77-9710-CN"
